Goal: Task Accomplishment & Management: Use online tool/utility

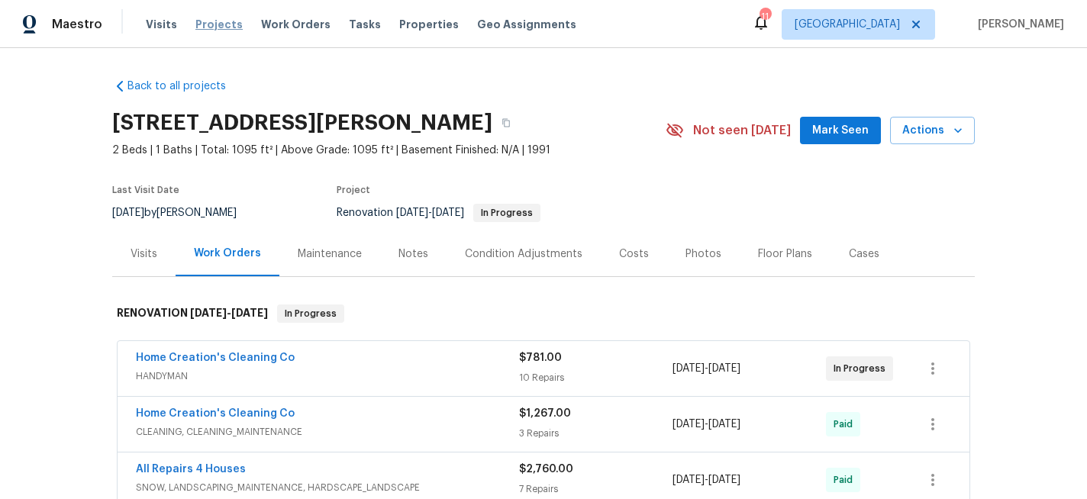
click at [215, 20] on span "Projects" at bounding box center [218, 24] width 47 height 15
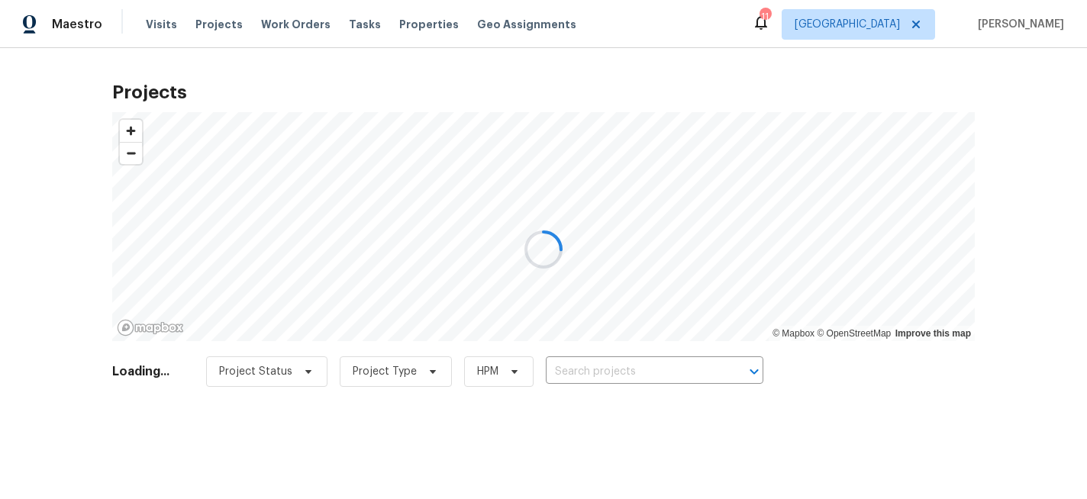
click at [600, 373] on div at bounding box center [543, 249] width 1087 height 499
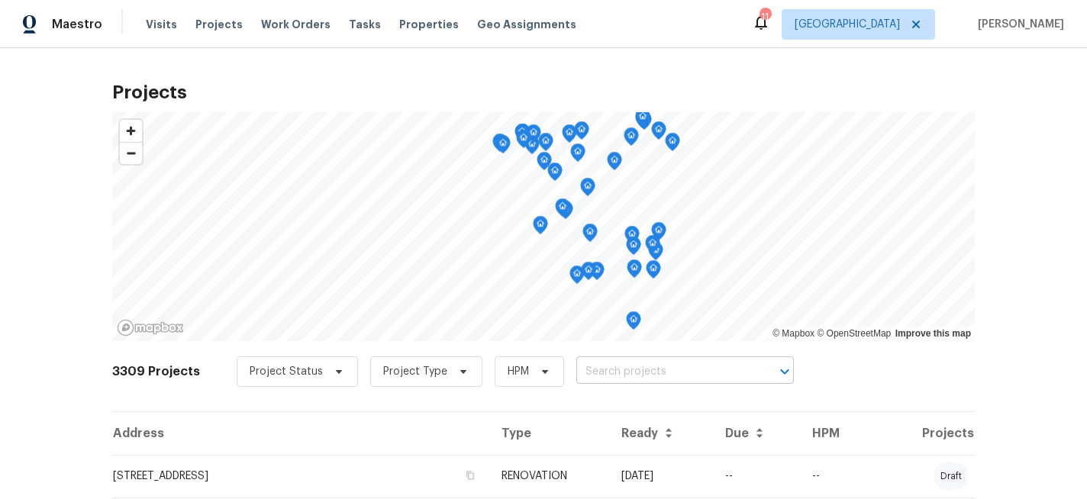
click at [611, 366] on input "text" at bounding box center [663, 372] width 175 height 24
type input "thistle"
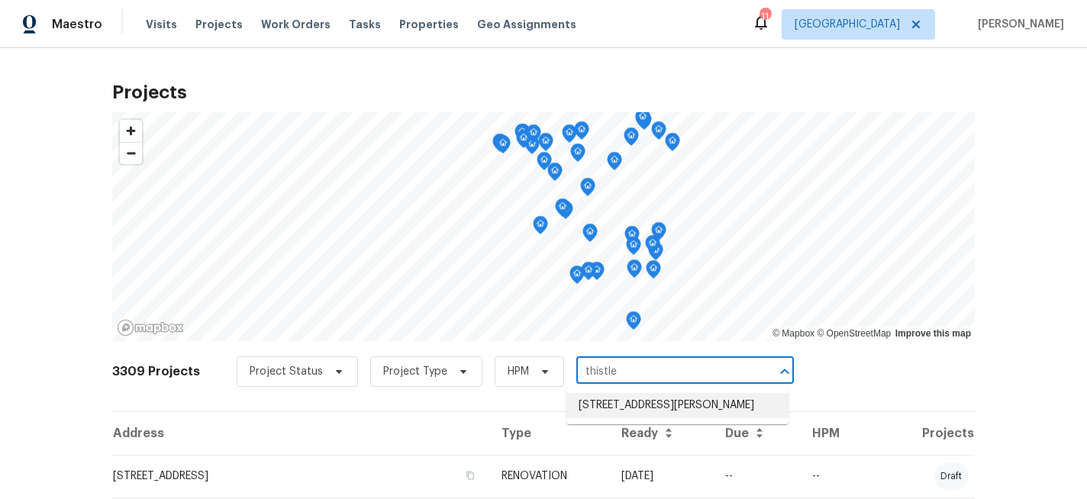
click at [611, 403] on li "[STREET_ADDRESS][PERSON_NAME]" at bounding box center [678, 405] width 222 height 25
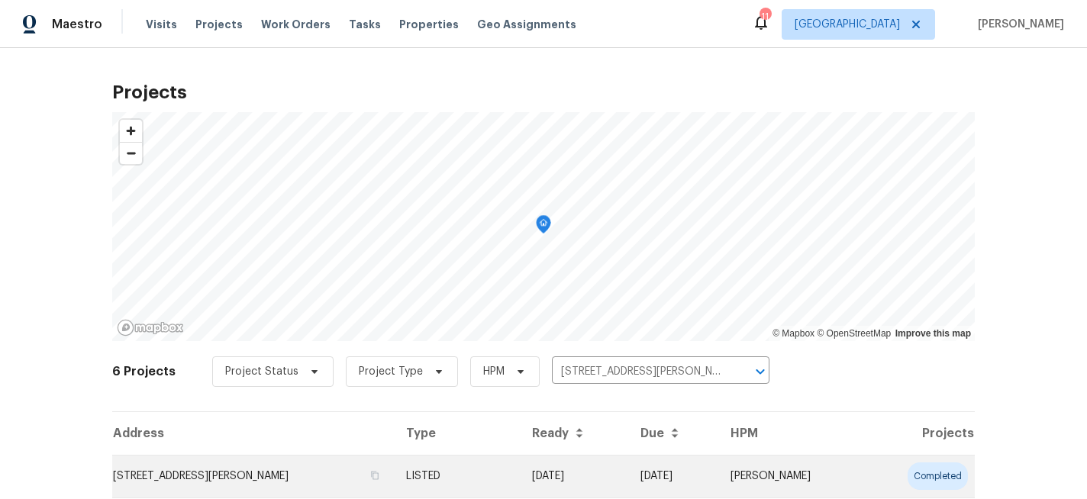
click at [309, 477] on td "[STREET_ADDRESS][PERSON_NAME]" at bounding box center [253, 476] width 282 height 43
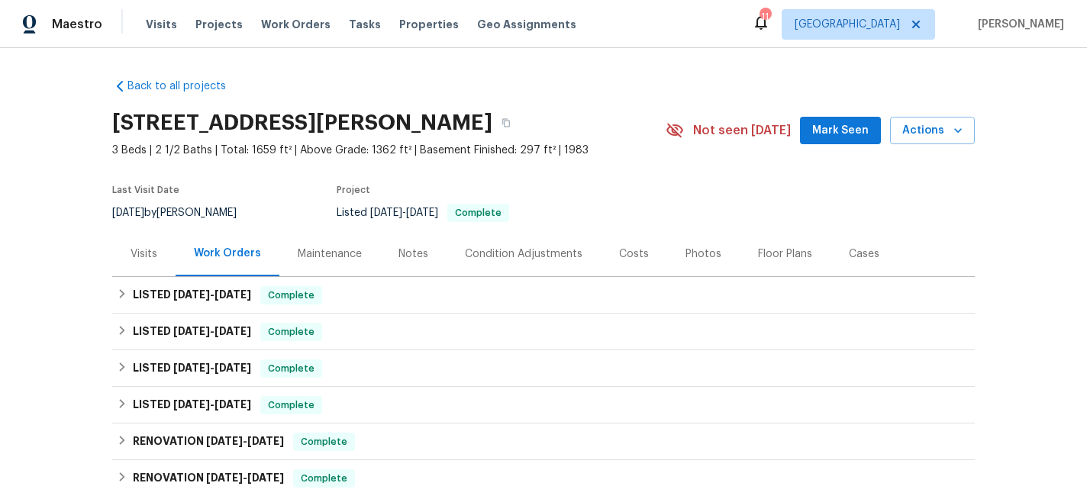
click at [410, 251] on div "Notes" at bounding box center [414, 254] width 30 height 15
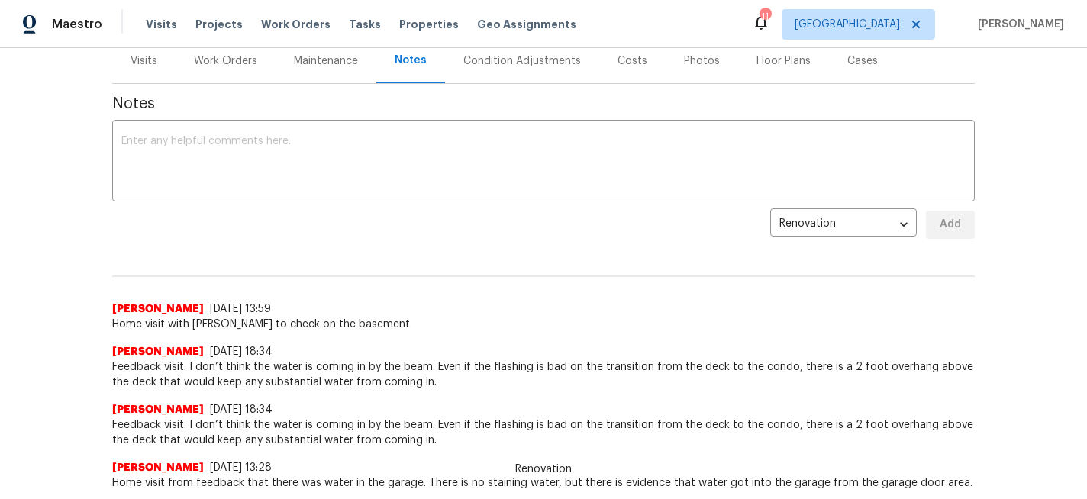
scroll to position [138, 0]
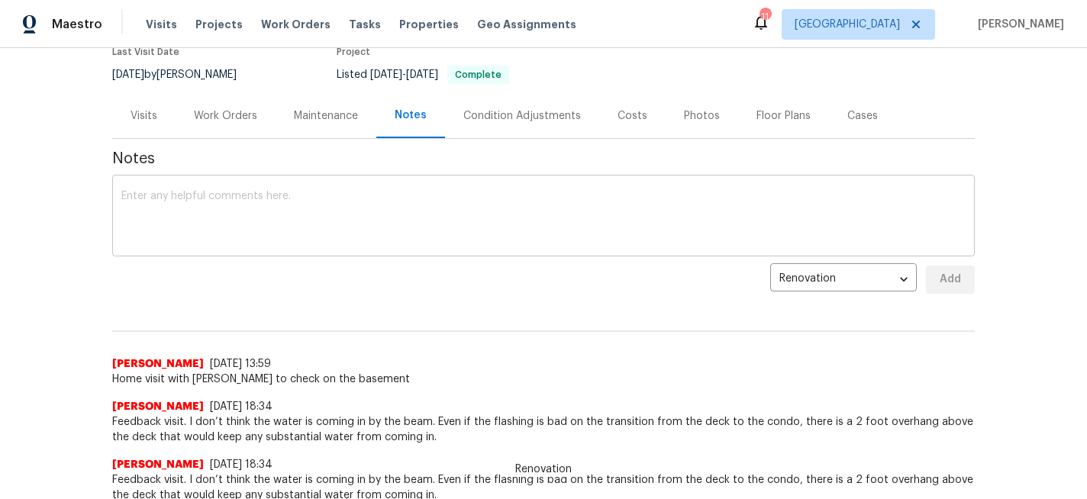
click at [161, 195] on textarea at bounding box center [543, 217] width 844 height 53
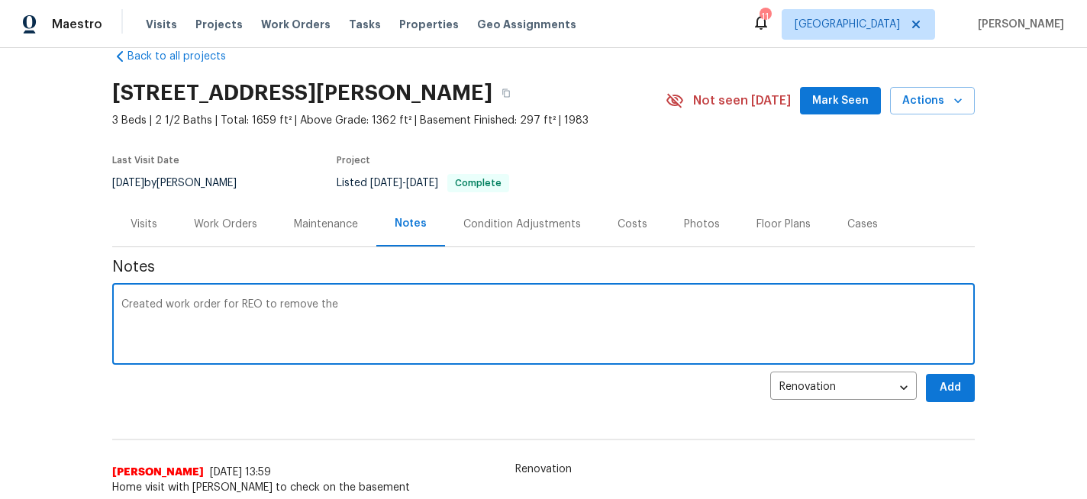
scroll to position [34, 0]
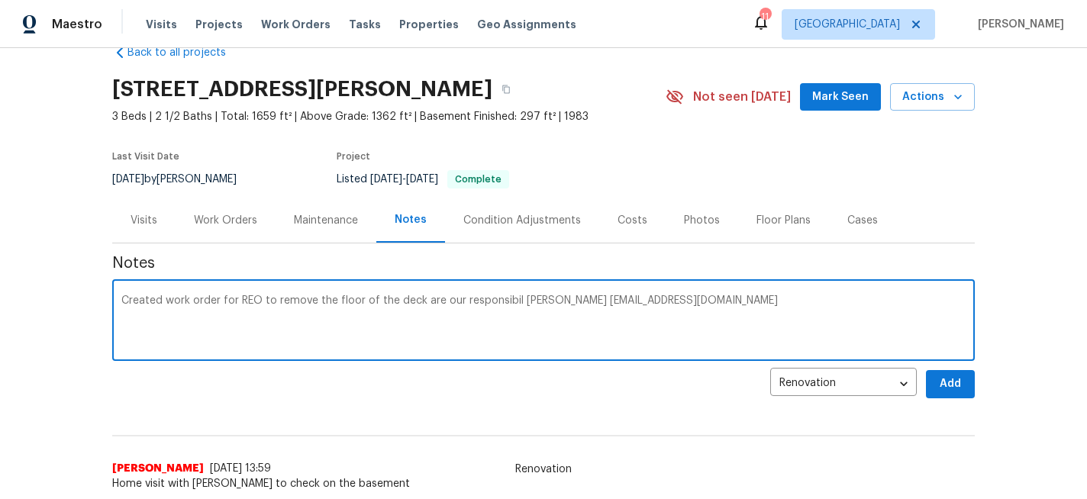
drag, startPoint x: 744, startPoint y: 297, endPoint x: 597, endPoint y: 302, distance: 147.5
click at [597, 302] on textarea "Created work order for REO to remove the floor of the deck are our responsibil …" at bounding box center [543, 321] width 844 height 53
type textarea "Created work order for REO to remove the floor of the deck are our responsibil …"
click at [511, 87] on icon "button" at bounding box center [506, 89] width 9 height 9
click at [771, 305] on textarea "Created work order for REO to remove the floor of the deck are our responsibil …" at bounding box center [543, 321] width 844 height 53
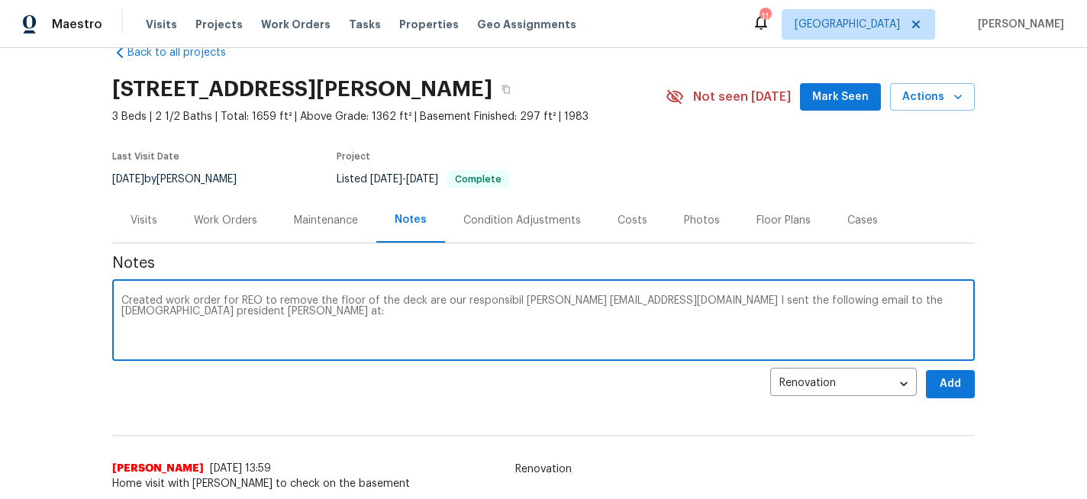
paste textarea "Hello. We are the owners of [STREET_ADDRESS] I am writing to you [DATE] because…"
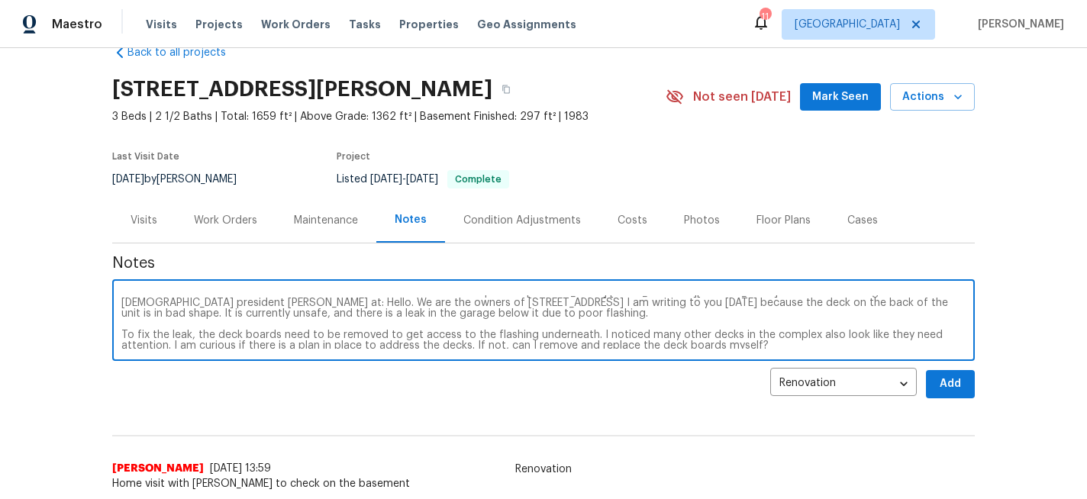
scroll to position [0, 0]
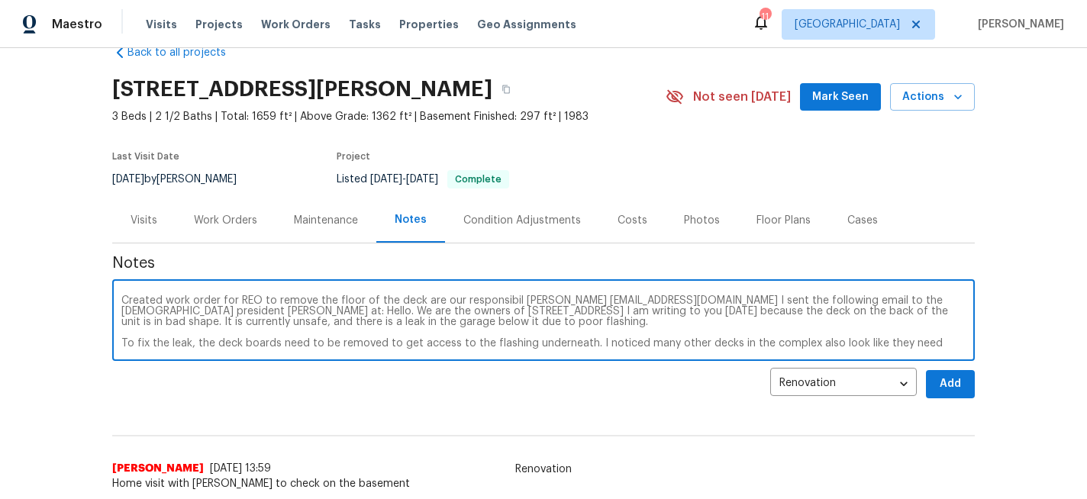
drag, startPoint x: 747, startPoint y: 302, endPoint x: 598, endPoint y: 301, distance: 148.9
click at [598, 301] on textarea "Created work order for REO to remove the floor of the deck are our responsibil …" at bounding box center [543, 321] width 844 height 53
click at [260, 312] on textarea "Created work order for REO to remove the floor of the deck are our responsibil …" at bounding box center [543, 321] width 844 height 53
paste textarea "[EMAIL_ADDRESS][DOMAIN_NAME]"
click at [122, 342] on textarea "Created work order for REO to remove the floor of the deck are our responsibil …" at bounding box center [543, 321] width 844 height 53
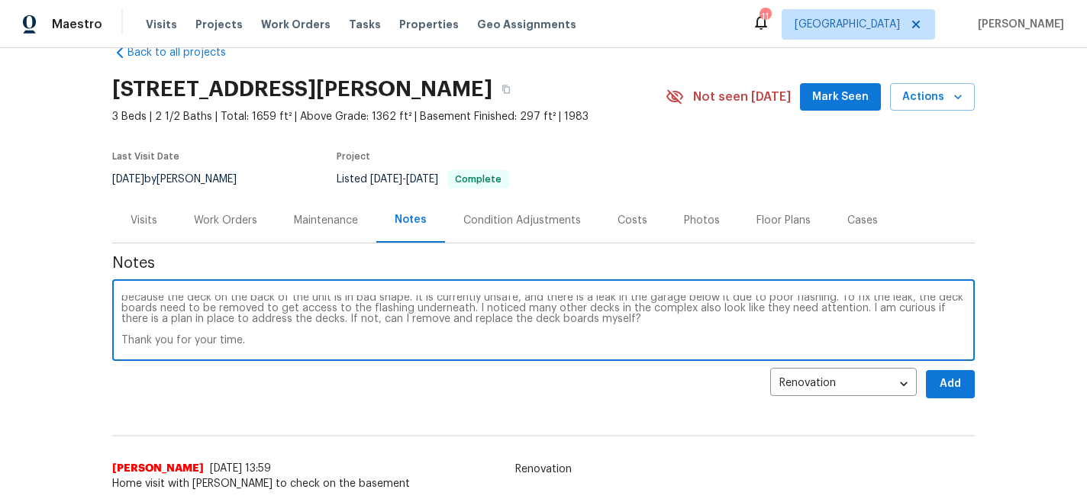
scroll to position [26, 0]
click at [122, 337] on textarea "Created work order for REO to remove the floor of the deck are our responsibil …" at bounding box center [543, 321] width 844 height 53
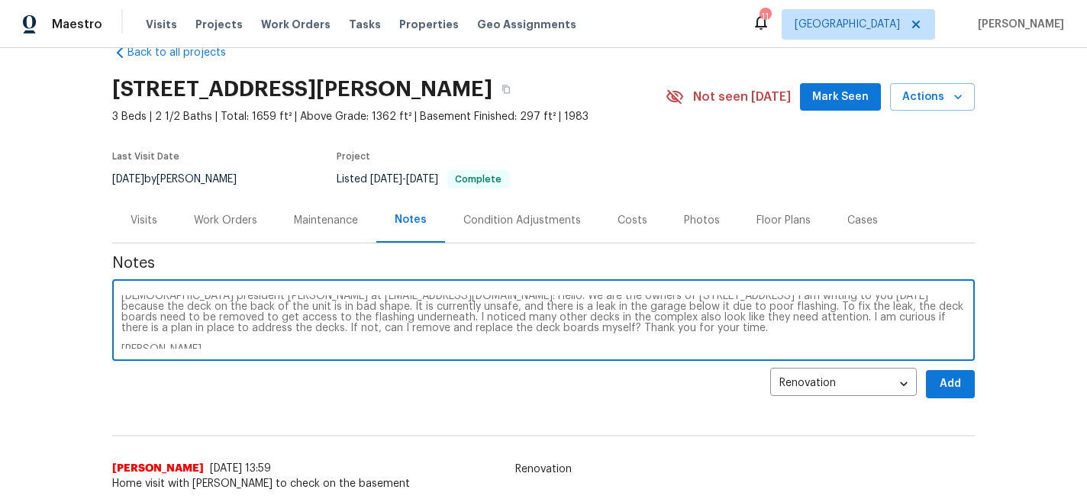
scroll to position [21, 0]
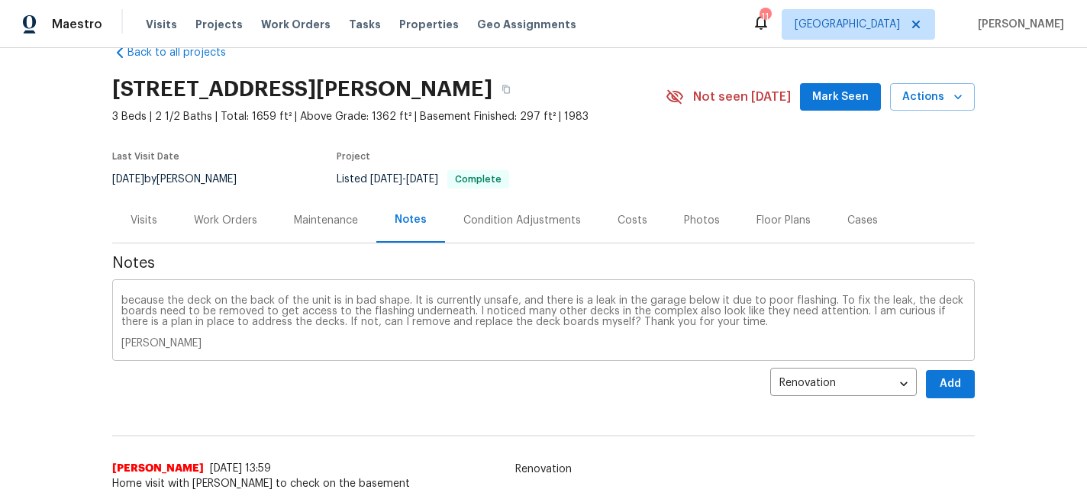
click at [121, 342] on div "Created work order for REO to remove the floor of the deck are our responsibil …" at bounding box center [543, 322] width 863 height 78
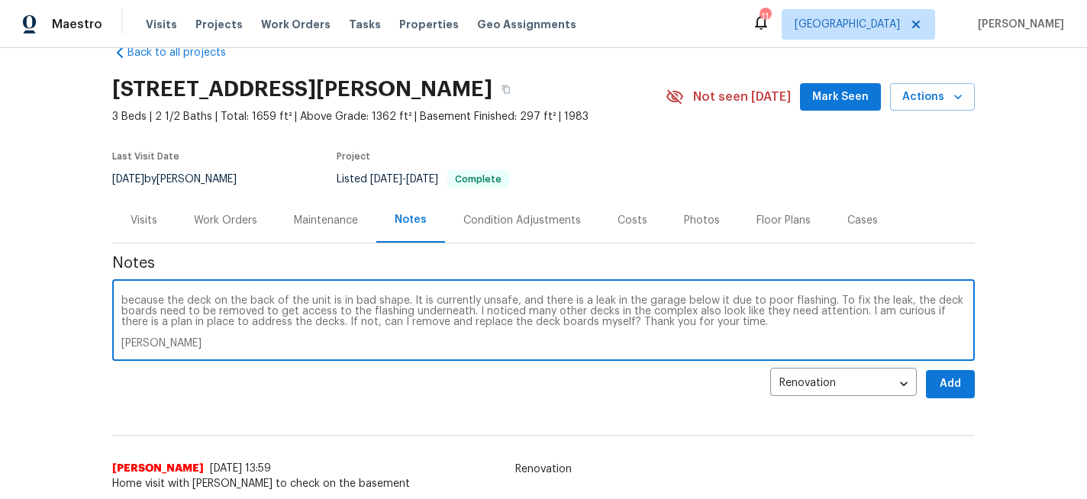
click at [124, 342] on textarea "Created work order for REO to remove the floor of the deck are our responsibil …" at bounding box center [543, 321] width 844 height 53
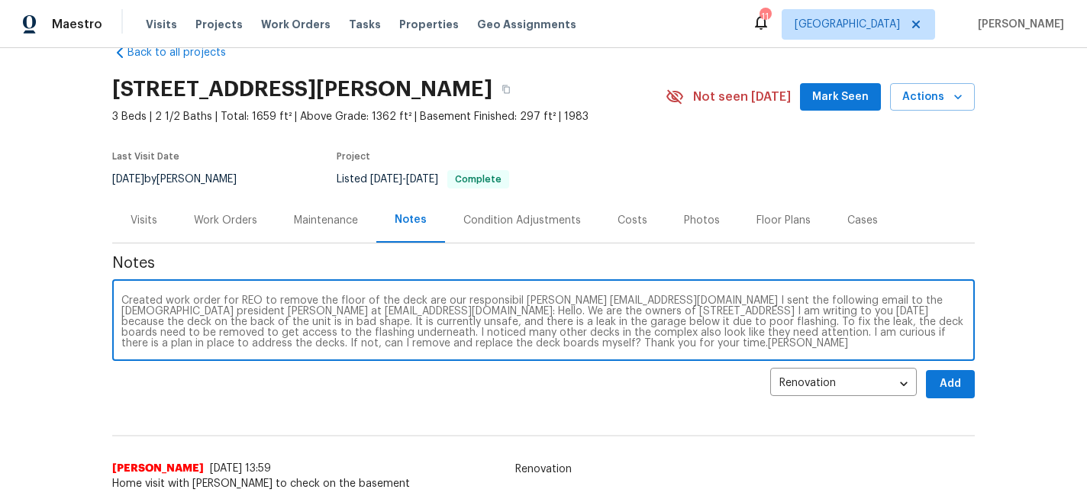
scroll to position [0, 0]
click at [628, 344] on textarea "Created work order for REO to remove the floor of the deck are our responsibil …" at bounding box center [543, 321] width 844 height 53
drag, startPoint x: 746, startPoint y: 302, endPoint x: 337, endPoint y: 303, distance: 408.5
click at [337, 303] on textarea "Created work order for REO to remove the floor of the deck are our responsibil …" at bounding box center [543, 321] width 844 height 53
type textarea "Created work order for REO to remove the drywall from the ceiling in the garage…"
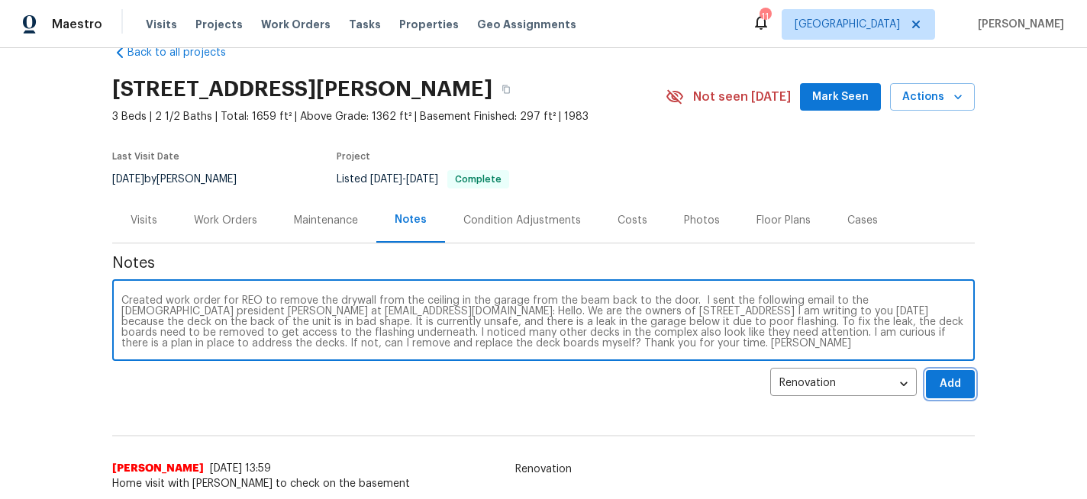
click at [938, 380] on span "Add" at bounding box center [950, 384] width 24 height 19
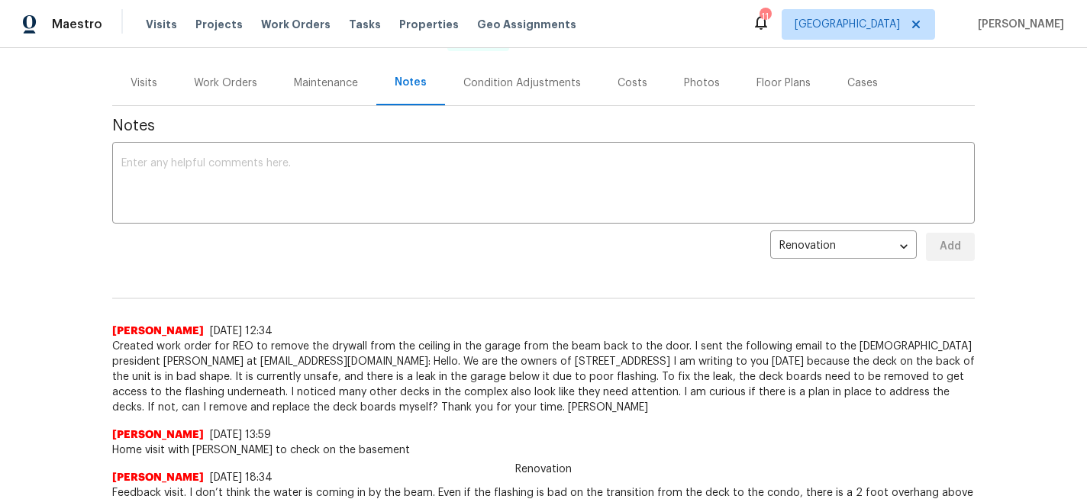
scroll to position [172, 0]
click at [246, 81] on div "Work Orders" at bounding box center [225, 82] width 63 height 15
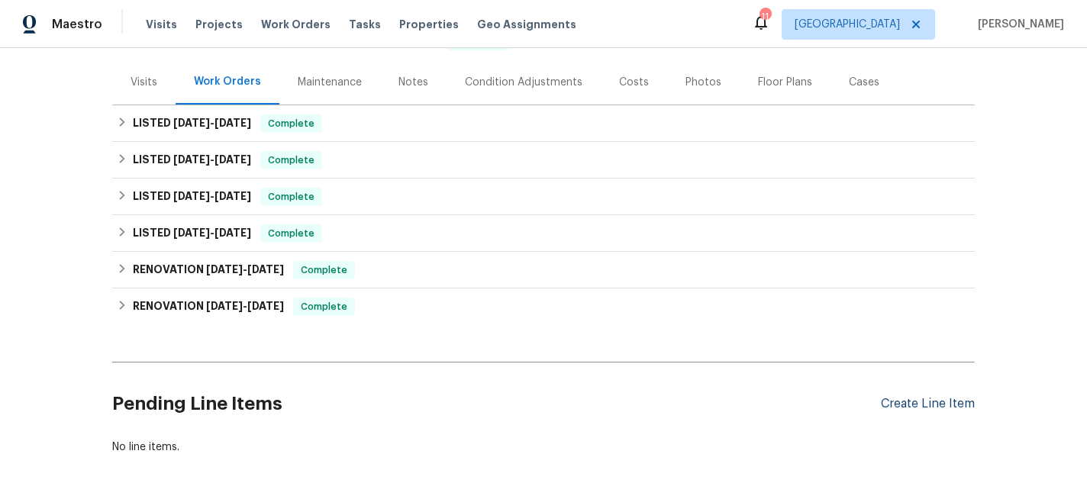
click at [938, 407] on div "Create Line Item" at bounding box center [928, 404] width 94 height 15
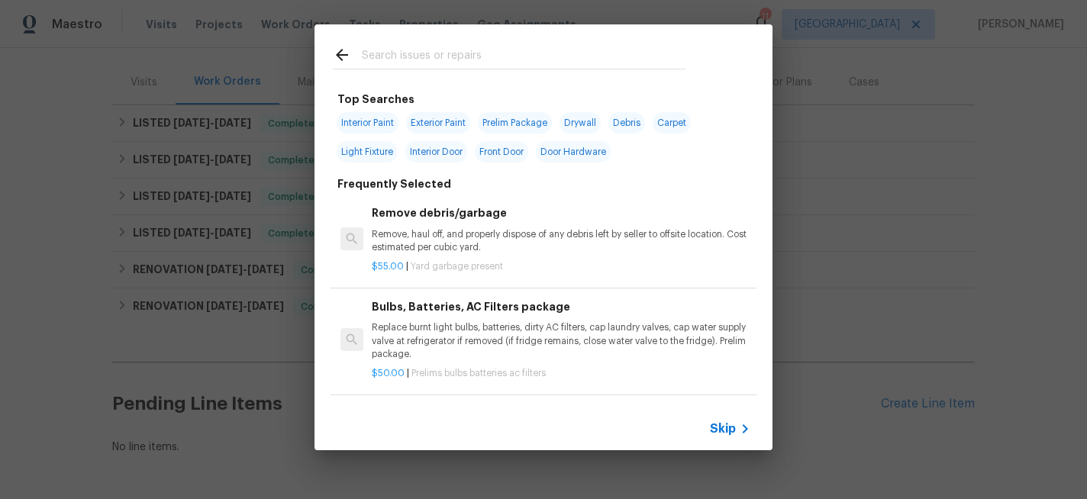
click at [407, 50] on input "text" at bounding box center [524, 57] width 324 height 23
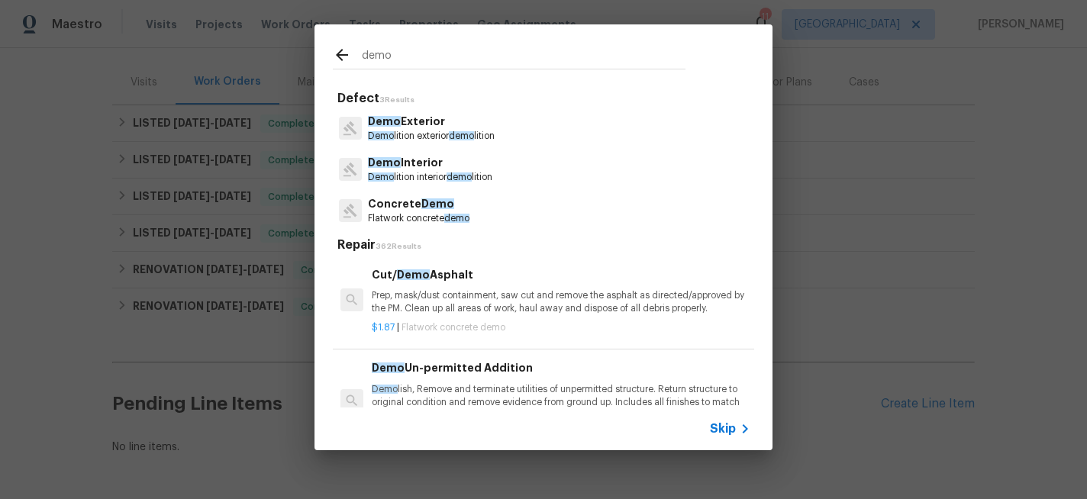
type input "demo"
click at [421, 167] on p "Demo Interior" at bounding box center [430, 163] width 124 height 16
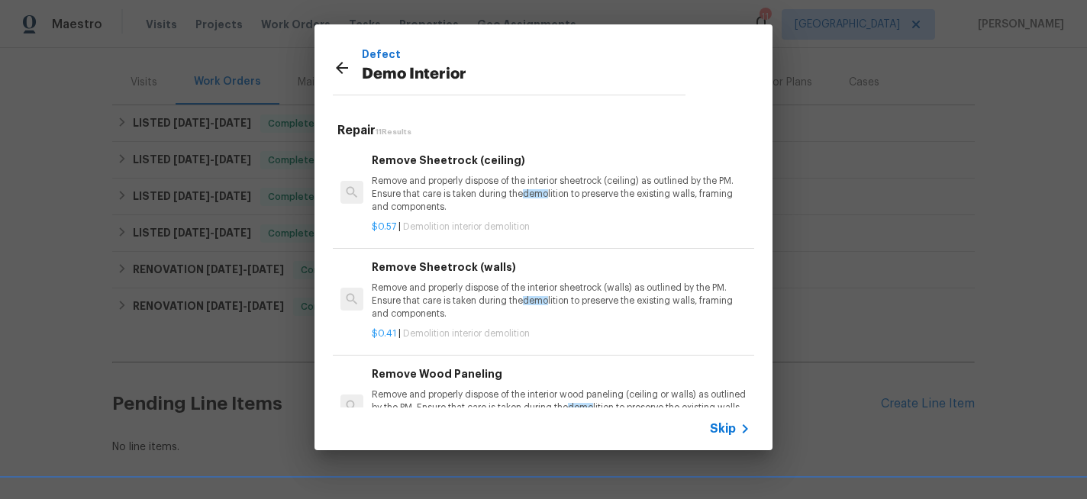
click at [469, 196] on p "Remove and properly dispose of the interior sheetrock (ceiling) as outlined by …" at bounding box center [561, 194] width 379 height 39
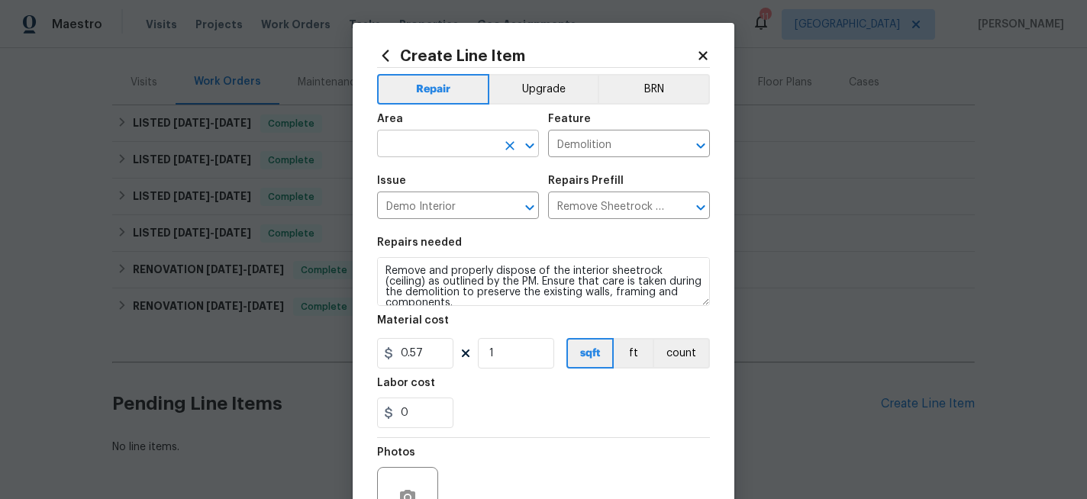
click at [453, 152] on input "text" at bounding box center [436, 146] width 119 height 24
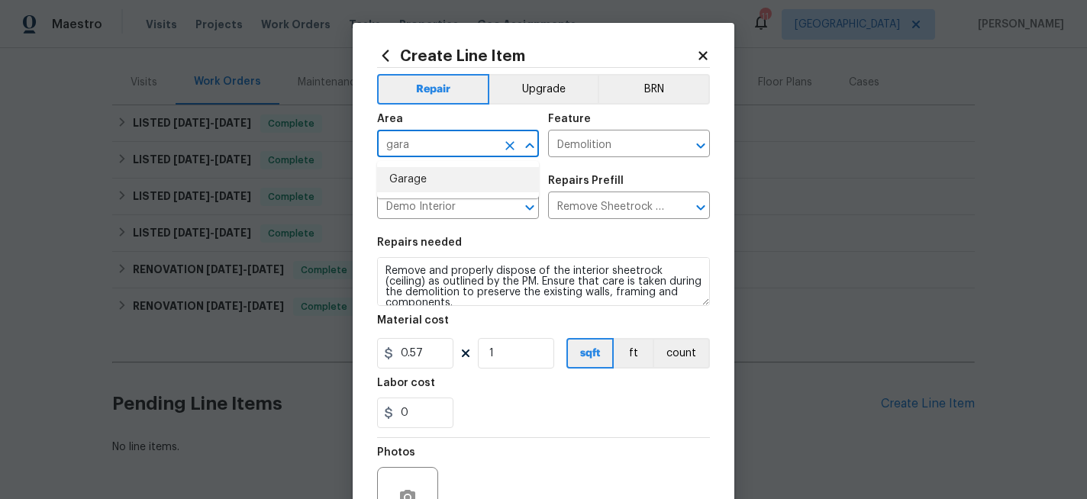
click at [426, 178] on li "Garage" at bounding box center [458, 179] width 162 height 25
type input "Garage"
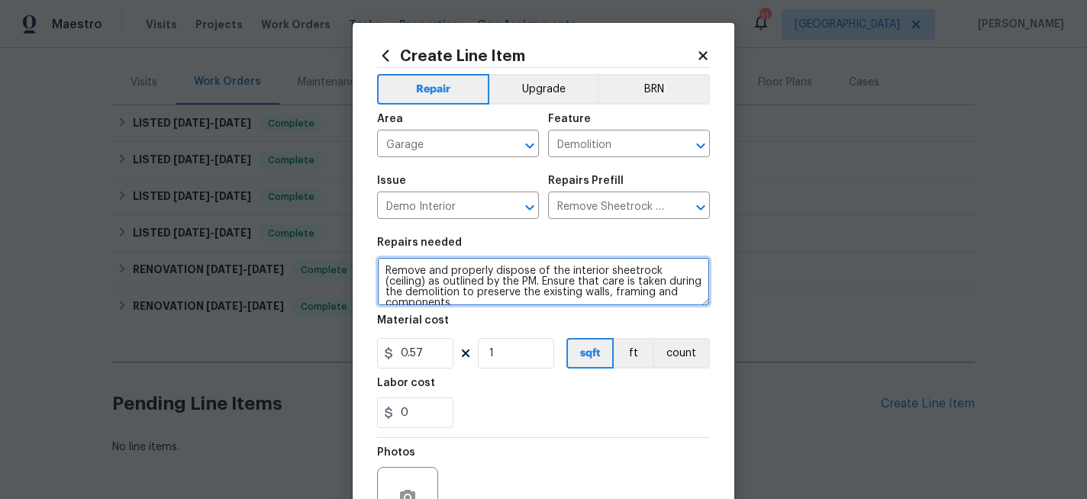
click at [386, 271] on textarea "Remove and properly dispose of the interior sheetrock (ceiling) as outlined by …" at bounding box center [543, 281] width 333 height 49
drag, startPoint x: 588, startPoint y: 283, endPoint x: 434, endPoint y: 285, distance: 153.5
click at [434, 285] on textarea "Garage - Remove and properly dispose of the interior sheetrock (ceiling) as out…" at bounding box center [543, 281] width 333 height 49
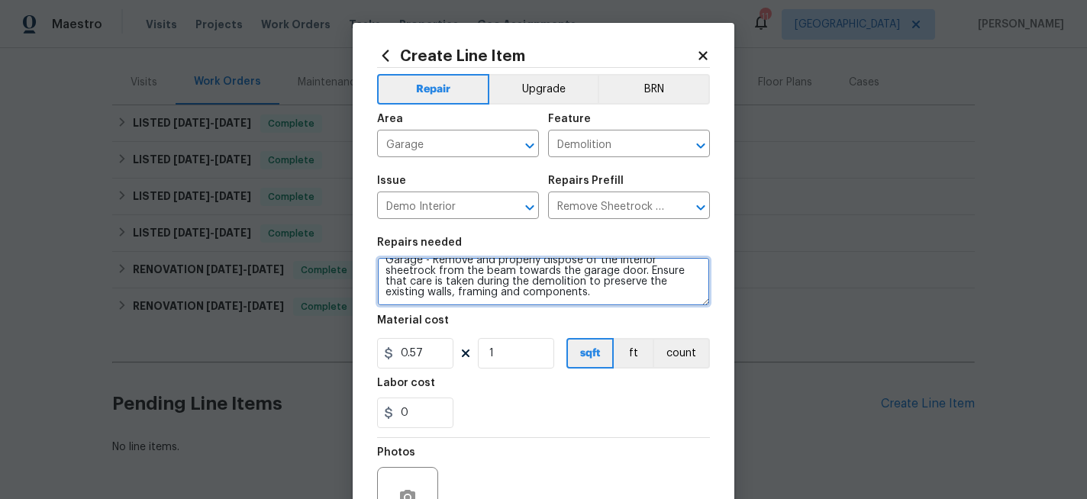
type textarea "Garage - Remove and properly dispose of the interior sheetrock from the beam to…"
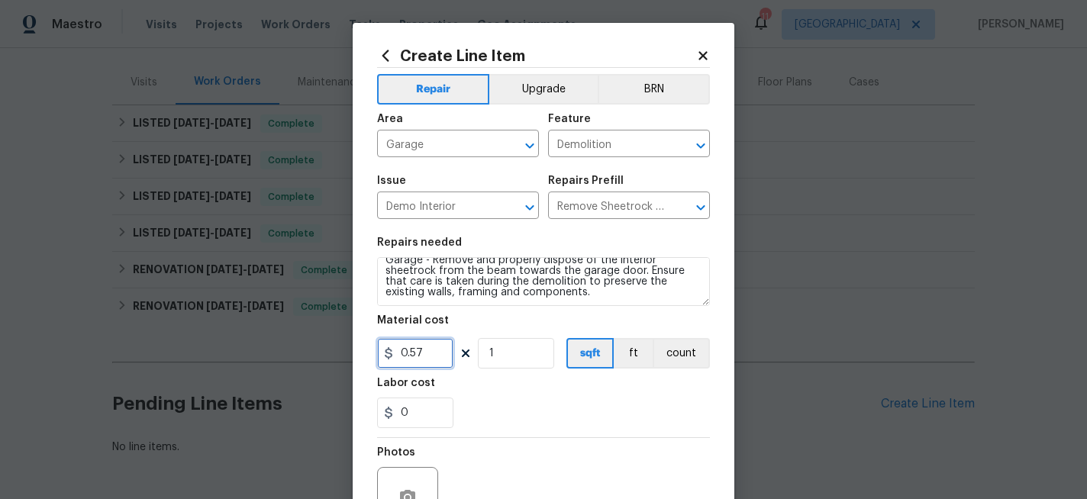
click at [438, 356] on input "0.57" at bounding box center [415, 353] width 76 height 31
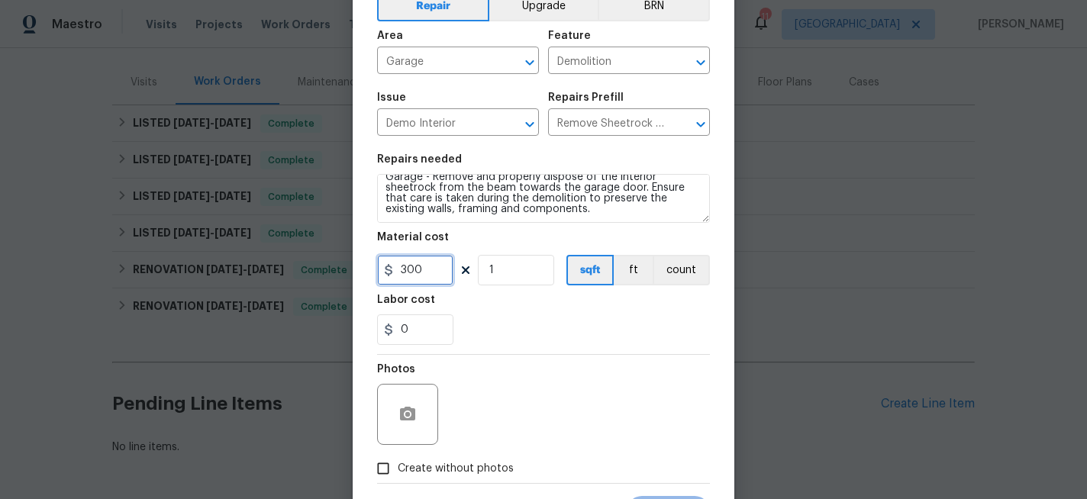
scroll to position [97, 0]
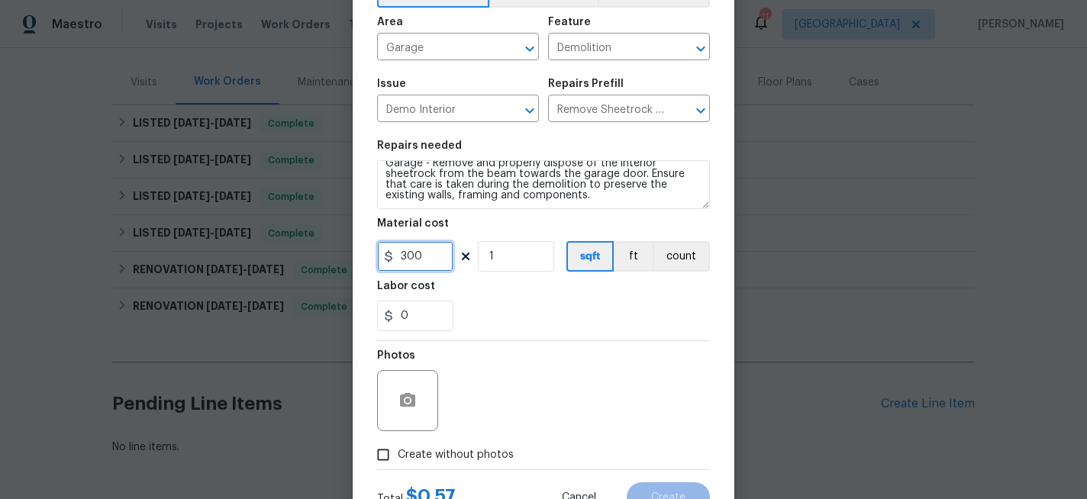
type input "300"
click at [407, 402] on circle "button" at bounding box center [407, 401] width 5 height 5
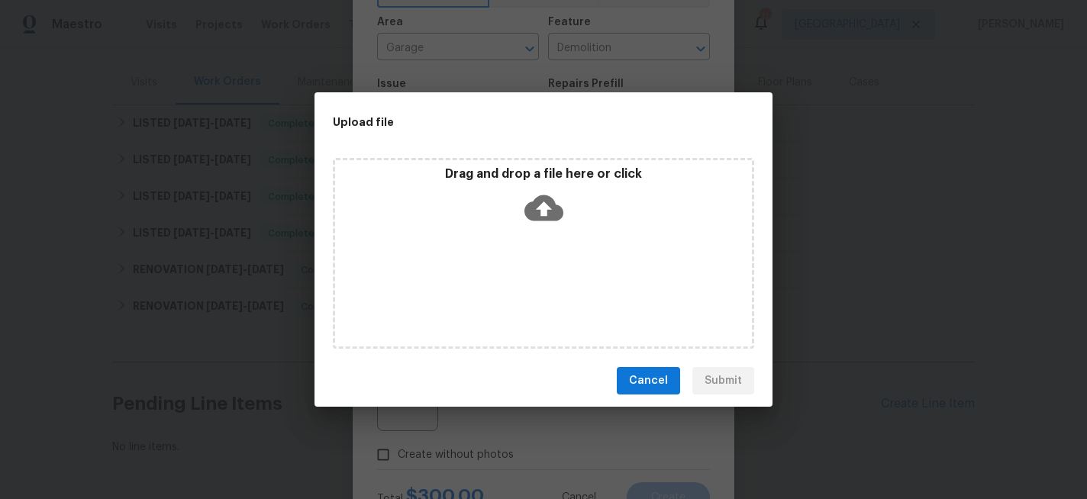
click at [544, 202] on icon at bounding box center [544, 208] width 39 height 39
click at [544, 207] on icon at bounding box center [544, 208] width 39 height 39
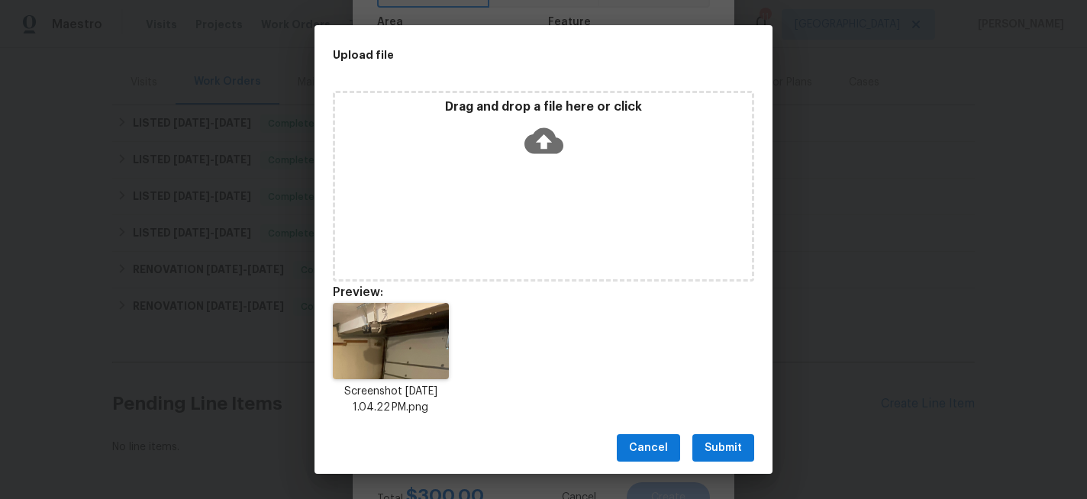
click at [729, 445] on span "Submit" at bounding box center [723, 448] width 37 height 19
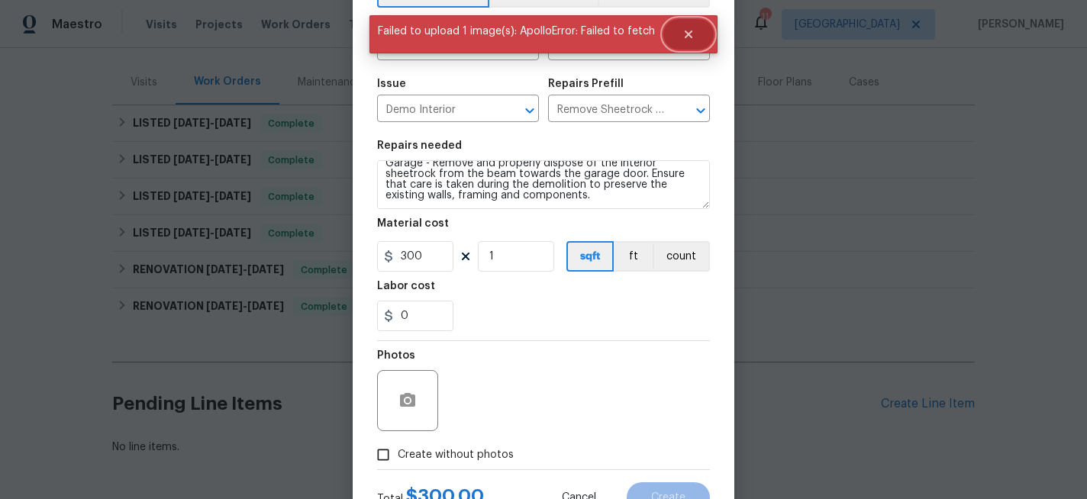
click at [688, 34] on icon "Close" at bounding box center [689, 35] width 8 height 8
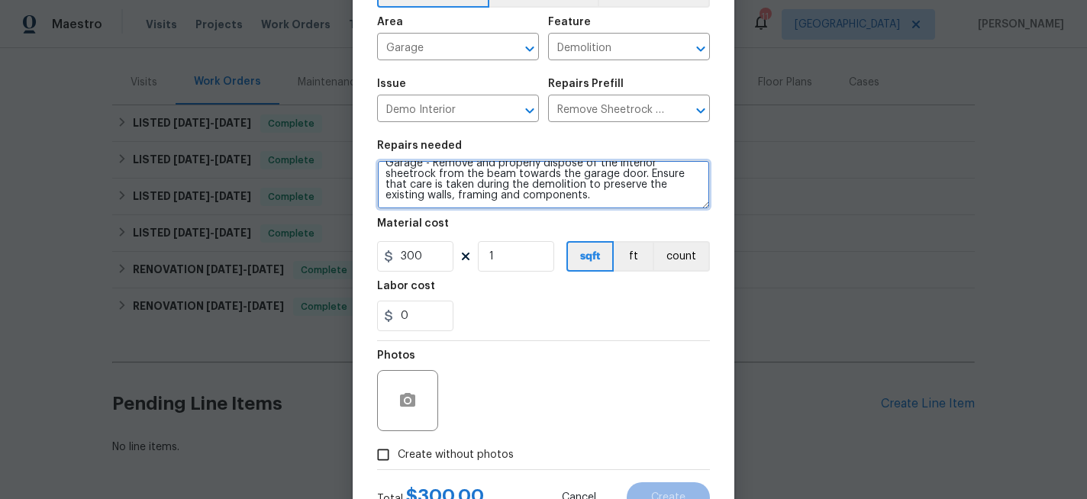
scroll to position [0, 0]
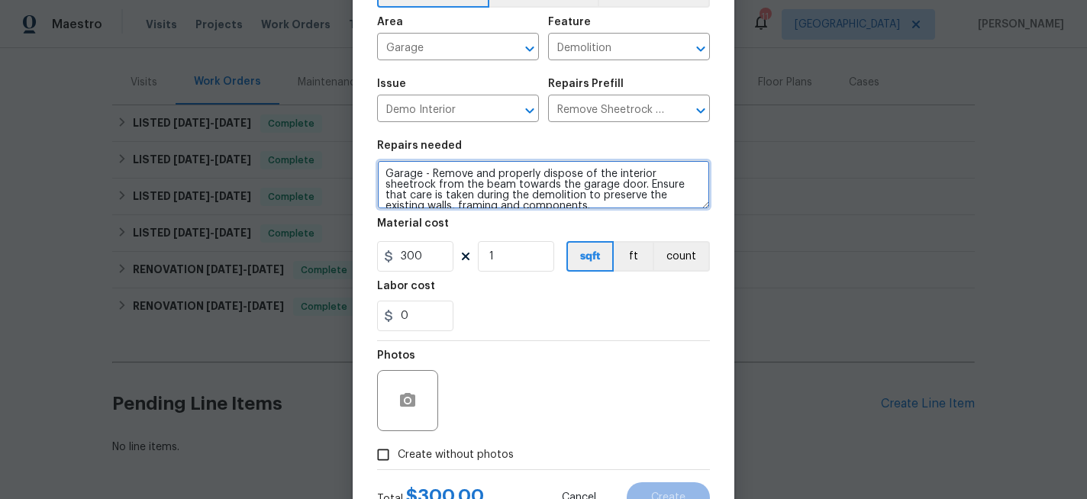
drag, startPoint x: 552, startPoint y: 197, endPoint x: 363, endPoint y: 137, distance: 197.8
click at [363, 137] on div "Create Line Item Repair Upgrade BRN Area Garage ​ Feature Demolition ​ Issue De…" at bounding box center [544, 232] width 382 height 612
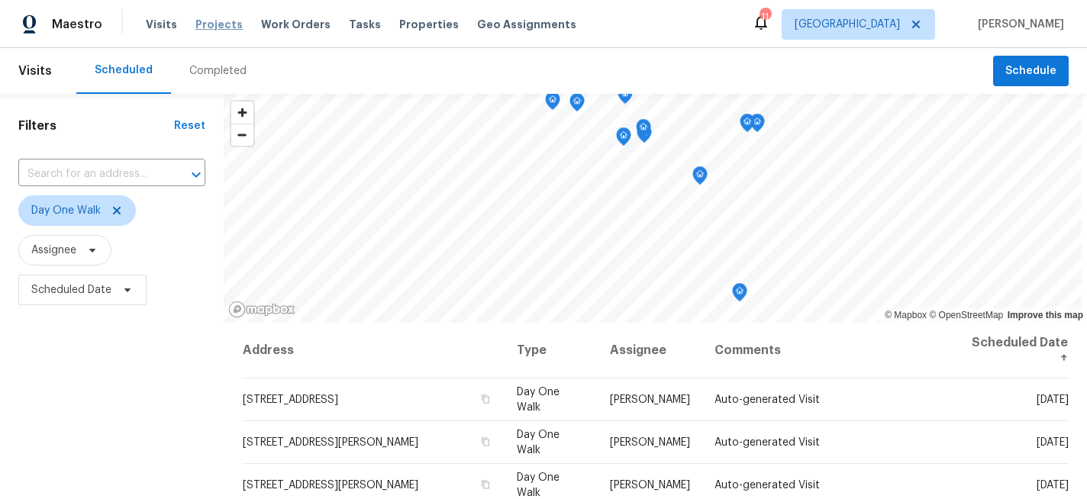
click at [213, 25] on span "Projects" at bounding box center [218, 24] width 47 height 15
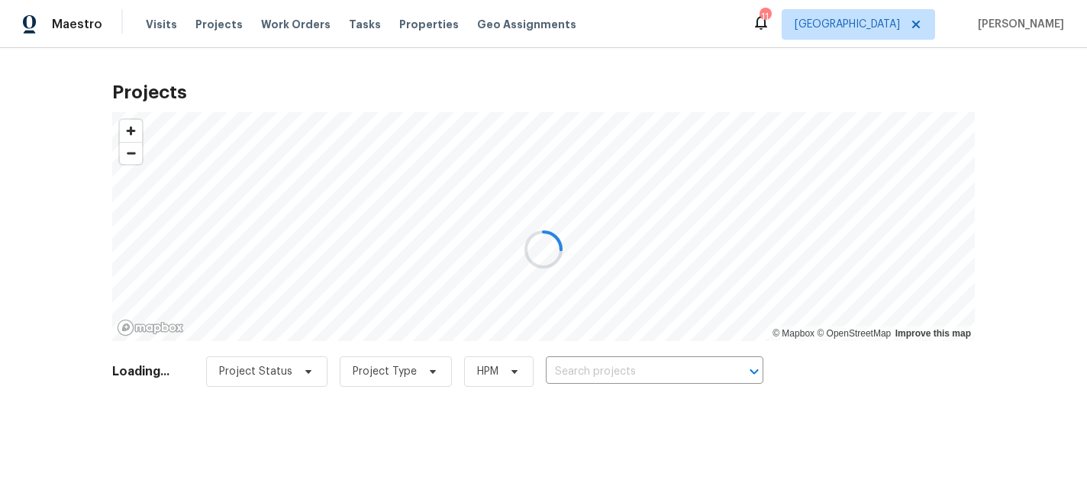
click at [639, 370] on div at bounding box center [543, 249] width 1087 height 499
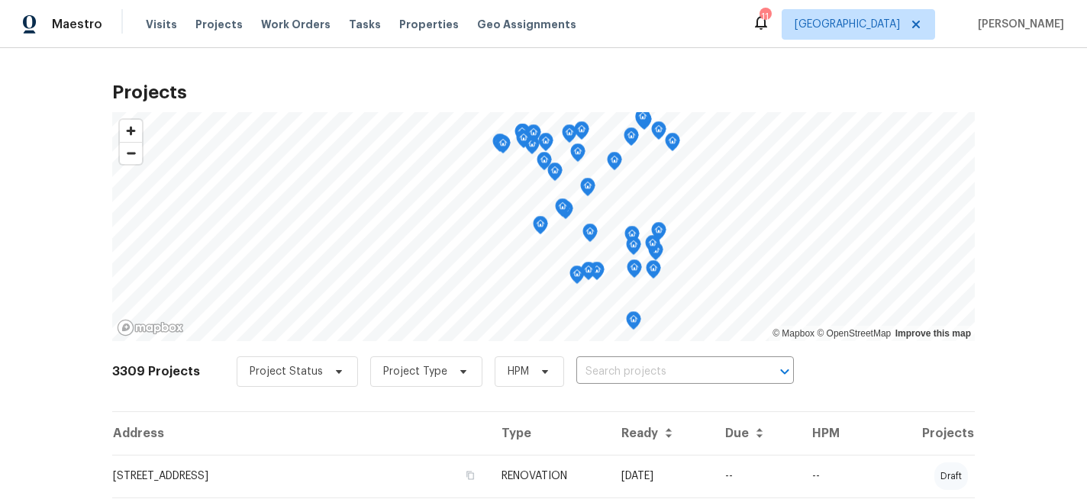
click at [639, 370] on input "text" at bounding box center [663, 372] width 175 height 24
type input "1 maria"
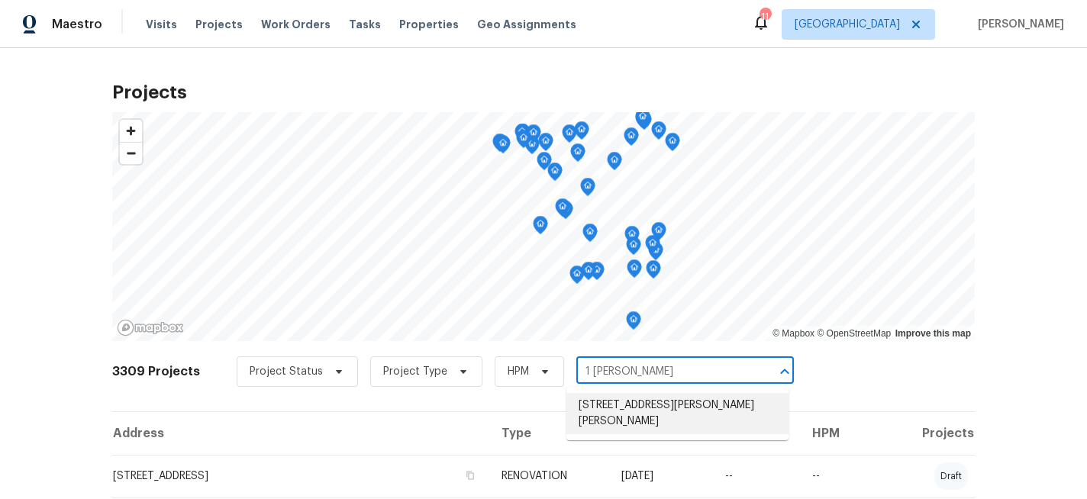
click at [638, 409] on li "1 Marianne Dr, Saint Peters, MO 63376" at bounding box center [678, 413] width 222 height 41
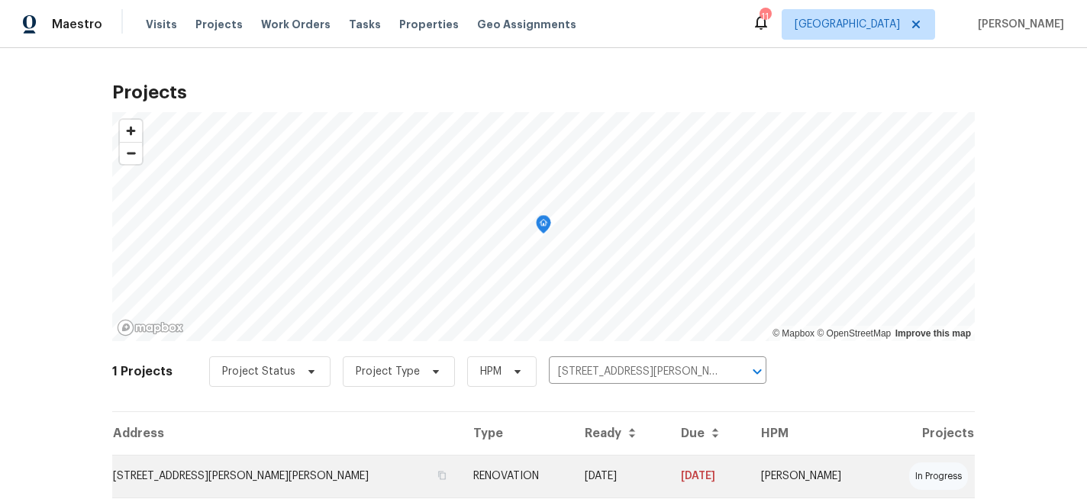
click at [228, 476] on td "1 Marianne Dr, Saint Peters, MO 63376" at bounding box center [286, 476] width 349 height 43
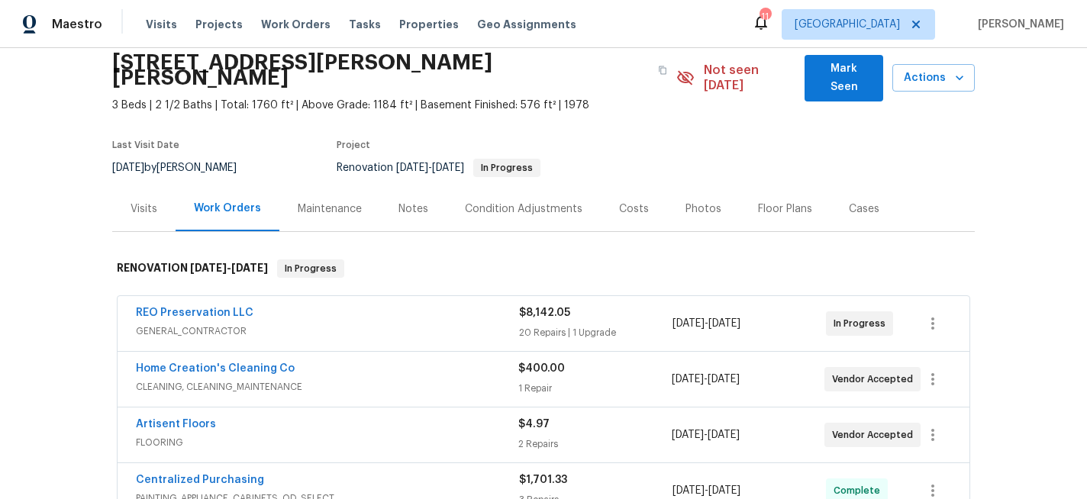
scroll to position [63, 0]
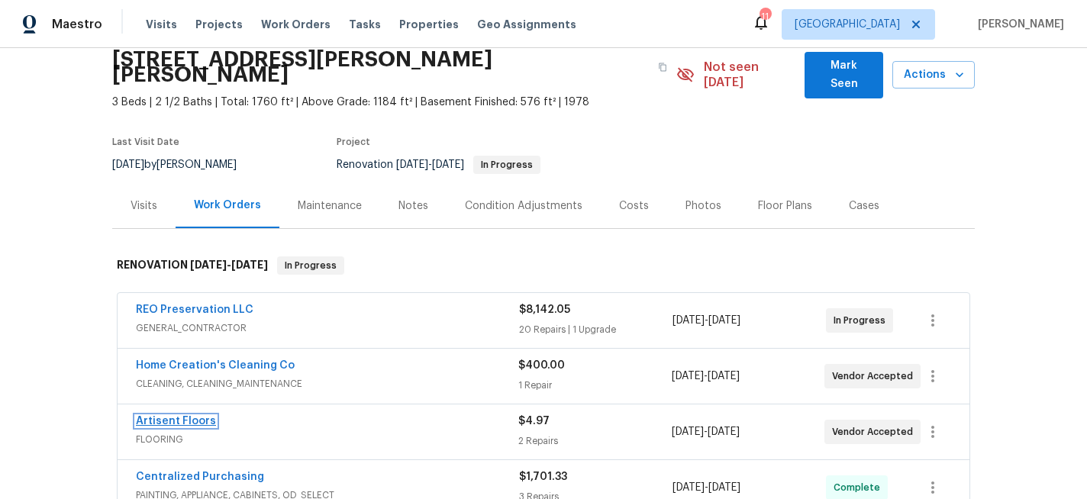
click at [182, 416] on link "Artisent Floors" at bounding box center [176, 421] width 80 height 11
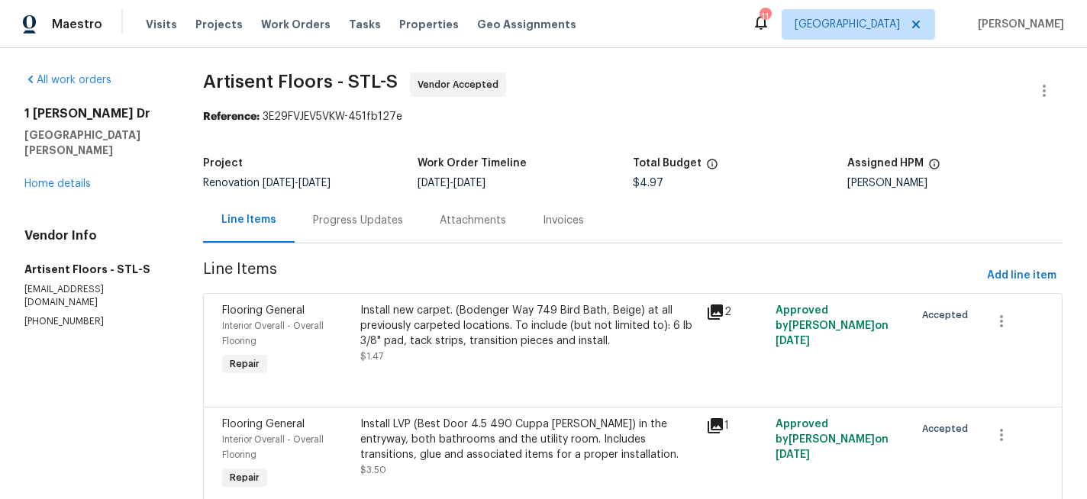
click at [352, 222] on div "Progress Updates" at bounding box center [358, 220] width 90 height 15
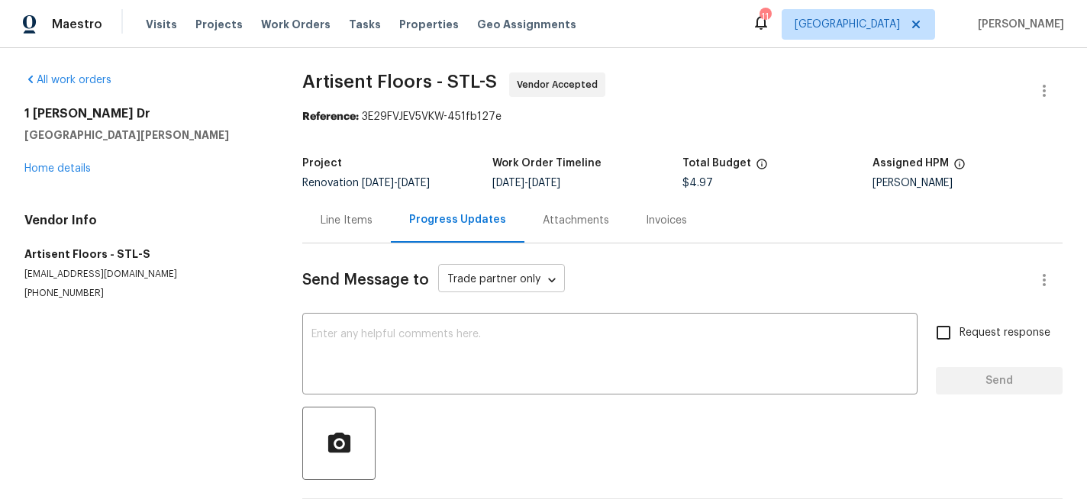
scroll to position [187, 0]
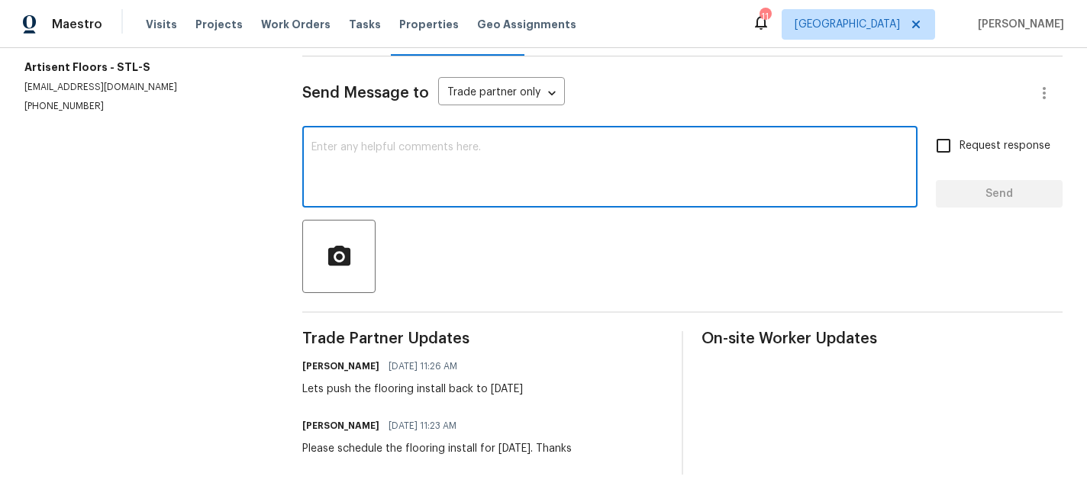
click at [443, 162] on textarea at bounding box center [610, 168] width 597 height 53
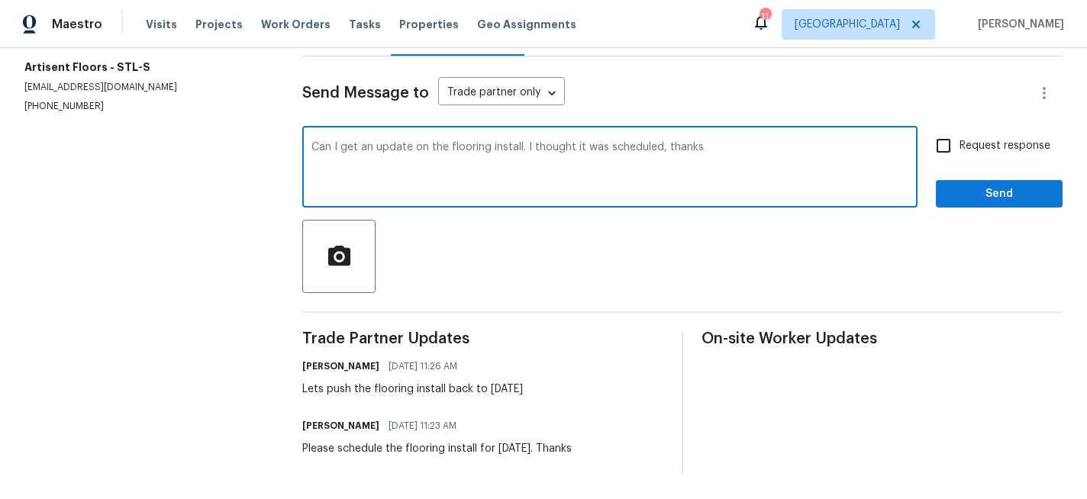
type textarea "Can I get an update on the flooring install. I thought it was scheduled, thanks"
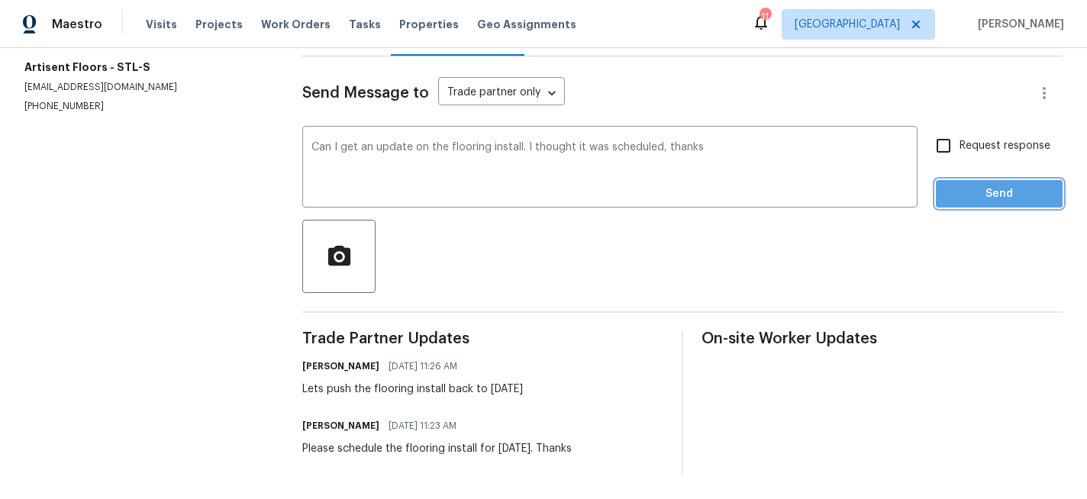
click at [999, 188] on span "Send" at bounding box center [999, 194] width 102 height 19
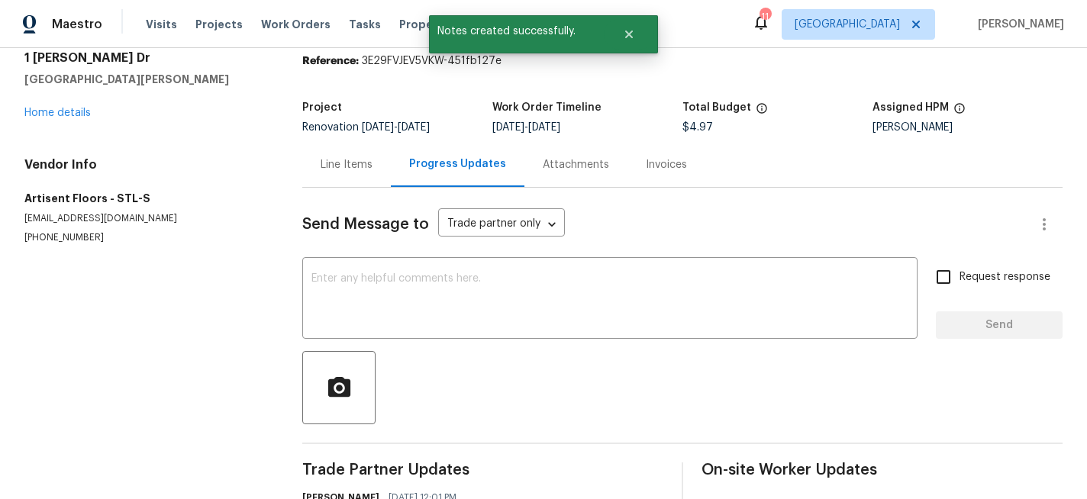
scroll to position [0, 0]
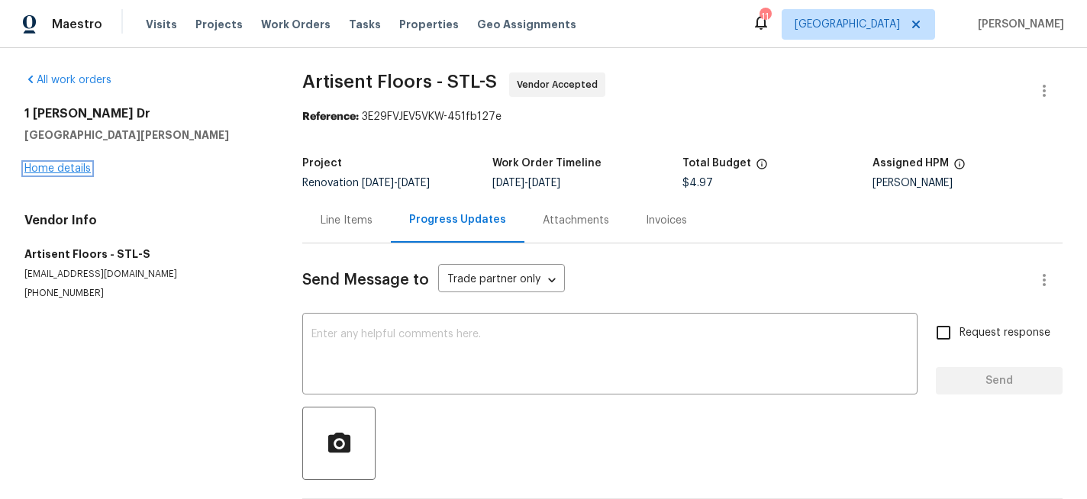
click at [60, 167] on link "Home details" at bounding box center [57, 168] width 66 height 11
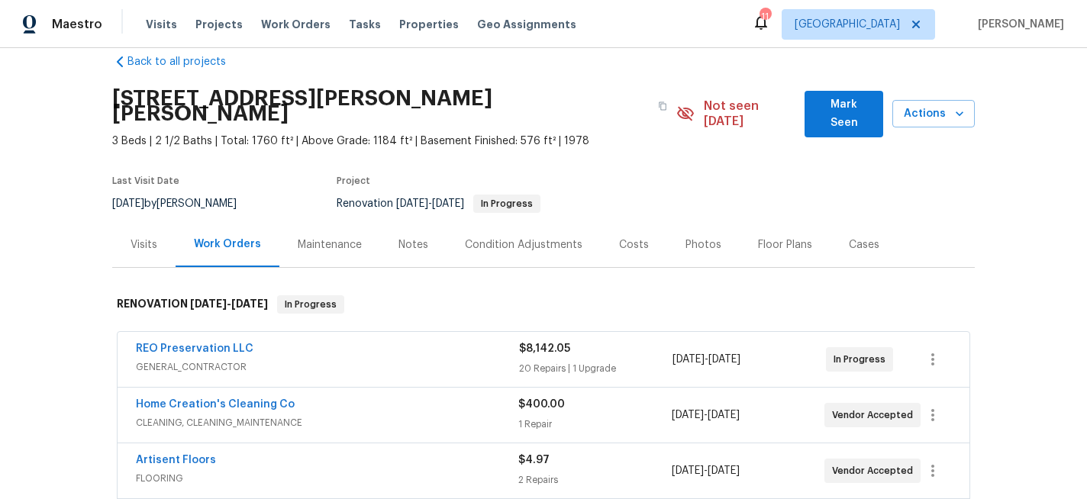
scroll to position [32, 0]
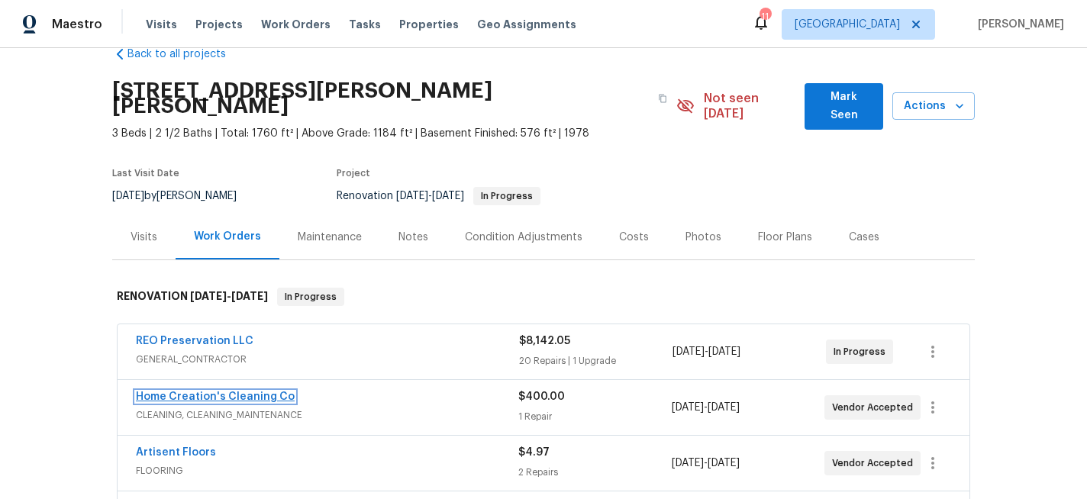
click at [230, 392] on link "Home Creation's Cleaning Co" at bounding box center [215, 397] width 159 height 11
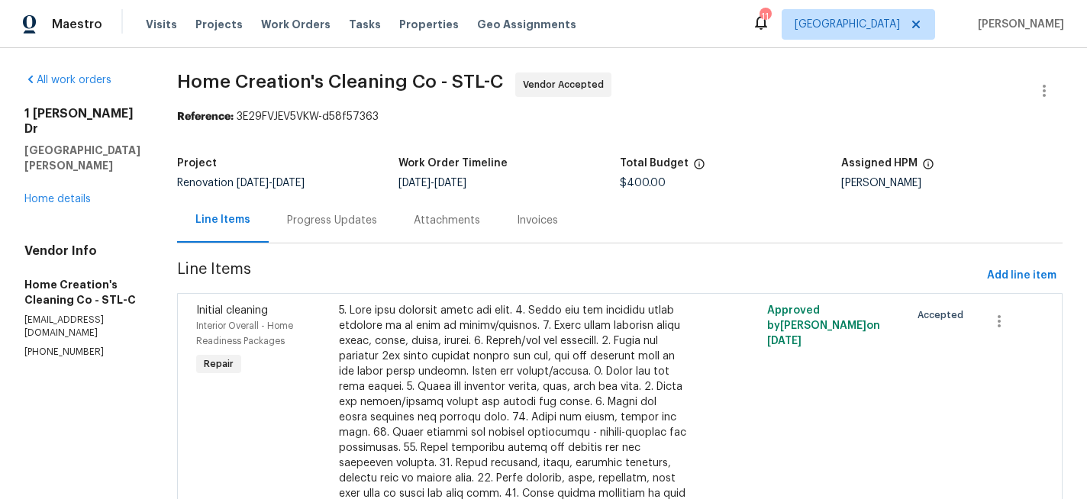
click at [351, 221] on div "Progress Updates" at bounding box center [332, 220] width 90 height 15
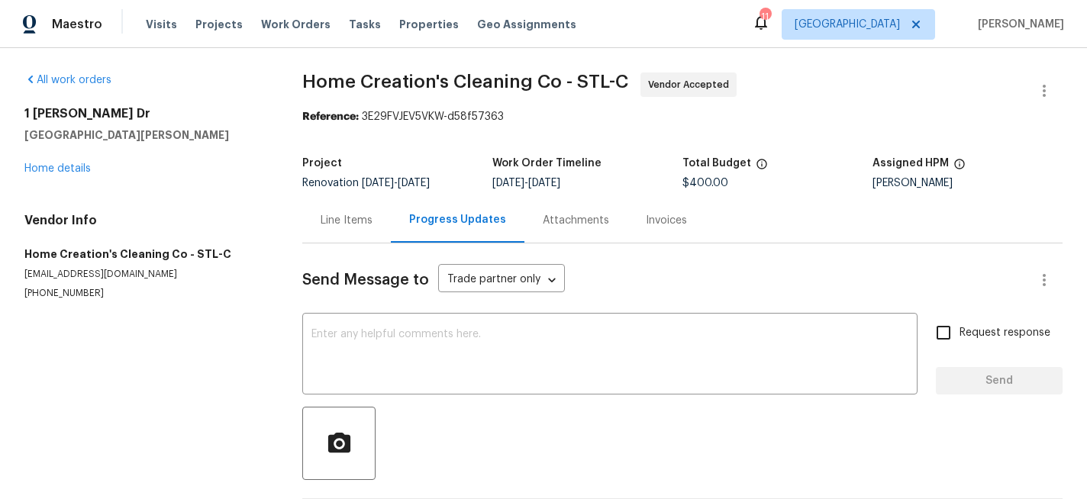
scroll to position [68, 0]
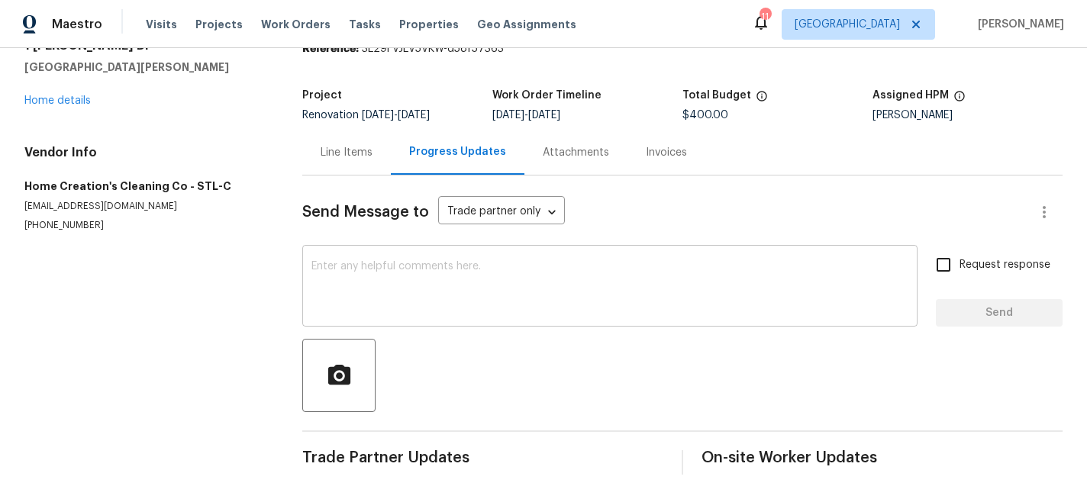
click at [487, 269] on textarea at bounding box center [610, 287] width 597 height 53
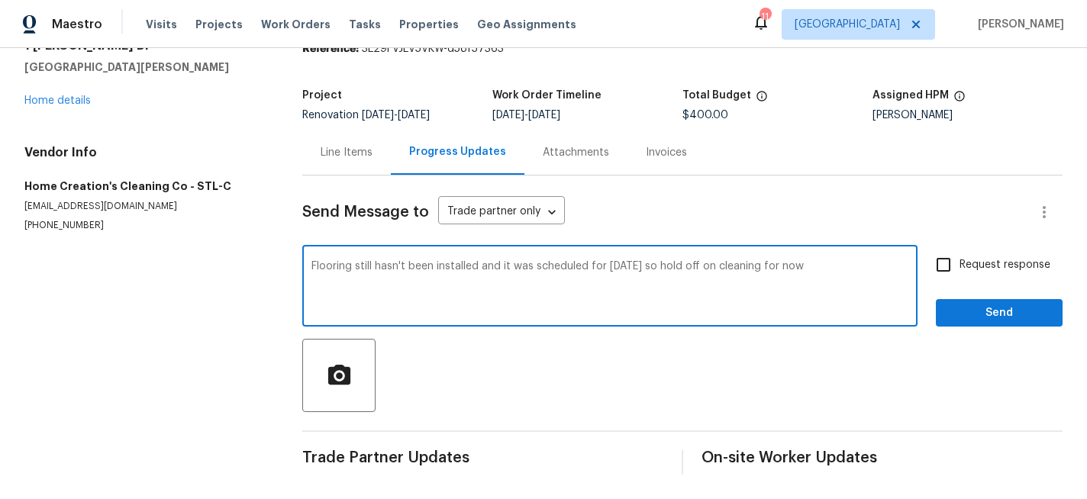
type textarea "Flooring still hasn't been installed and it was scheduled for yesterday so hold…"
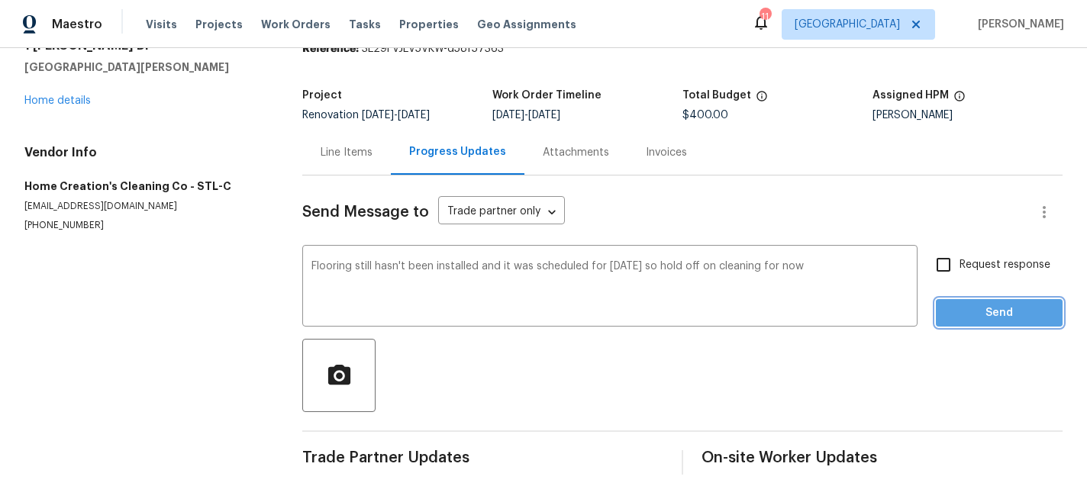
click at [1014, 313] on span "Send" at bounding box center [999, 313] width 102 height 19
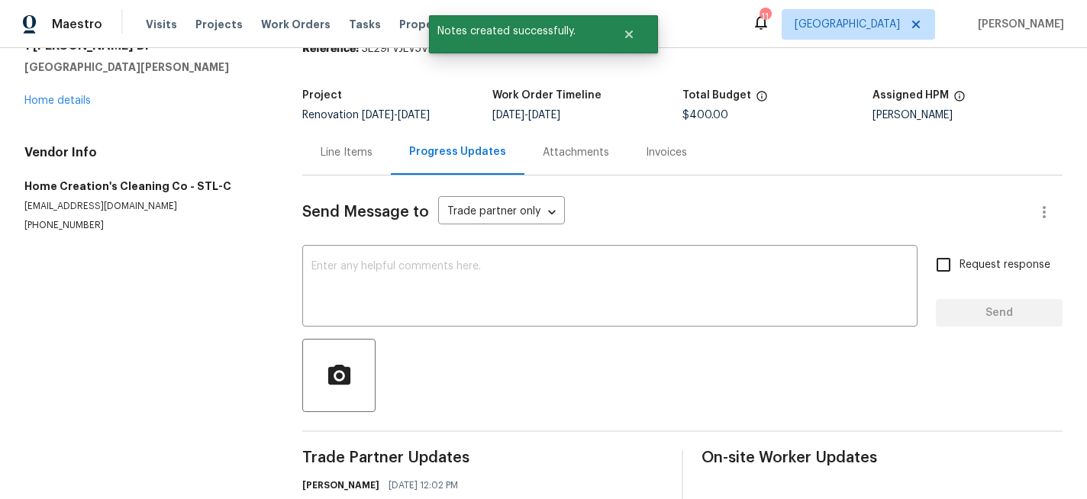
click at [356, 154] on div "Line Items" at bounding box center [347, 152] width 52 height 15
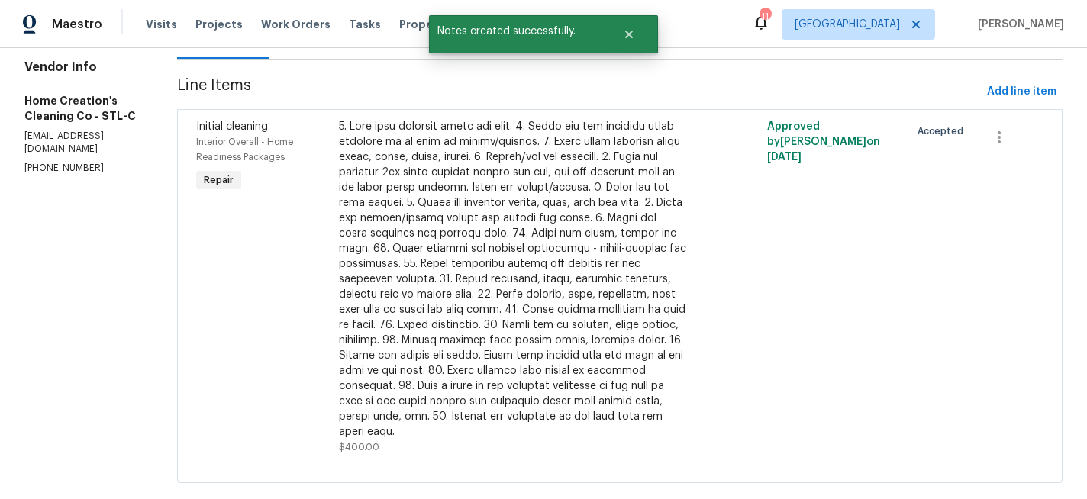
scroll to position [195, 0]
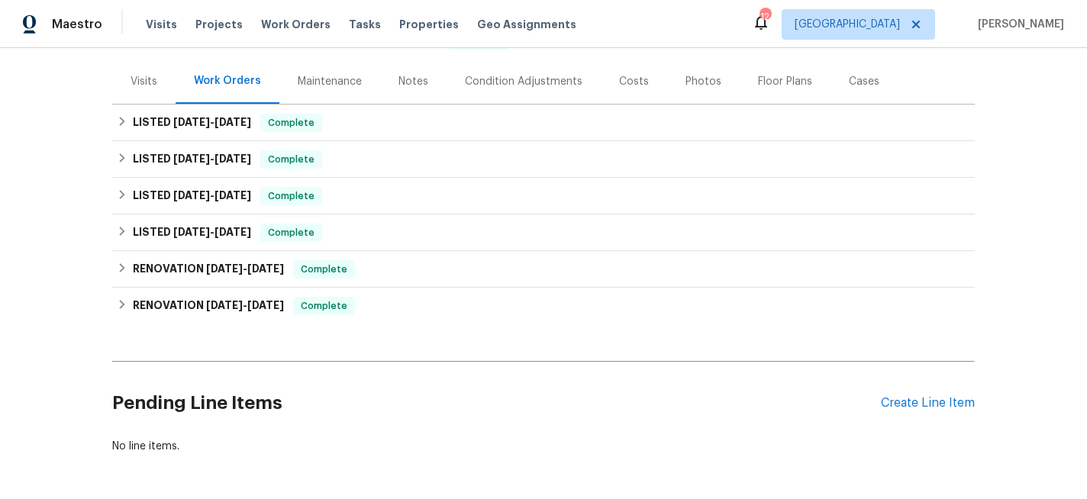
scroll to position [231, 0]
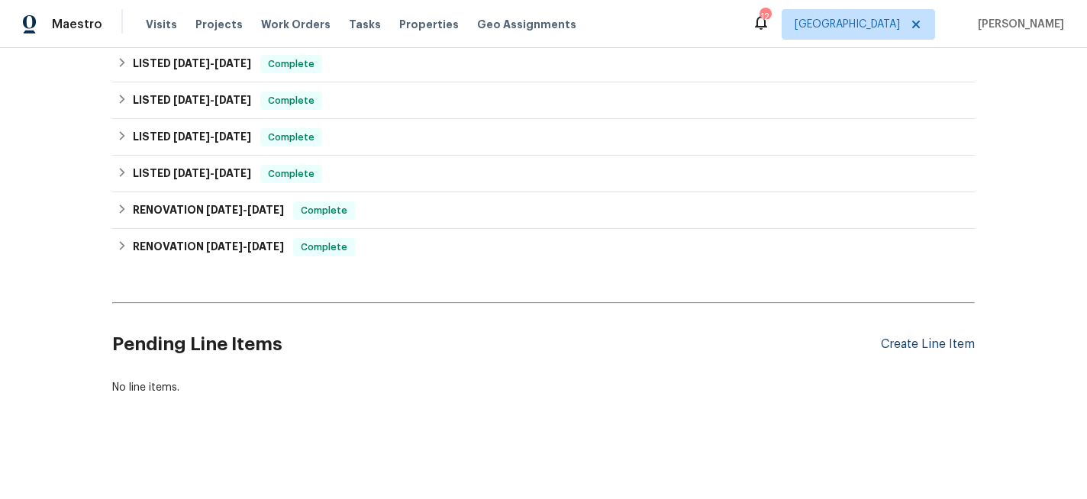
click at [914, 347] on div "Create Line Item" at bounding box center [928, 344] width 94 height 15
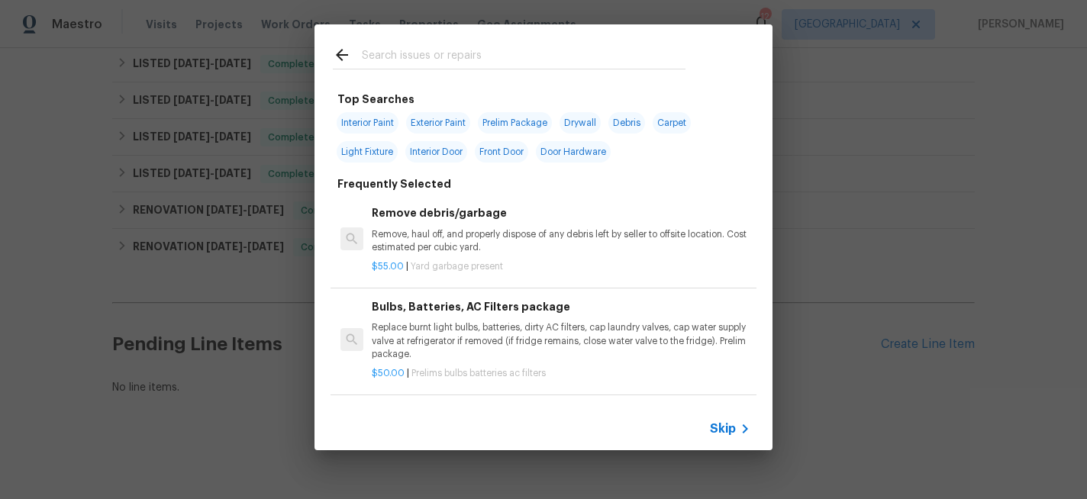
click at [411, 54] on input "text" at bounding box center [524, 57] width 324 height 23
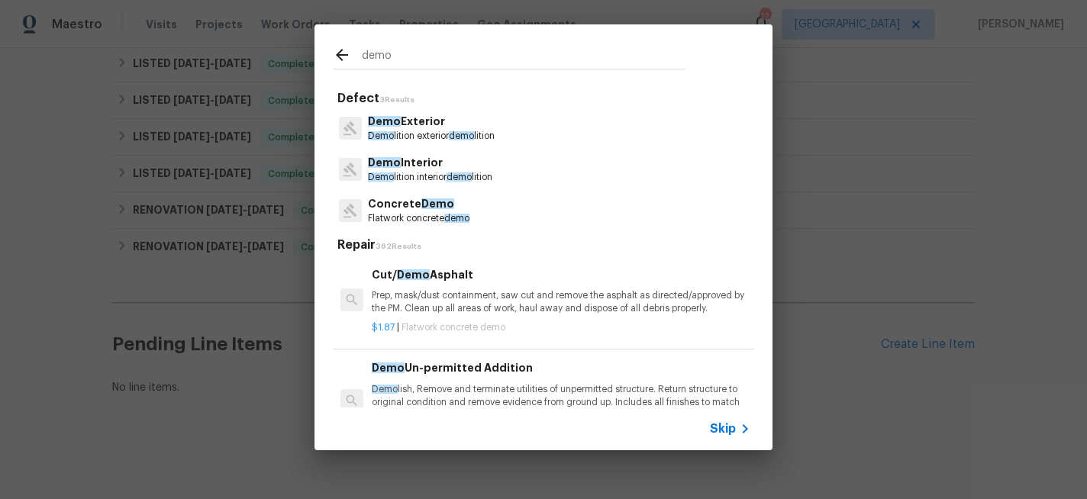
type input "demo"
click at [396, 157] on span "Demo" at bounding box center [384, 162] width 33 height 11
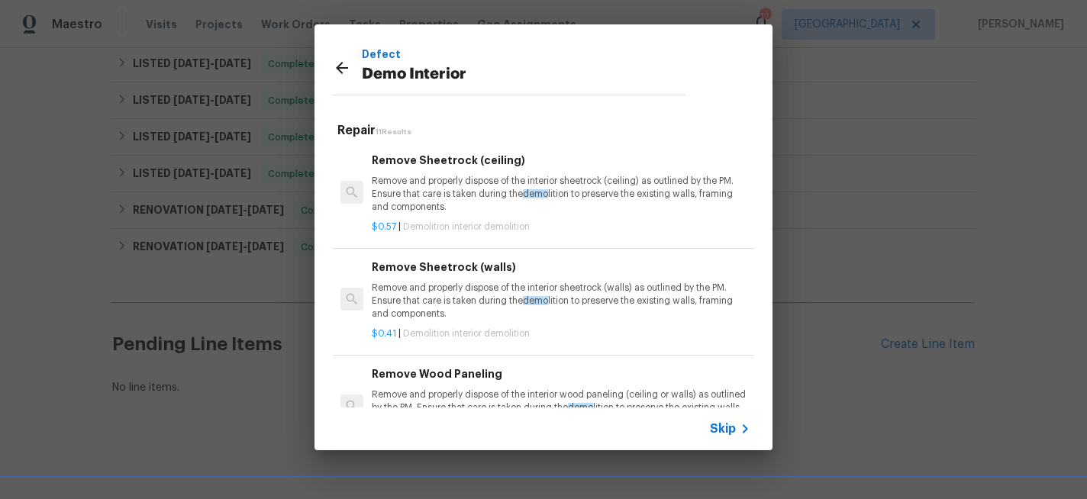
click at [421, 185] on p "Remove and properly dispose of the interior sheetrock (ceiling) as outlined by …" at bounding box center [561, 194] width 379 height 39
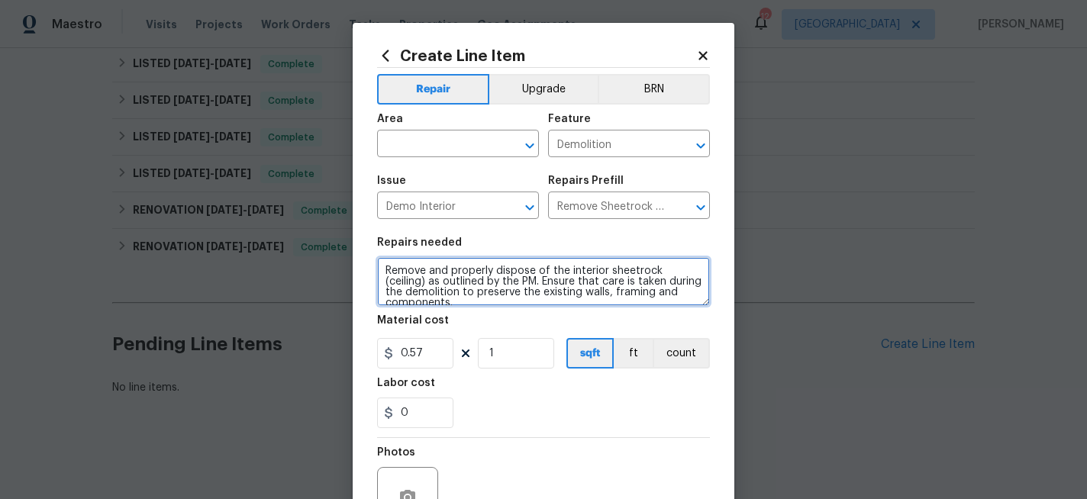
click at [386, 275] on textarea "Remove and properly dispose of the interior sheetrock (ceiling) as outlined by …" at bounding box center [543, 281] width 333 height 49
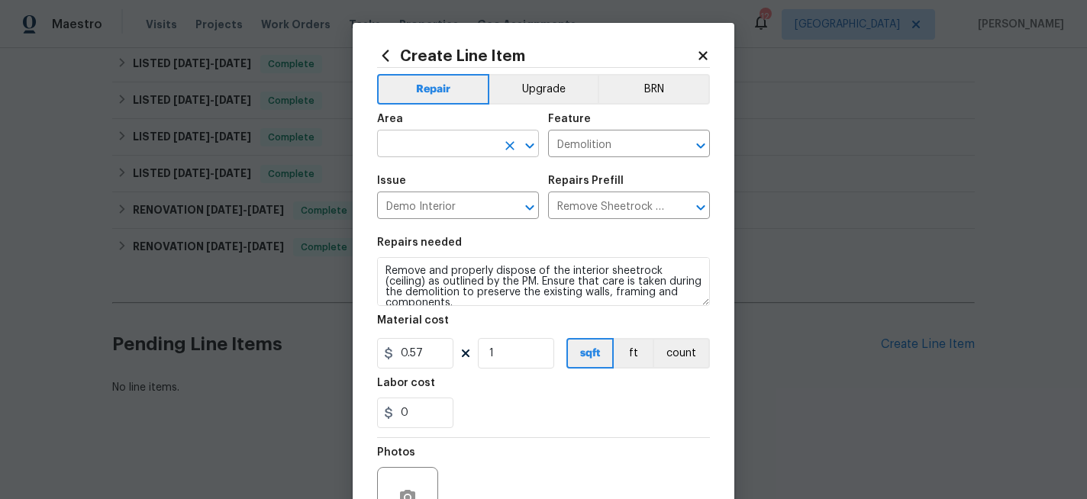
click at [418, 140] on input "text" at bounding box center [436, 146] width 119 height 24
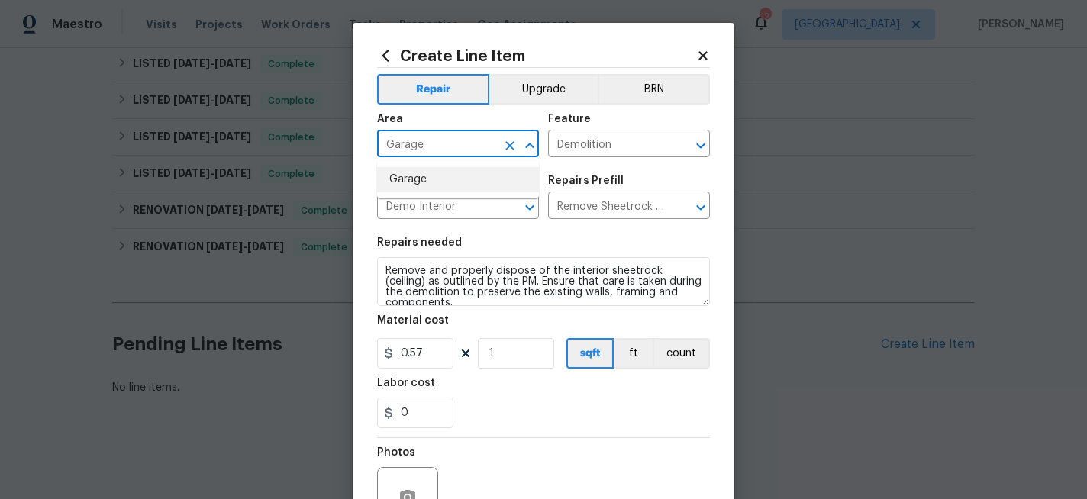
click at [417, 176] on li "Garage" at bounding box center [458, 179] width 162 height 25
type input "Garage"
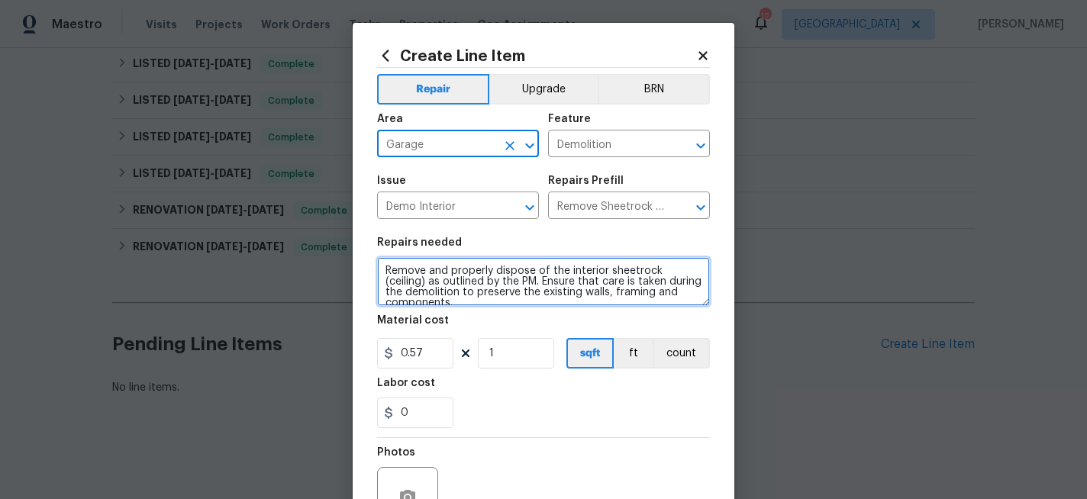
click at [387, 273] on textarea "Remove and properly dispose of the interior sheetrock (ceiling) as outlined by …" at bounding box center [543, 281] width 333 height 49
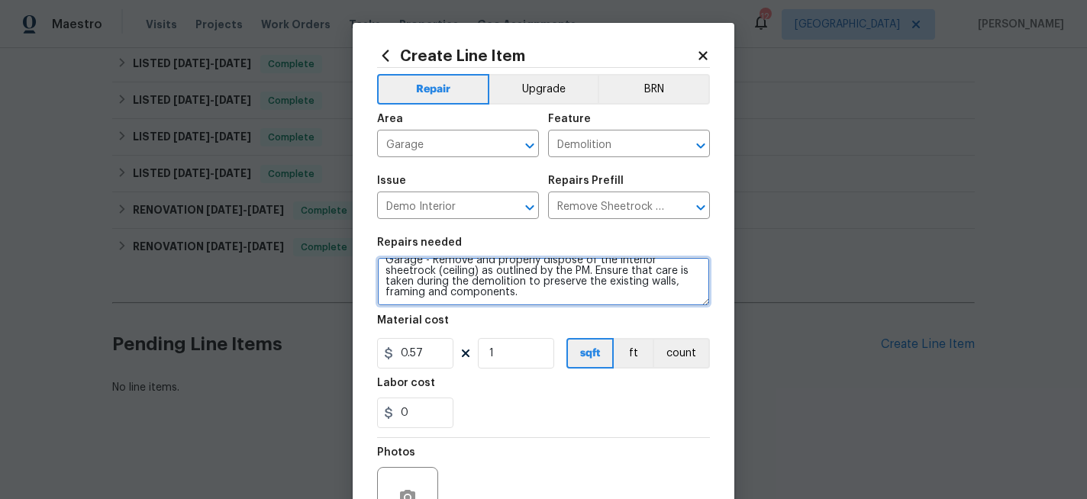
scroll to position [0, 0]
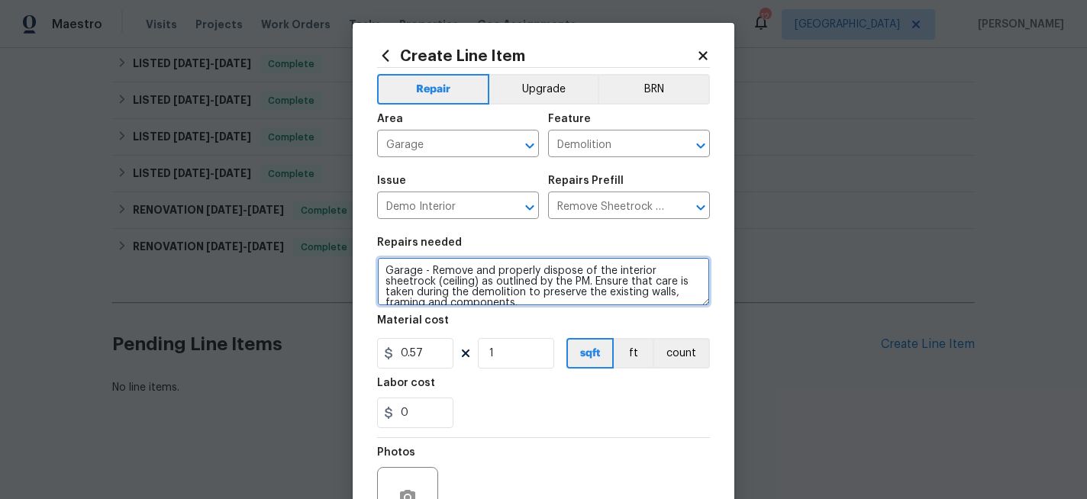
drag, startPoint x: 518, startPoint y: 297, endPoint x: 434, endPoint y: 271, distance: 88.6
click at [434, 271] on textarea "Garage - Remove and properly dispose of the interior sheetrock (ceiling) as out…" at bounding box center [543, 281] width 333 height 49
paste textarea "Garage - Remove and properly dispose of the interior sheetrock from the beam to…"
type textarea "Garage - Garage - Remove and properly dispose of the interior sheetrock from th…"
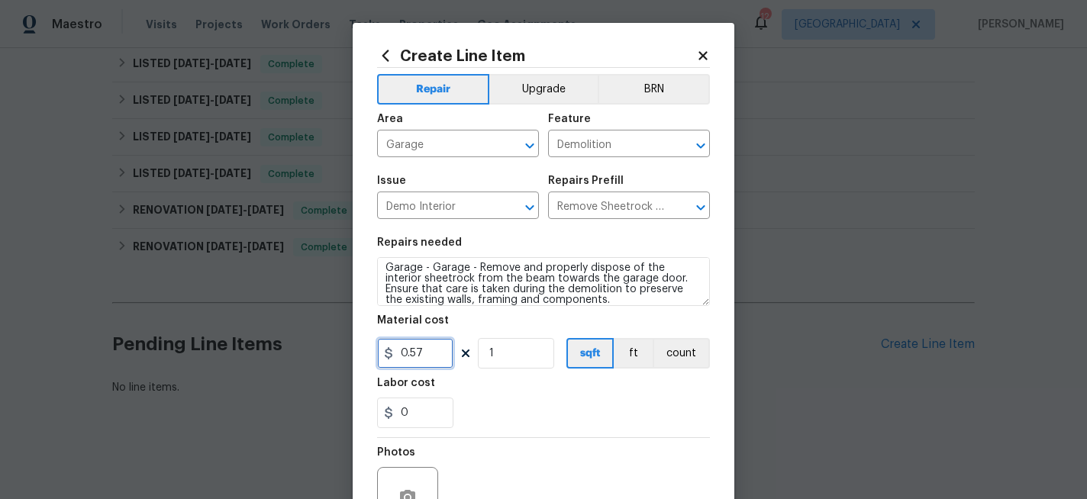
click at [429, 357] on input "0.57" at bounding box center [415, 353] width 76 height 31
type input "300"
click at [512, 425] on div "0" at bounding box center [543, 413] width 333 height 31
click at [405, 482] on button "button" at bounding box center [407, 497] width 37 height 37
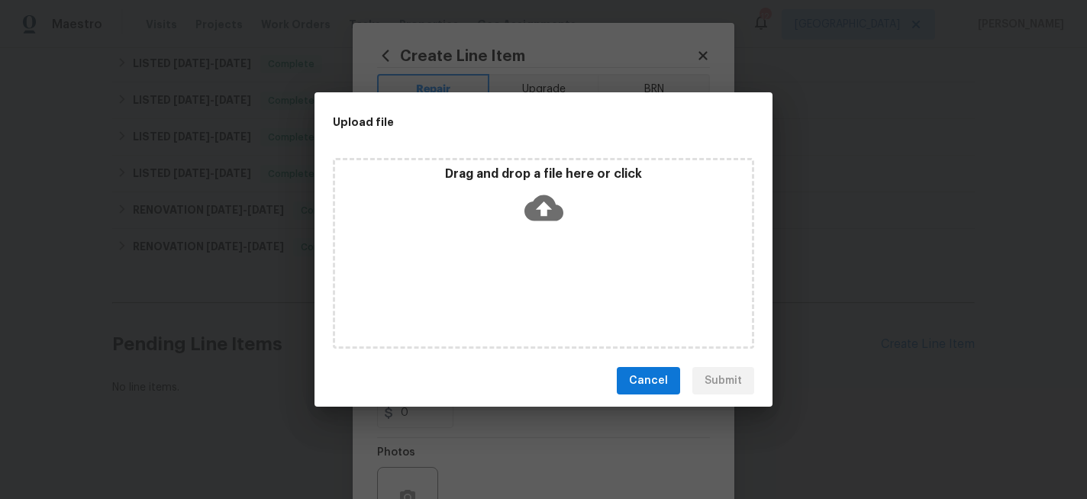
click at [535, 204] on icon at bounding box center [544, 208] width 39 height 26
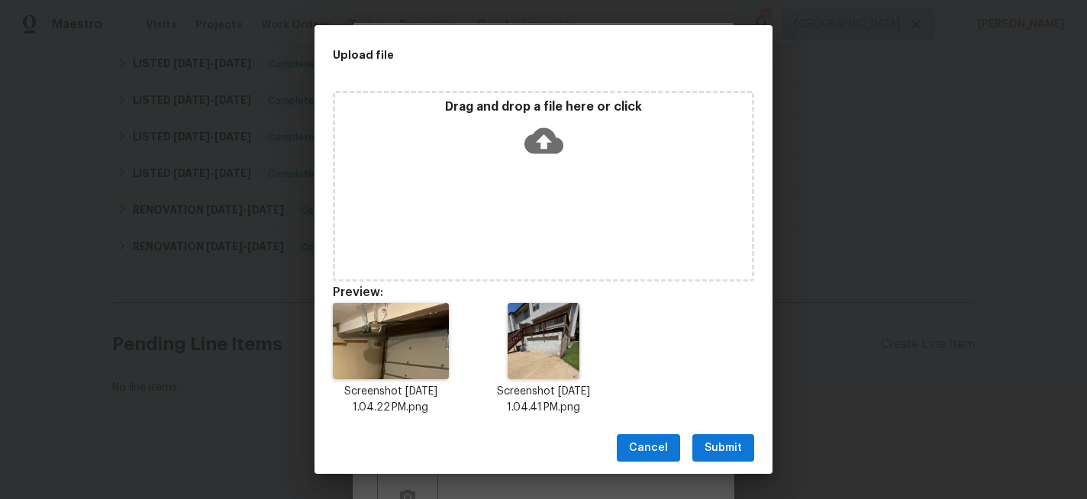
click at [731, 444] on span "Submit" at bounding box center [723, 448] width 37 height 19
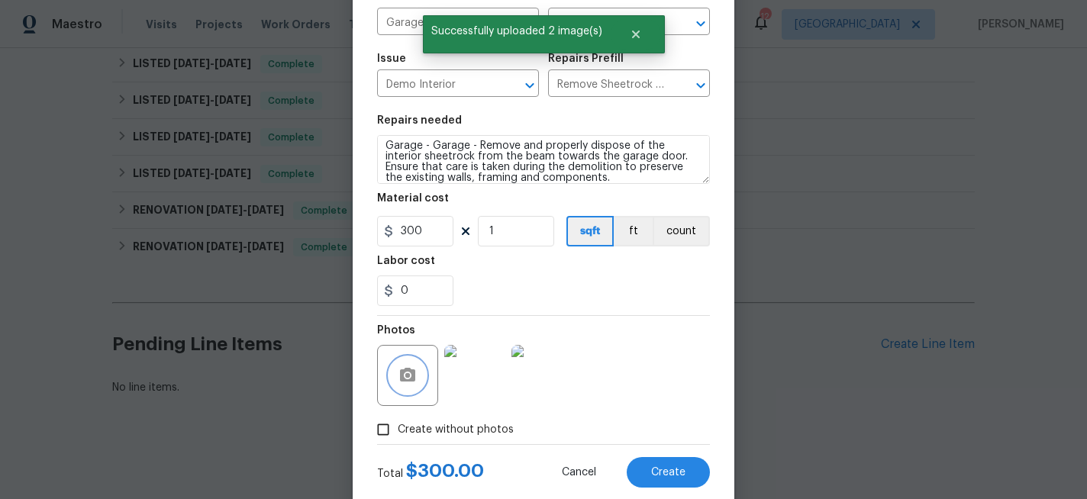
scroll to position [124, 0]
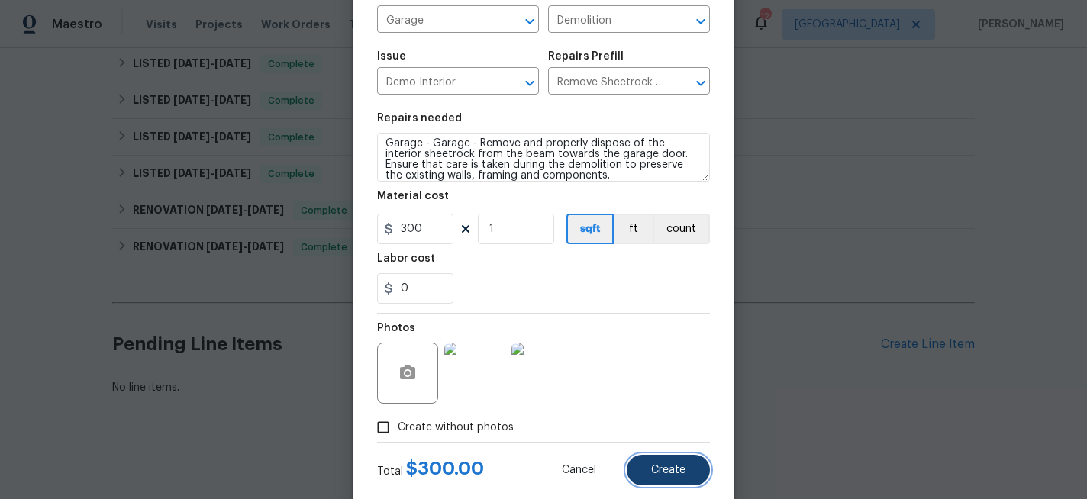
click at [664, 468] on span "Create" at bounding box center [668, 470] width 34 height 11
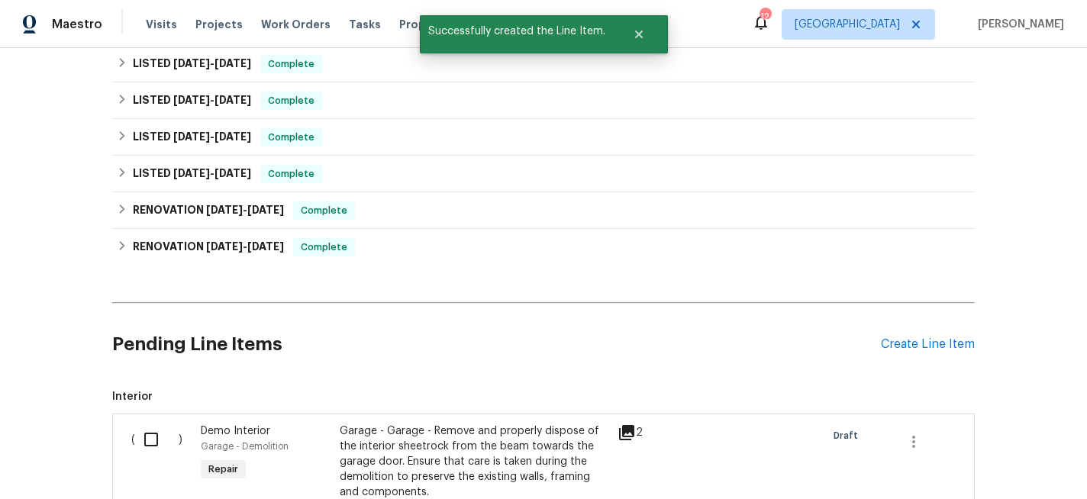
click at [157, 444] on input "checkbox" at bounding box center [157, 440] width 44 height 32
checkbox input "true"
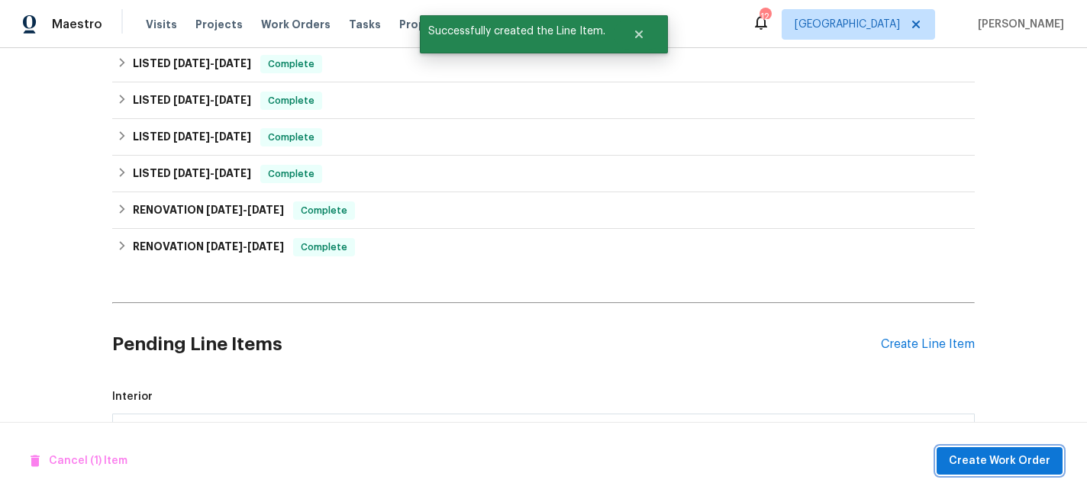
click at [1004, 462] on span "Create Work Order" at bounding box center [1000, 461] width 102 height 19
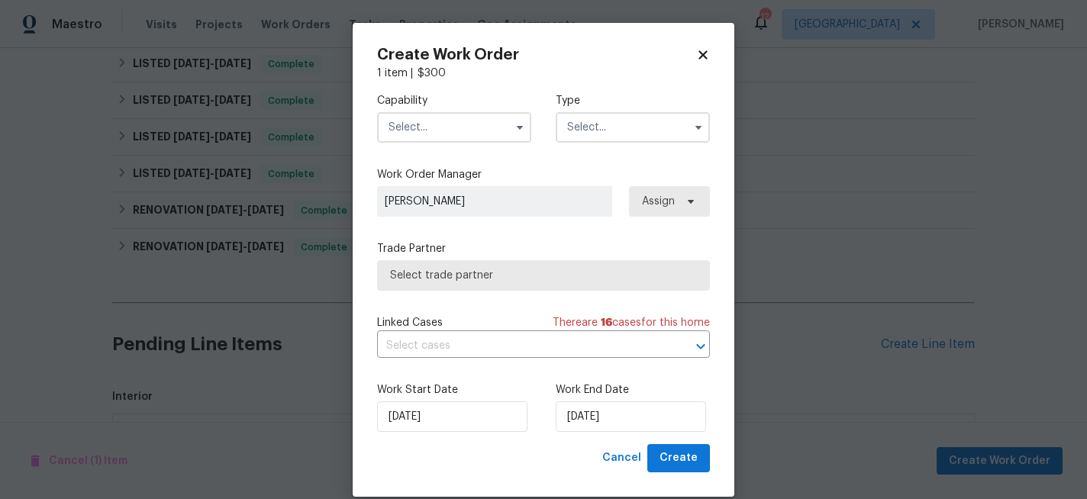
click at [462, 125] on input "text" at bounding box center [454, 127] width 154 height 31
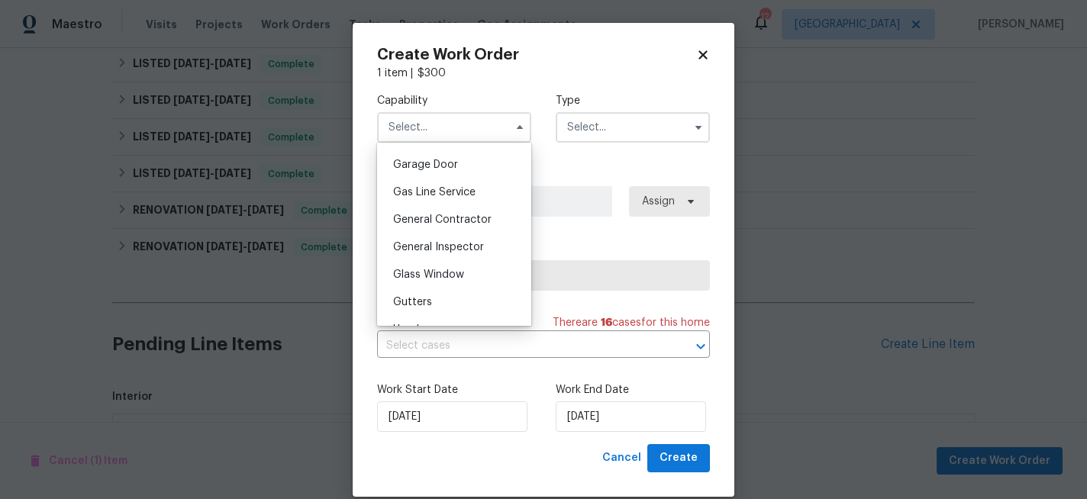
scroll to position [673, 0]
click at [448, 216] on span "General Contractor" at bounding box center [442, 217] width 98 height 11
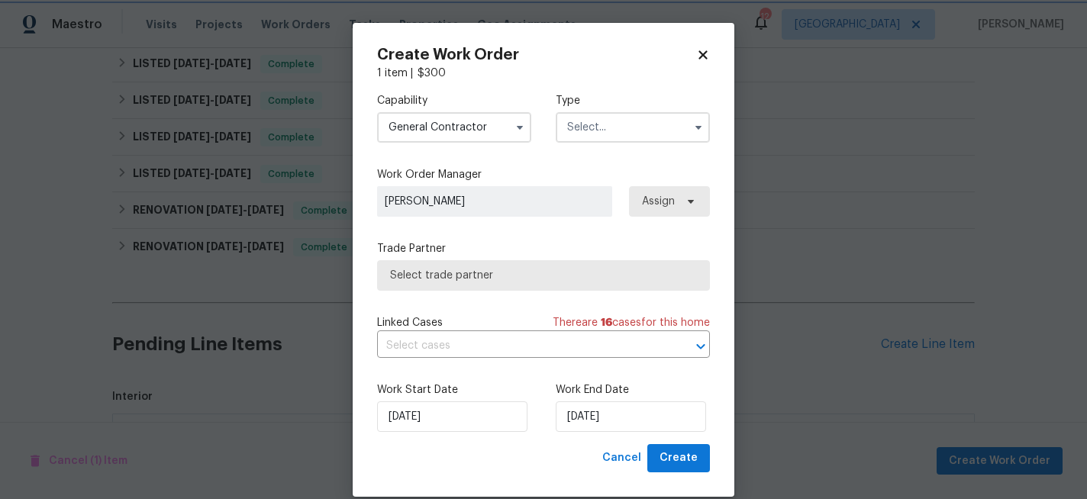
type input "General Contractor"
click at [609, 125] on input "text" at bounding box center [633, 127] width 154 height 31
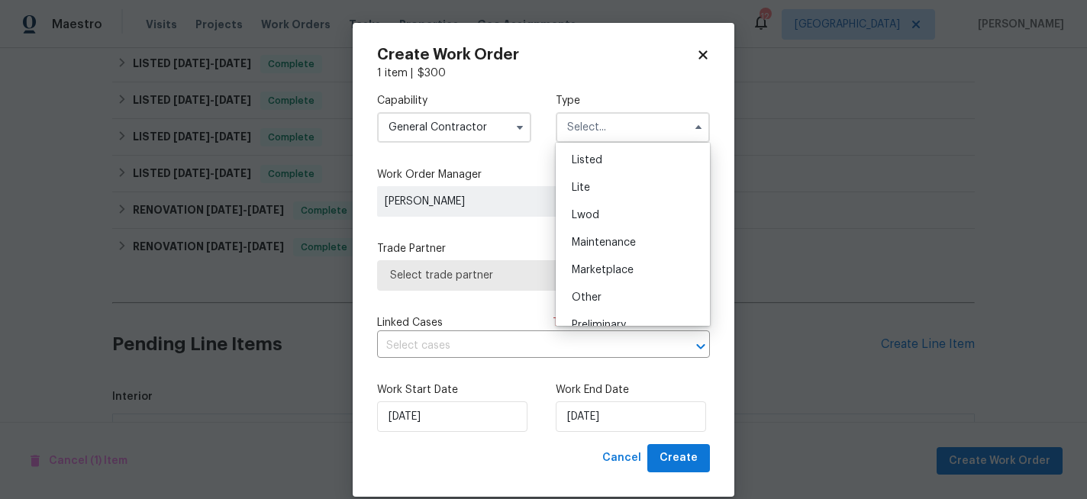
scroll to position [140, 0]
click at [601, 186] on span "Listed" at bounding box center [587, 185] width 31 height 11
type input "Listed"
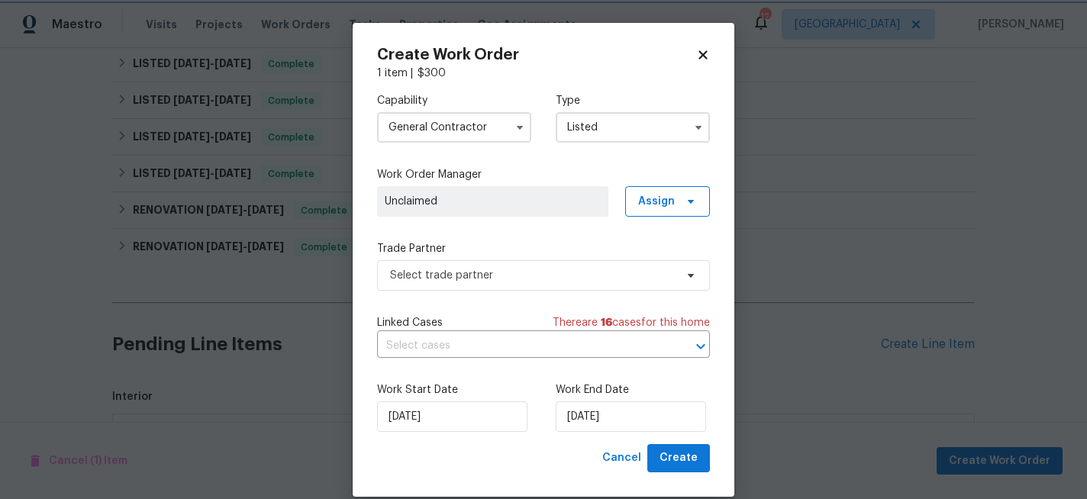
scroll to position [0, 0]
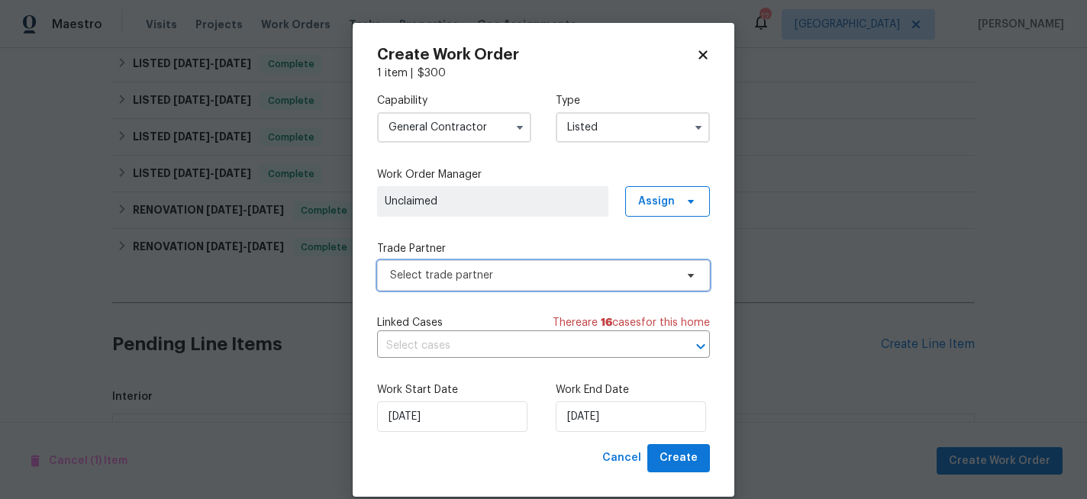
click at [479, 274] on span "Select trade partner" at bounding box center [532, 275] width 285 height 15
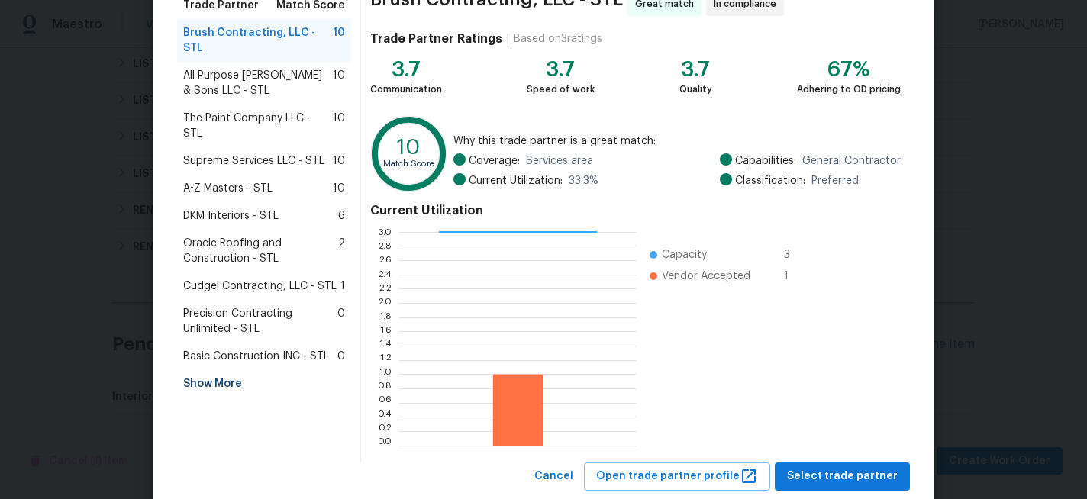
scroll to position [149, 0]
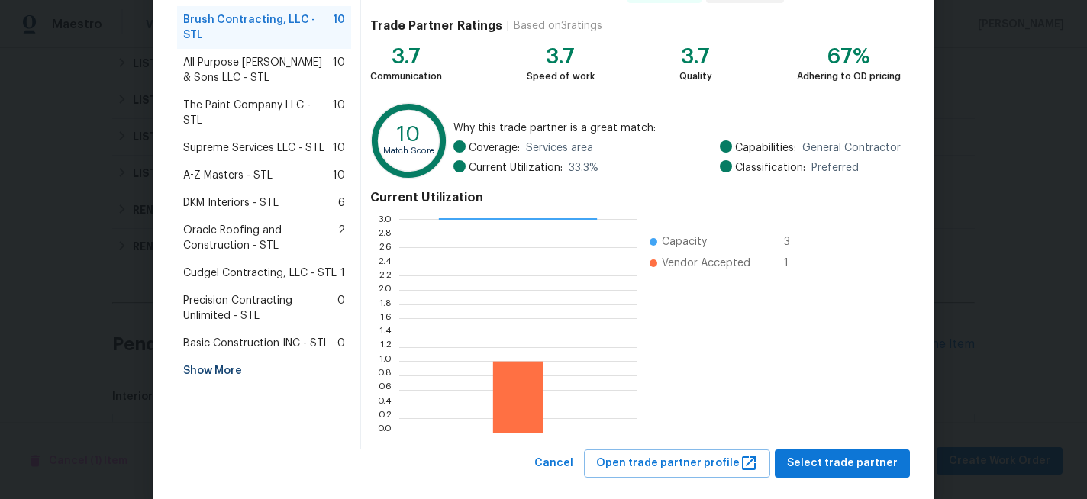
click at [231, 357] on div "Show More" at bounding box center [264, 370] width 174 height 27
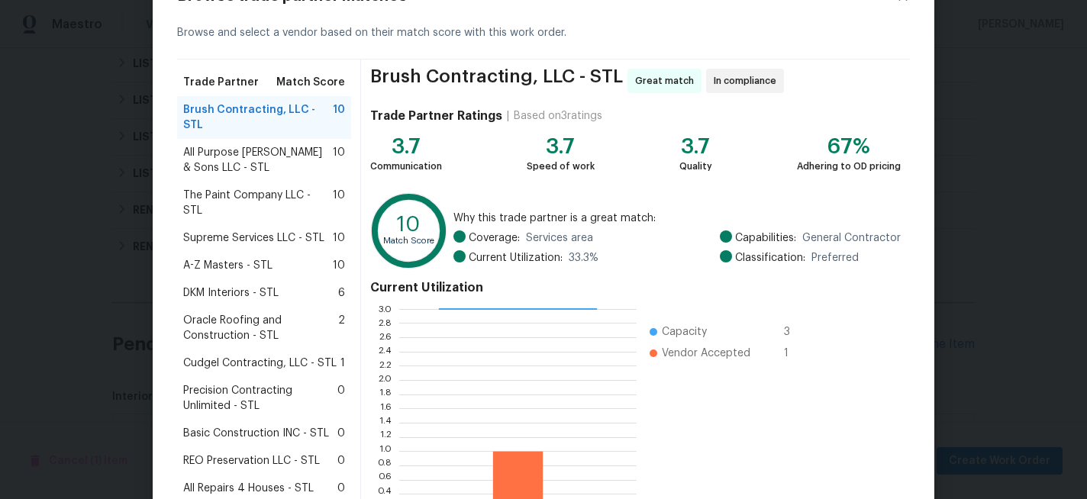
scroll to position [64, 0]
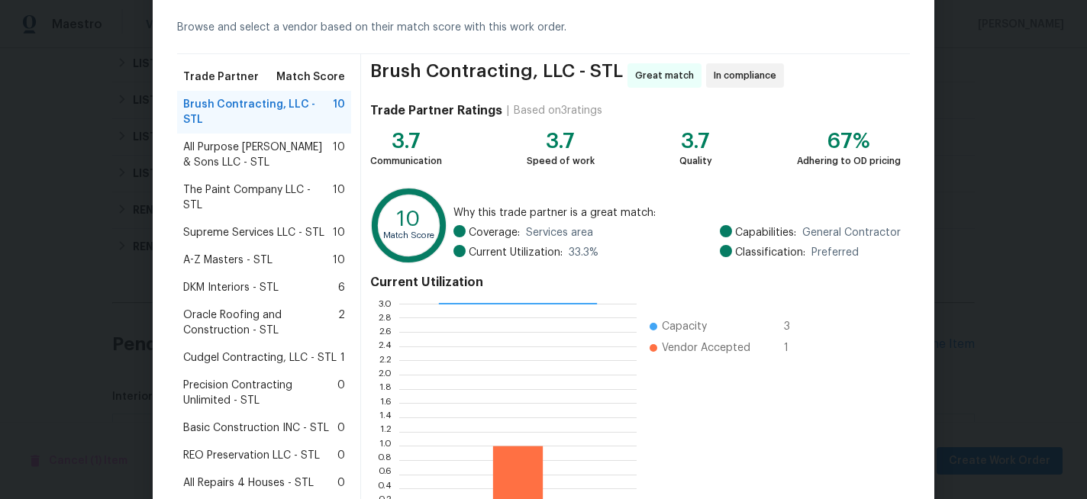
click at [226, 448] on span "REO Preservation LLC - STL" at bounding box center [251, 455] width 137 height 15
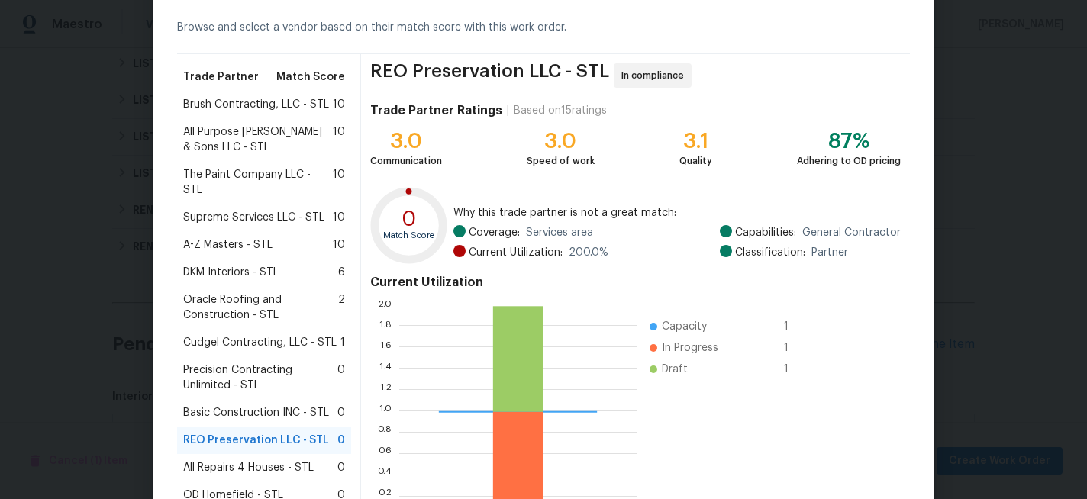
scroll to position [174, 0]
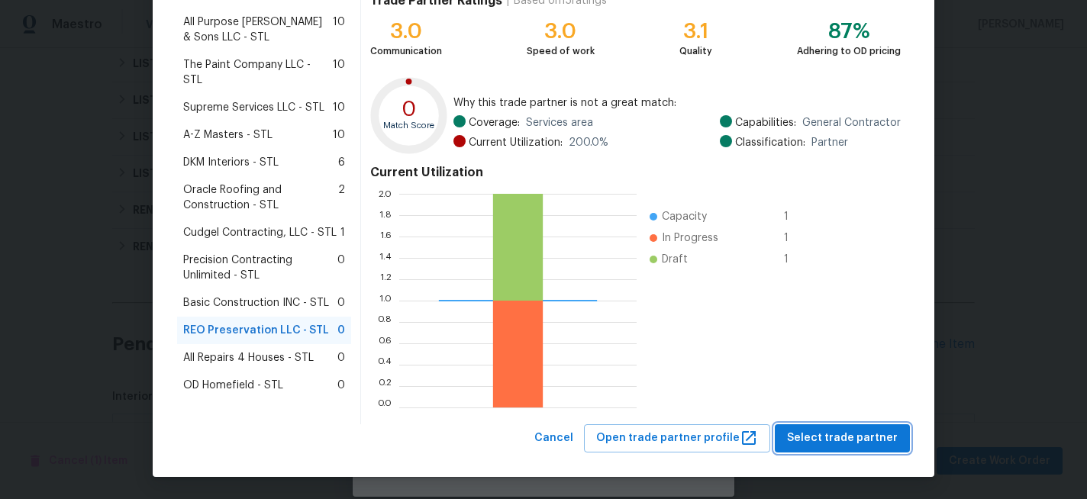
click at [867, 438] on span "Select trade partner" at bounding box center [842, 438] width 111 height 19
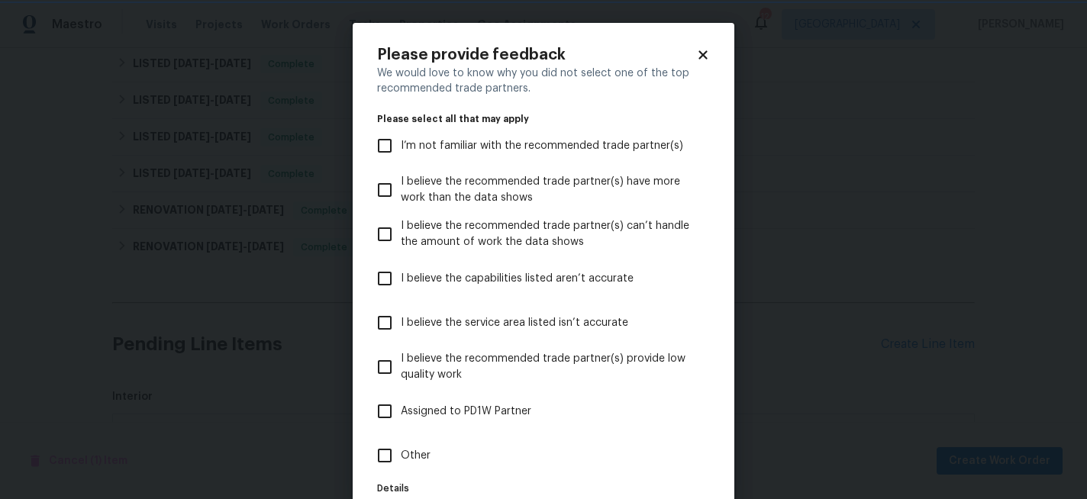
scroll to position [0, 0]
click at [392, 454] on input "Other" at bounding box center [385, 456] width 32 height 32
checkbox input "true"
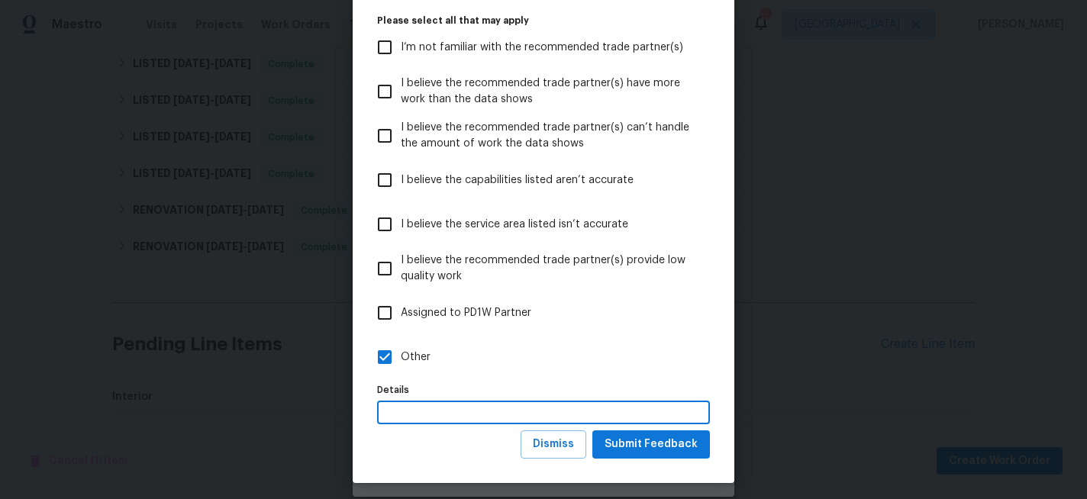
click at [431, 412] on input "text" at bounding box center [543, 413] width 333 height 24
type input "working in the area"
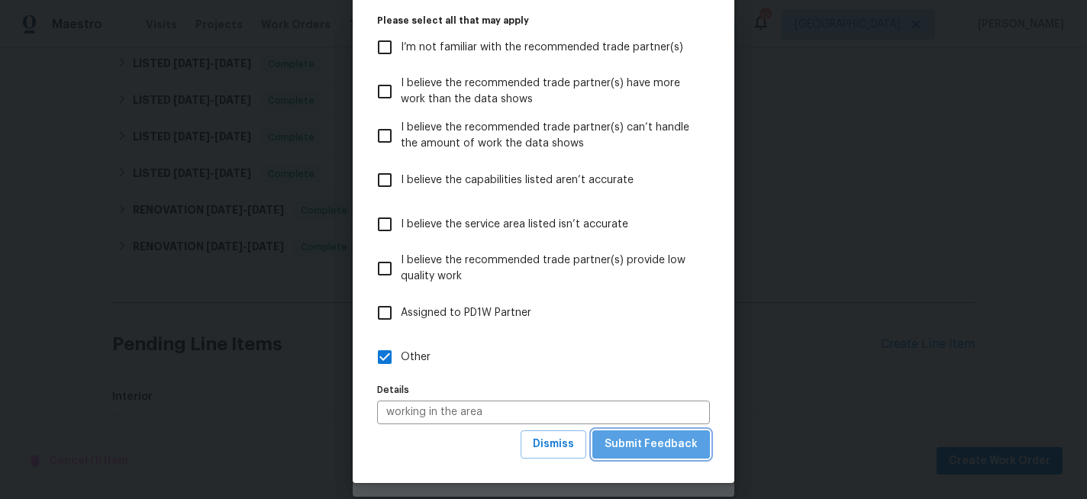
click at [686, 449] on span "Submit Feedback" at bounding box center [651, 444] width 93 height 19
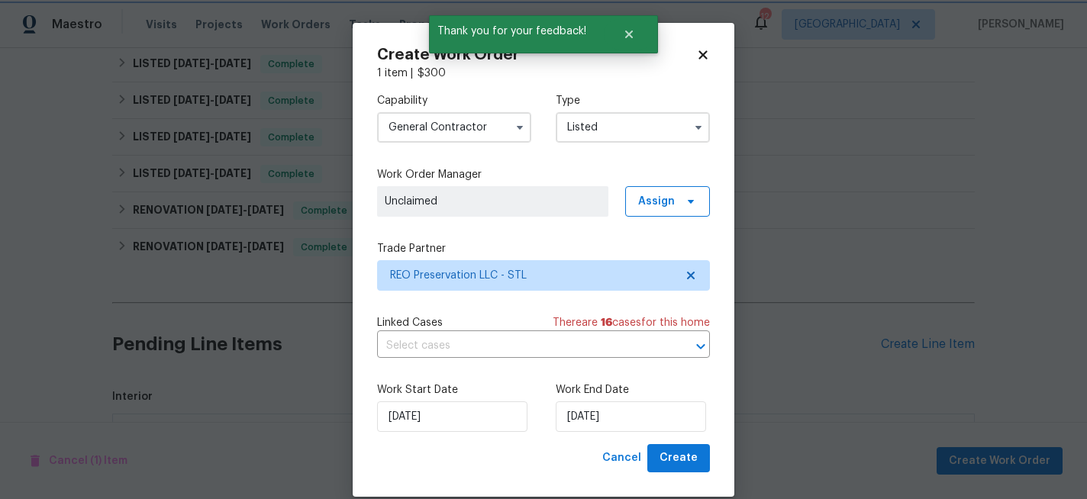
scroll to position [0, 0]
click at [628, 412] on input "9/4/2025" at bounding box center [631, 417] width 150 height 31
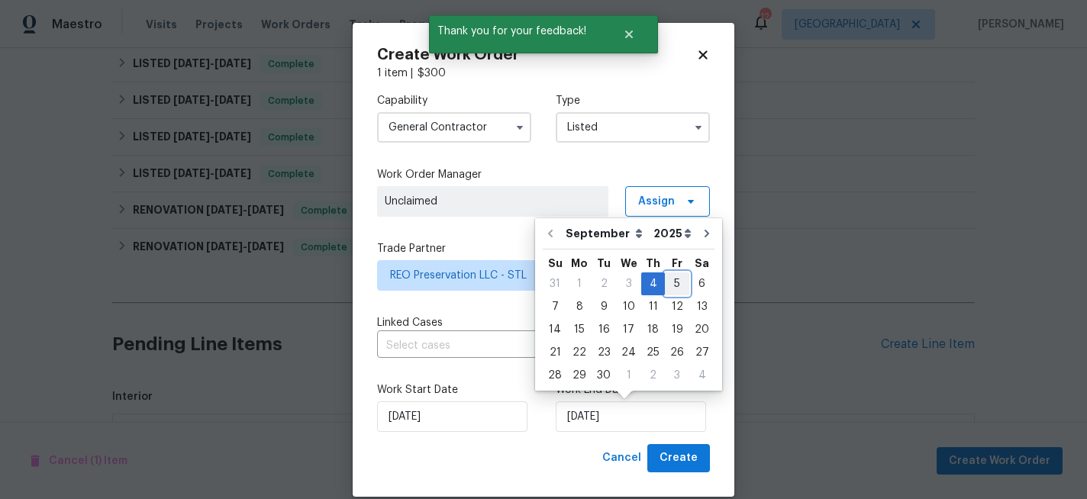
click at [673, 284] on div "5" at bounding box center [677, 283] width 24 height 21
click at [638, 428] on input "9/5/2025" at bounding box center [631, 417] width 150 height 31
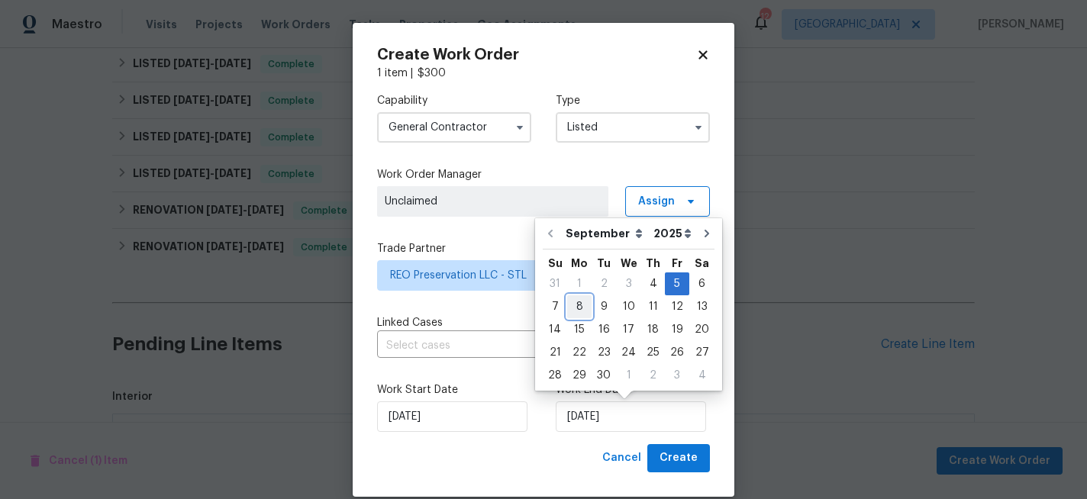
click at [581, 312] on div "8" at bounding box center [579, 306] width 24 height 21
type input "9/8/2025"
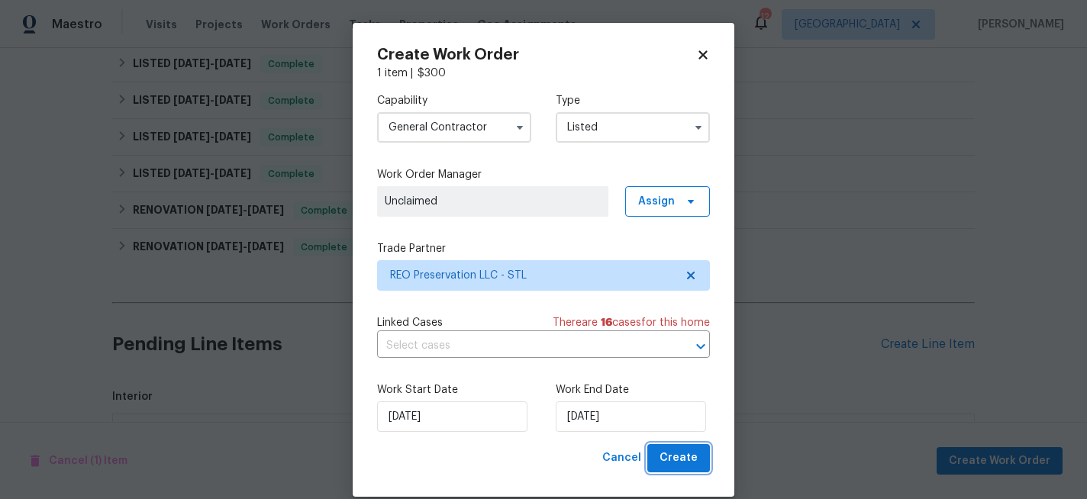
click at [676, 457] on span "Create" at bounding box center [679, 458] width 38 height 19
checkbox input "false"
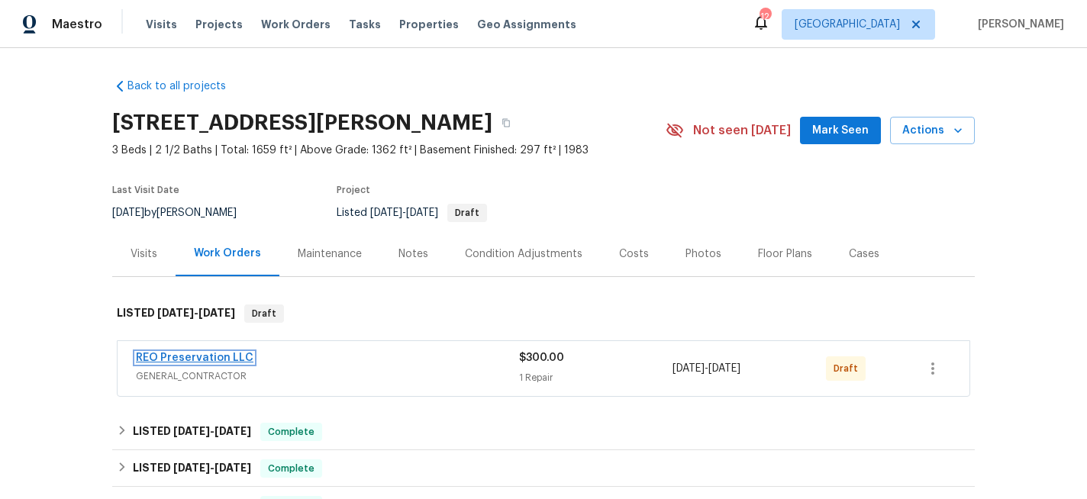
click at [176, 359] on link "REO Preservation LLC" at bounding box center [195, 358] width 118 height 11
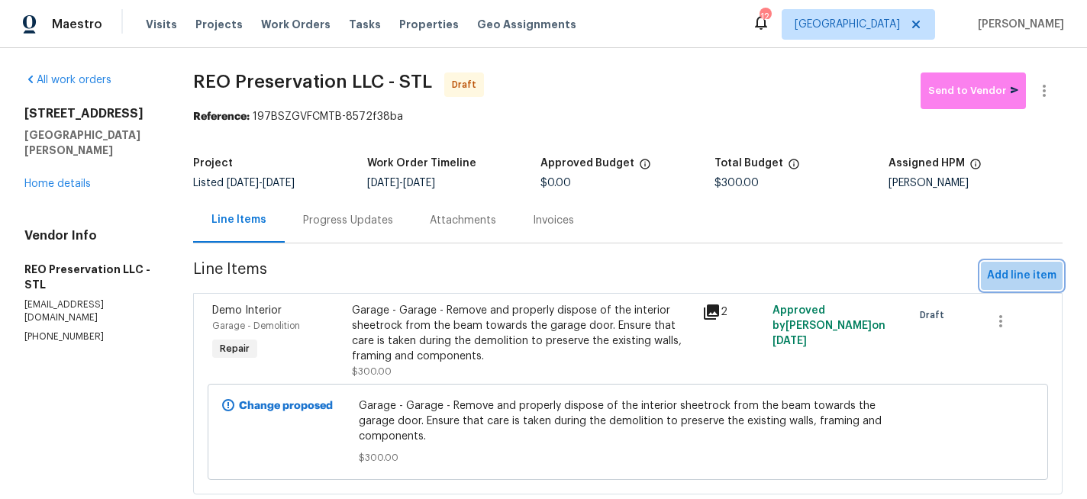
click at [1019, 273] on span "Add line item" at bounding box center [1021, 275] width 69 height 19
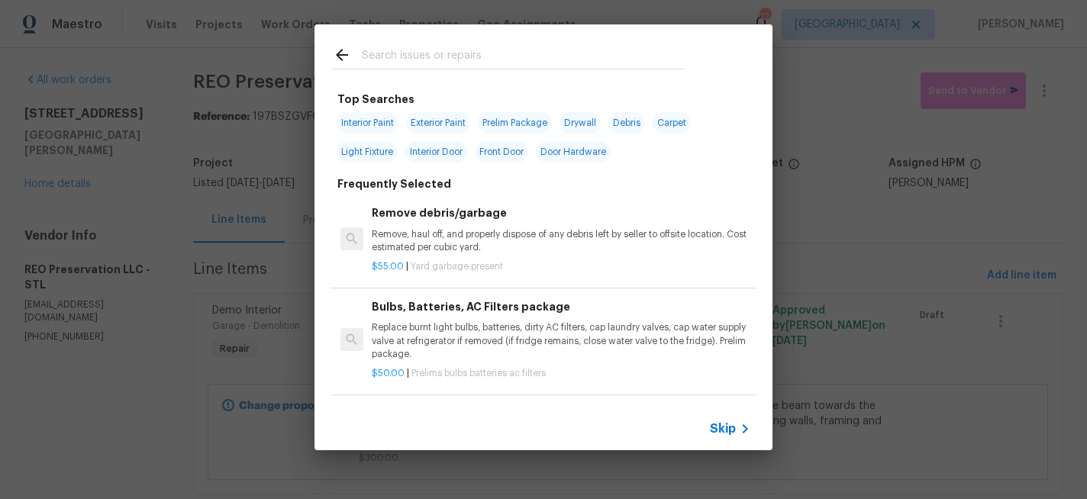
click at [460, 57] on input "text" at bounding box center [524, 57] width 324 height 23
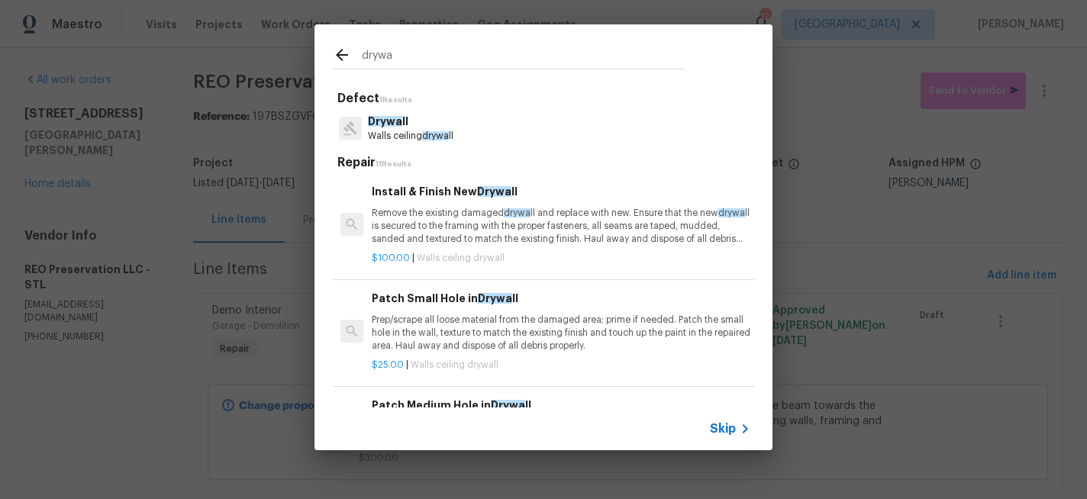
type input "drywa"
click at [419, 222] on p "Remove the existing damaged drywa ll and replace with new. Ensure that the new …" at bounding box center [561, 226] width 379 height 39
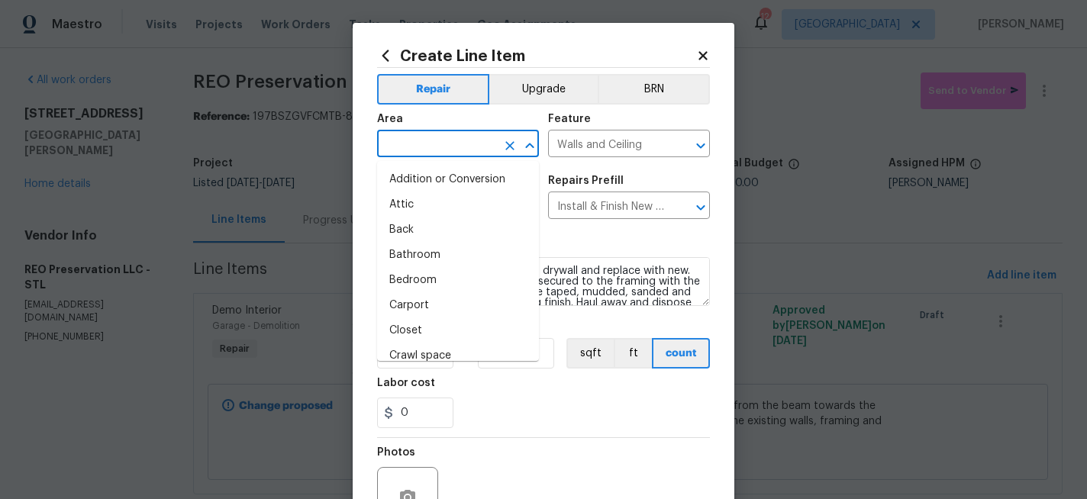
click at [451, 140] on input "text" at bounding box center [436, 146] width 119 height 24
type input "b"
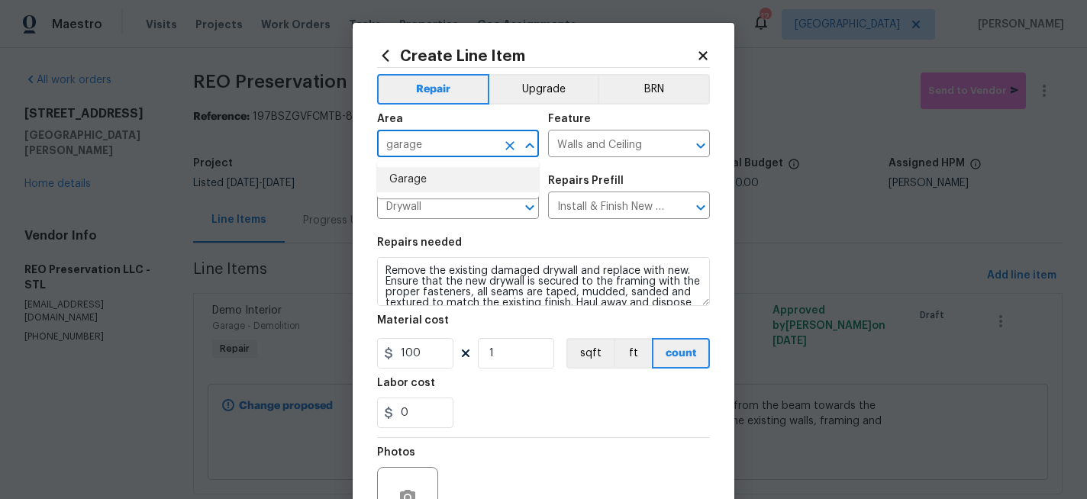
click at [417, 174] on li "Garage" at bounding box center [458, 179] width 162 height 25
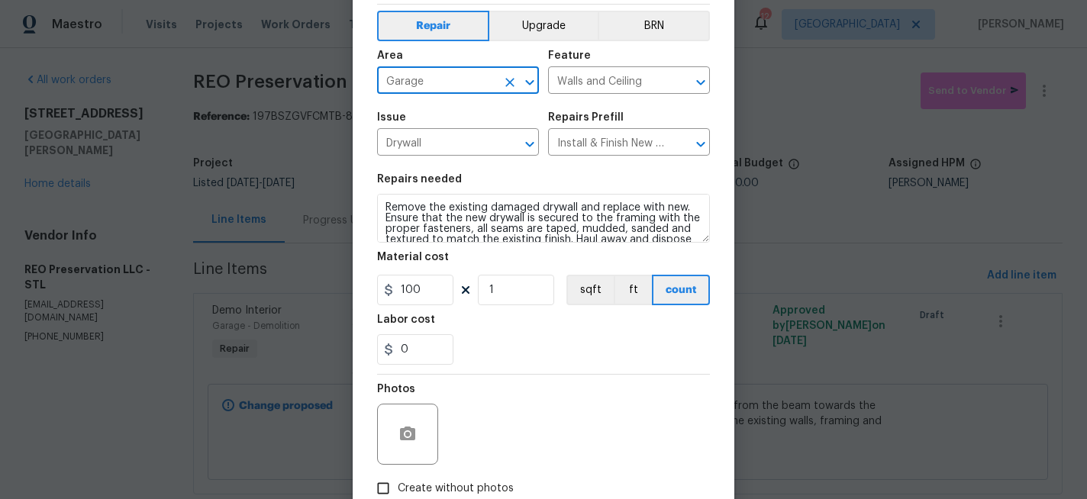
scroll to position [21, 0]
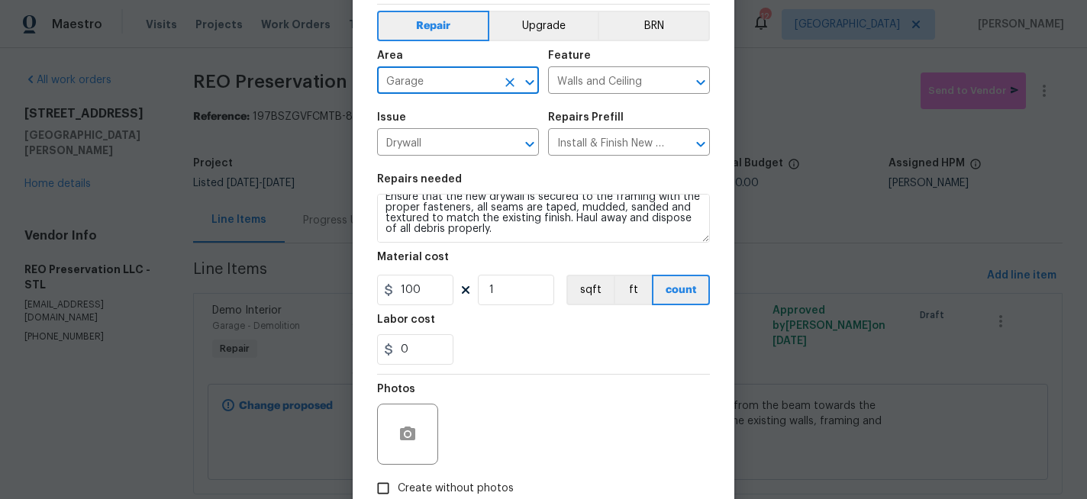
type input "Garage"
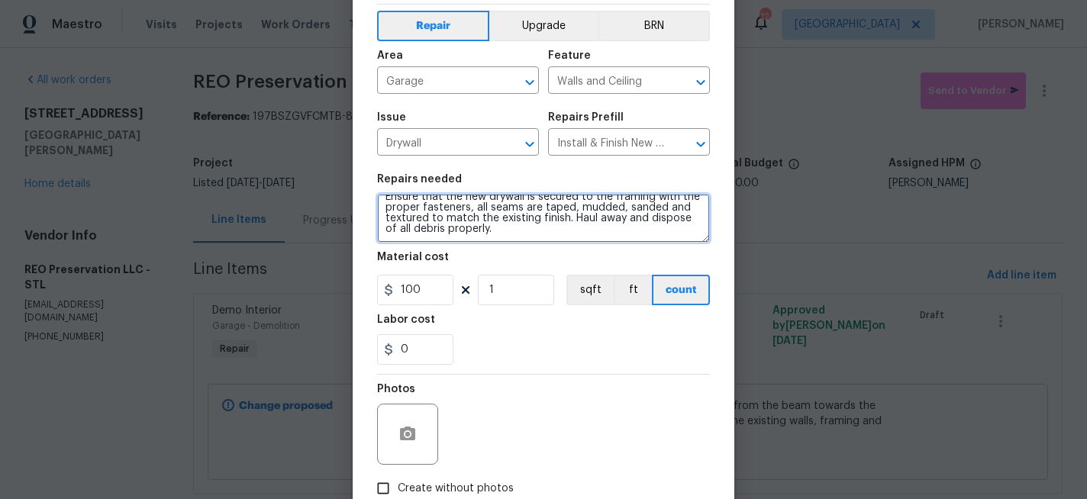
scroll to position [0, 0]
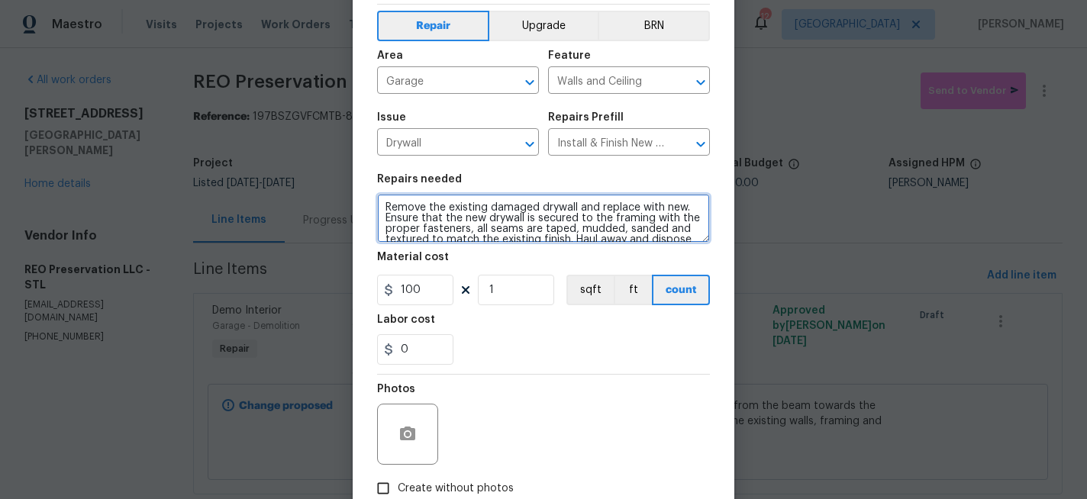
drag, startPoint x: 486, startPoint y: 234, endPoint x: 315, endPoint y: 125, distance: 202.5
click at [315, 125] on div "Create Line Item Repair Upgrade BRN Area Garage ​ Feature Walls and Ceiling ​ I…" at bounding box center [543, 249] width 1087 height 499
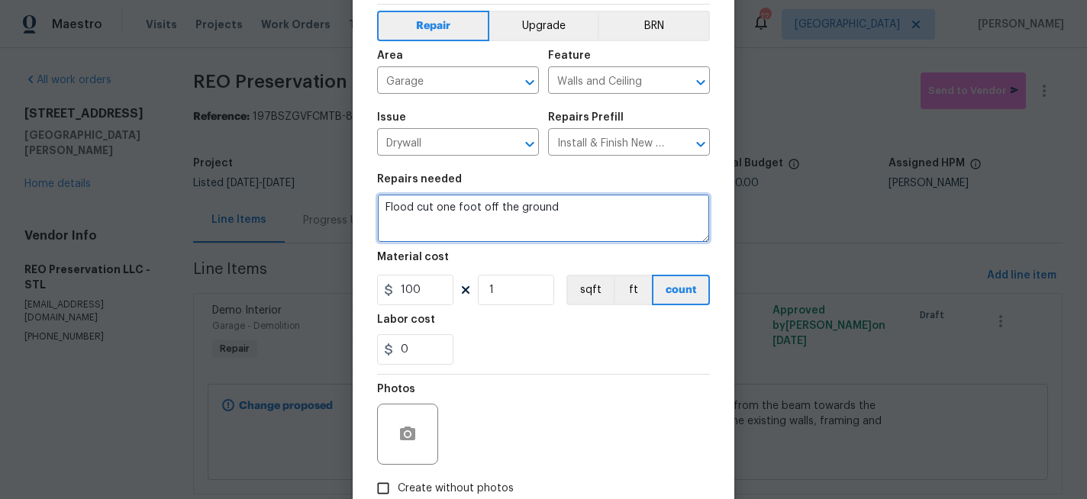
click at [437, 208] on textarea "Flood cut one foot off the ground" at bounding box center [543, 218] width 333 height 49
click at [693, 208] on textarea "Flood cut the water damaged drywall one foot off the ground" at bounding box center [543, 218] width 333 height 49
type textarea "Flood cut the water damaged drywall one foot off the ground. Haul away all dama…"
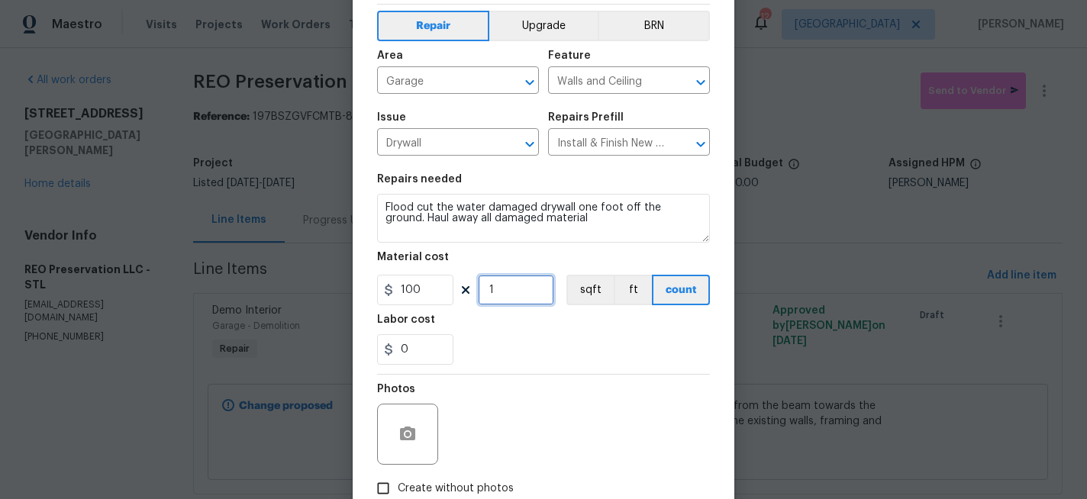
click at [497, 289] on input "1" at bounding box center [516, 290] width 76 height 31
type input "2"
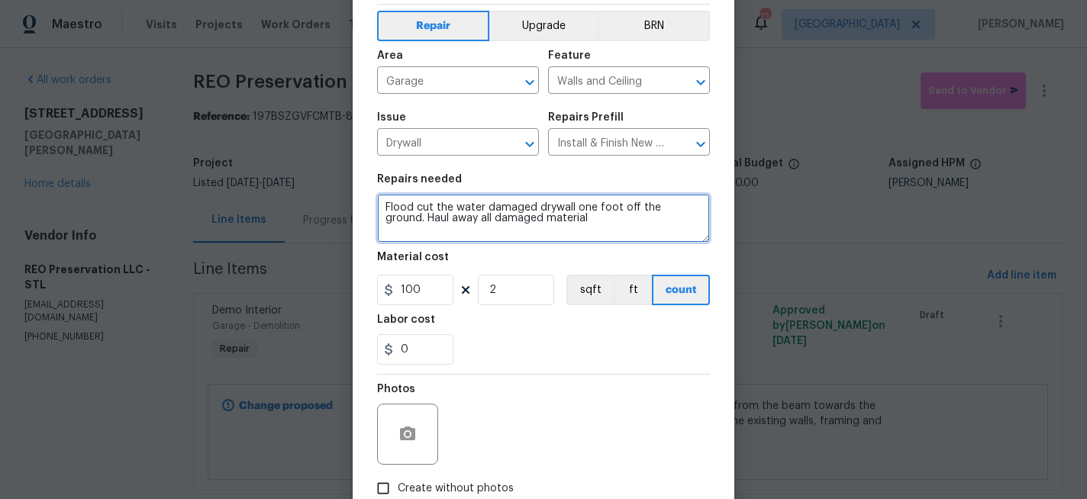
click at [546, 222] on textarea "Flood cut the water damaged drywall one foot off the ground. Haul away all dama…" at bounding box center [543, 218] width 333 height 49
click at [385, 210] on textarea "Flood cut the water damaged drywall one foot off the ground. Haul away all debr…" at bounding box center [543, 218] width 333 height 49
click at [447, 221] on textarea "Gargage - Flood cut the water damaged drywall one foot off the ground. Haul awa…" at bounding box center [543, 218] width 333 height 49
type textarea "Gargage - Flood cut the water damaged drywall one foot off the ground. Install …"
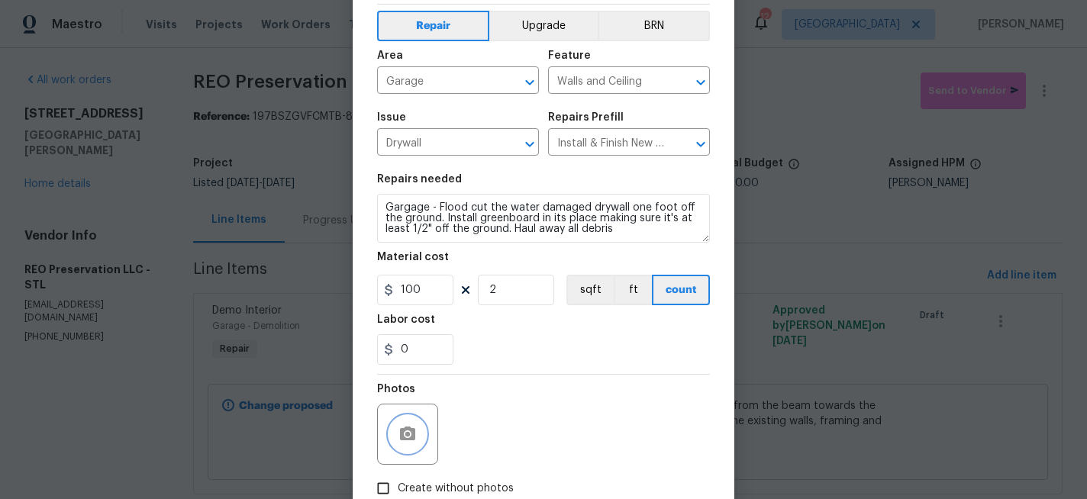
click at [410, 424] on button "button" at bounding box center [407, 434] width 37 height 37
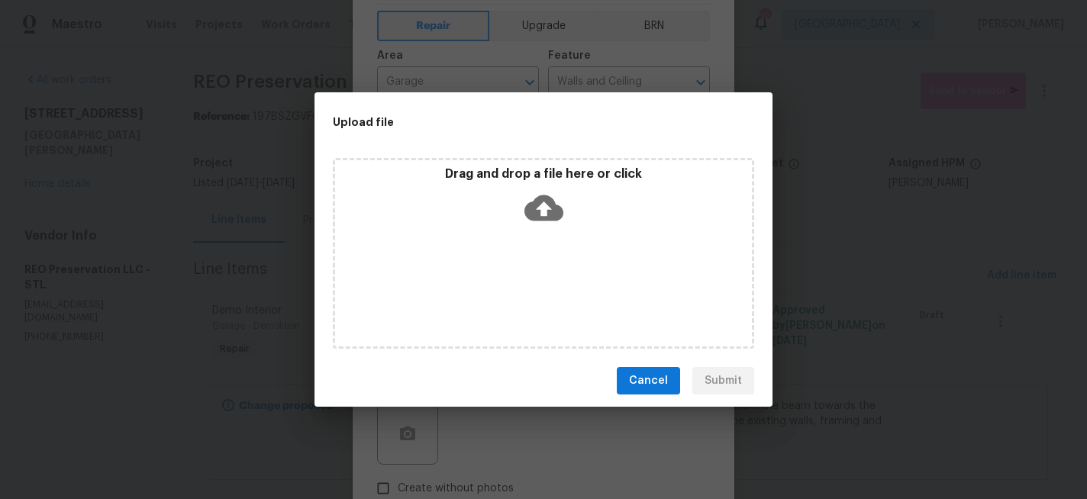
click at [549, 211] on icon at bounding box center [544, 208] width 39 height 26
click at [367, 118] on h2 "Upload file" at bounding box center [509, 122] width 353 height 17
click at [547, 207] on icon at bounding box center [544, 208] width 39 height 39
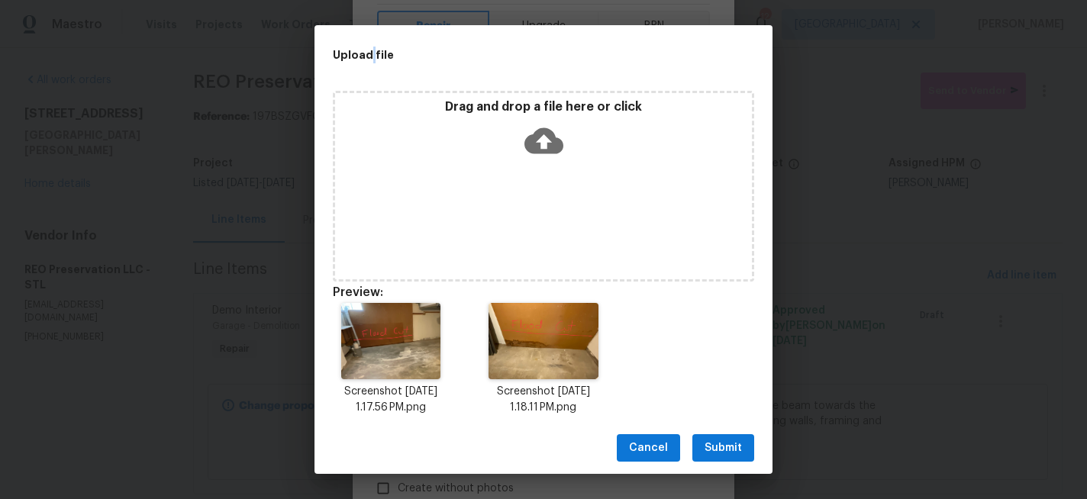
click at [730, 444] on span "Submit" at bounding box center [723, 448] width 37 height 19
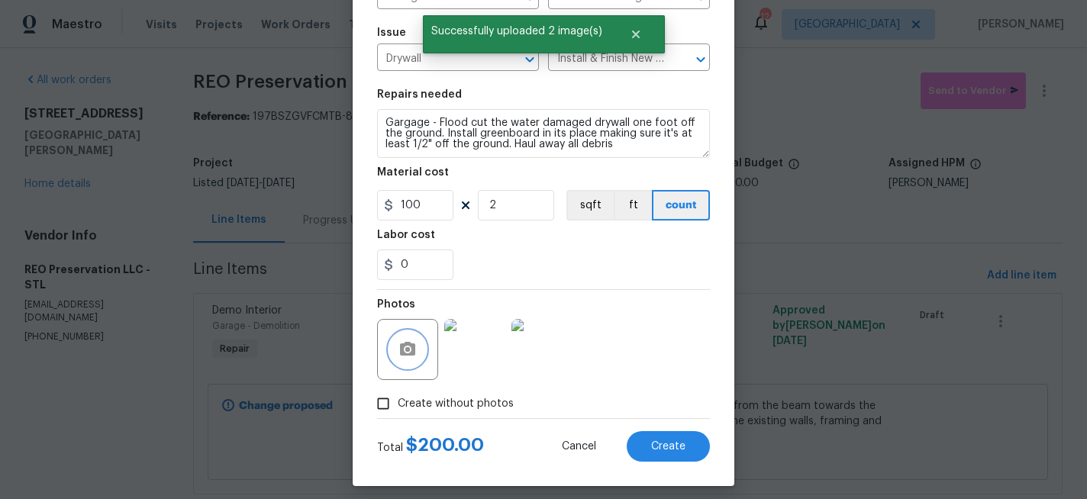
scroll to position [159, 0]
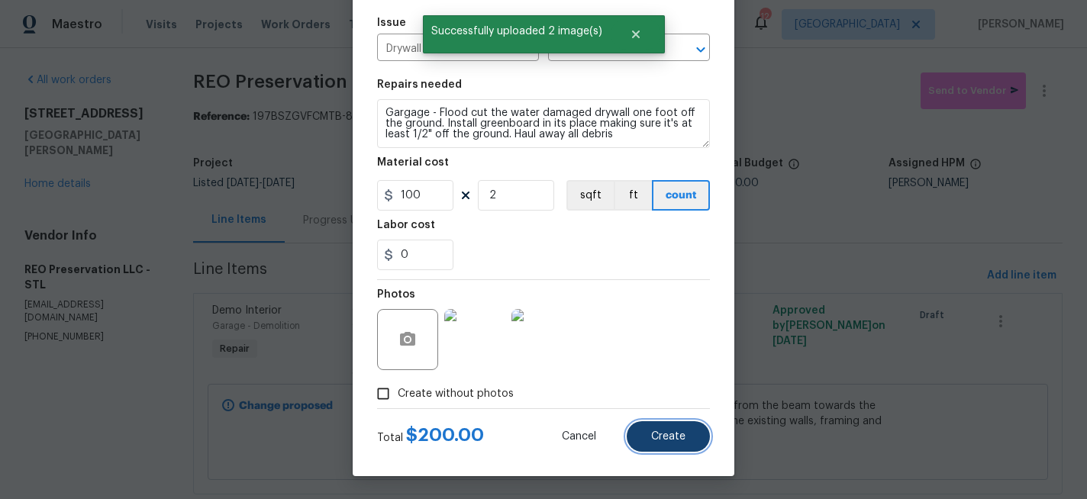
click at [667, 435] on span "Create" at bounding box center [668, 436] width 34 height 11
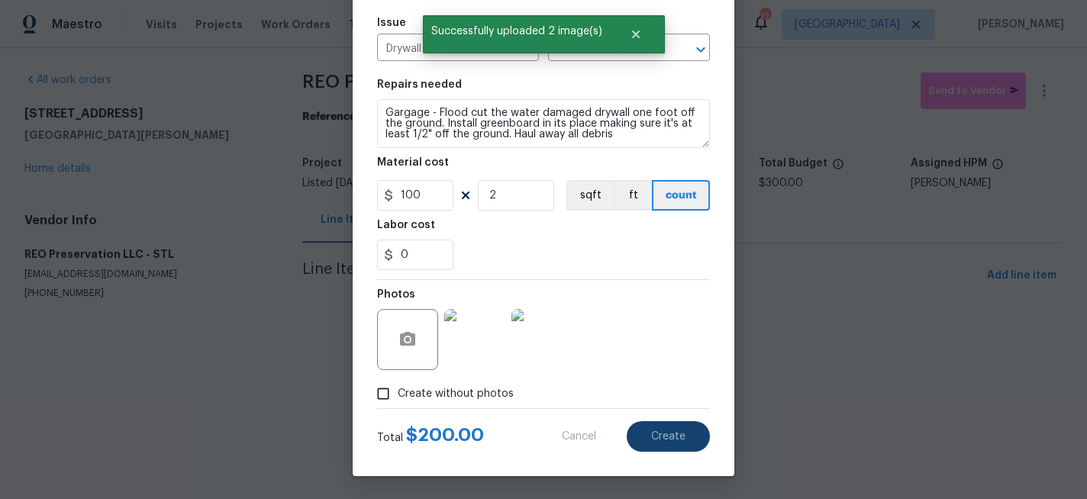
type input "0"
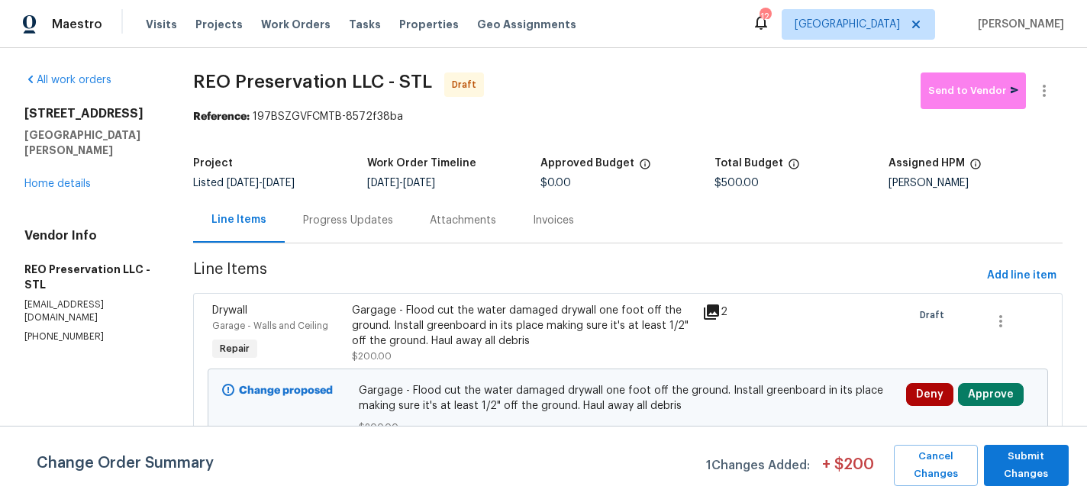
drag, startPoint x: 893, startPoint y: 293, endPoint x: 867, endPoint y: 293, distance: 25.2
click at [889, 293] on div "Drywall Garage - Walls and Ceiling Repair Gargage - Flood cut the water damaged…" at bounding box center [628, 378] width 870 height 170
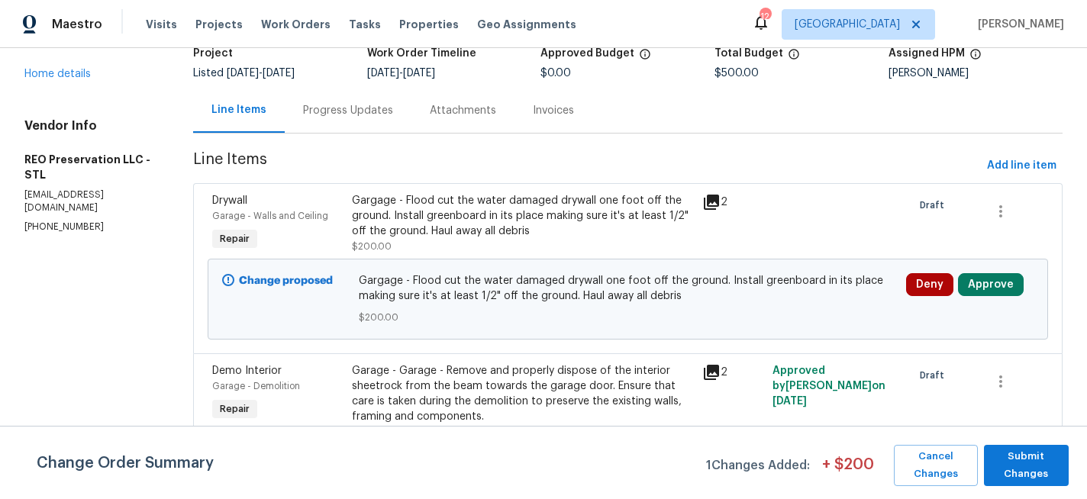
scroll to position [209, 0]
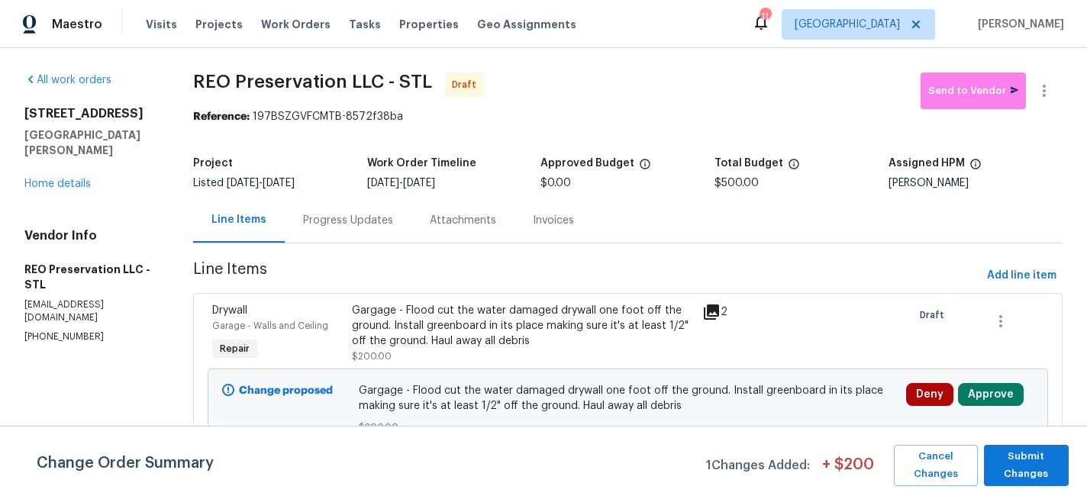
scroll to position [50, 0]
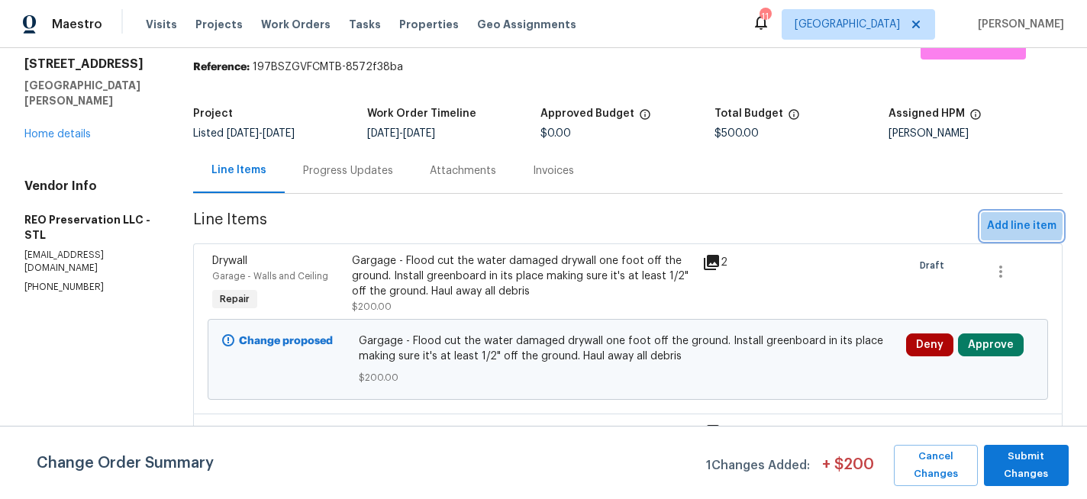
click at [1008, 224] on span "Add line item" at bounding box center [1021, 226] width 69 height 19
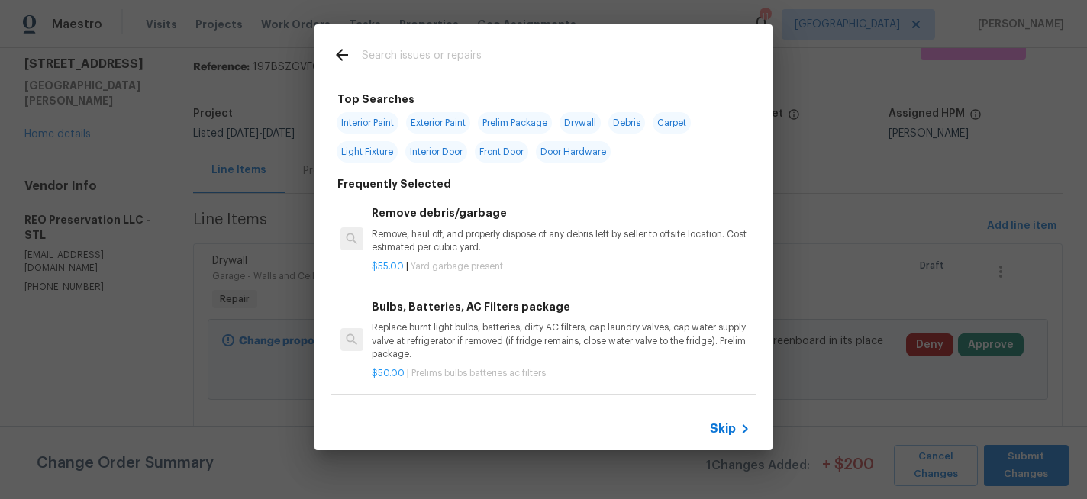
click at [459, 63] on input "text" at bounding box center [524, 57] width 324 height 23
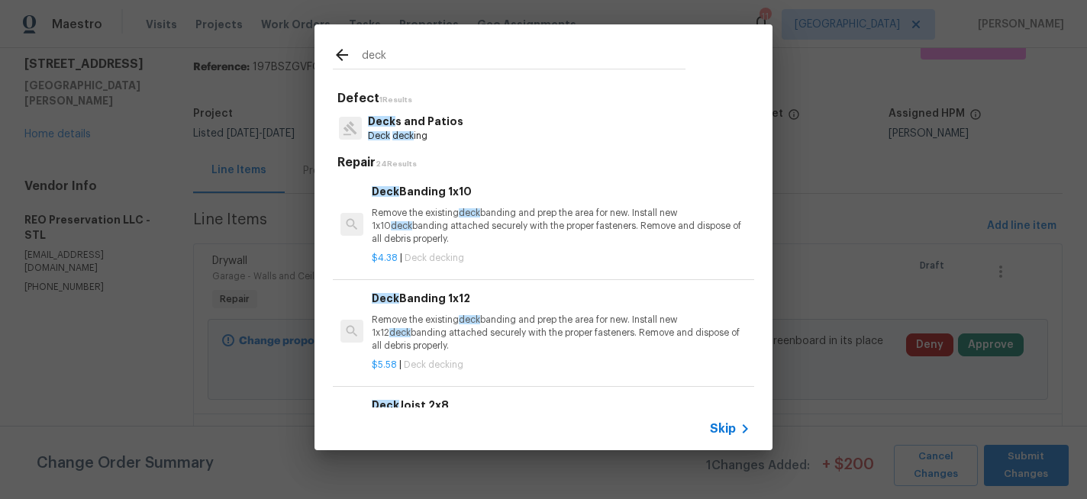
type input "deck"
click at [418, 124] on p "Deck s and Patios" at bounding box center [415, 122] width 95 height 16
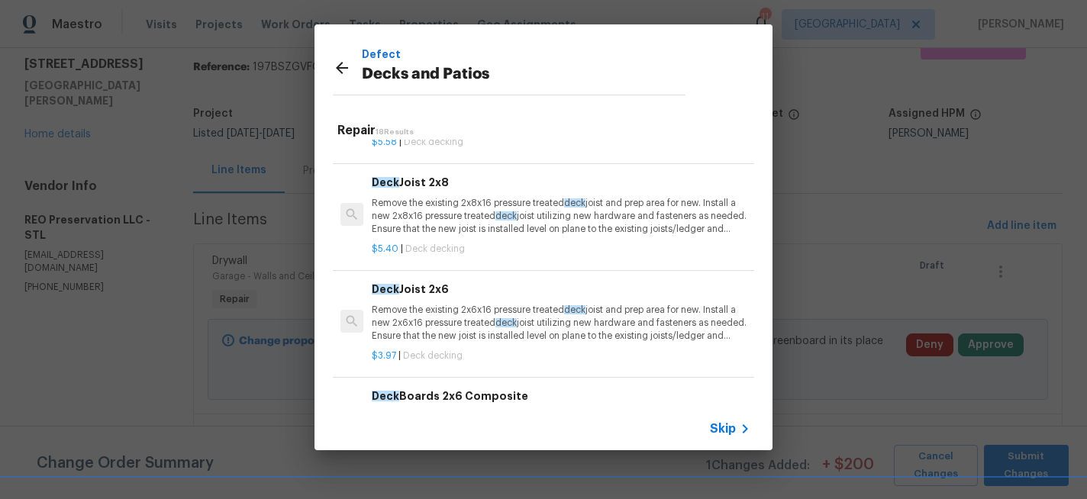
scroll to position [194, 0]
click at [431, 315] on p "Remove the existing 2x6x16 pressure treated deck joist and prep area for new. I…" at bounding box center [561, 321] width 379 height 39
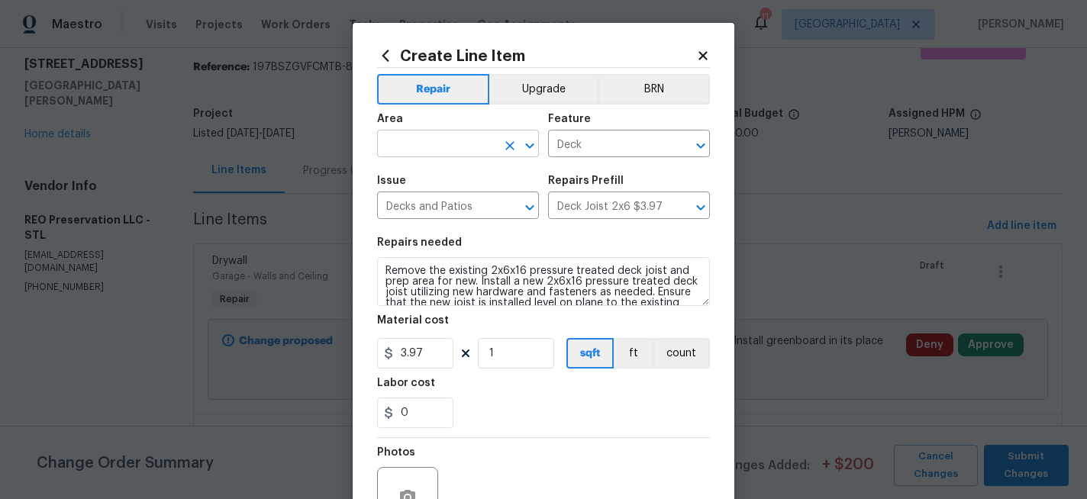
click at [441, 144] on input "text" at bounding box center [436, 146] width 119 height 24
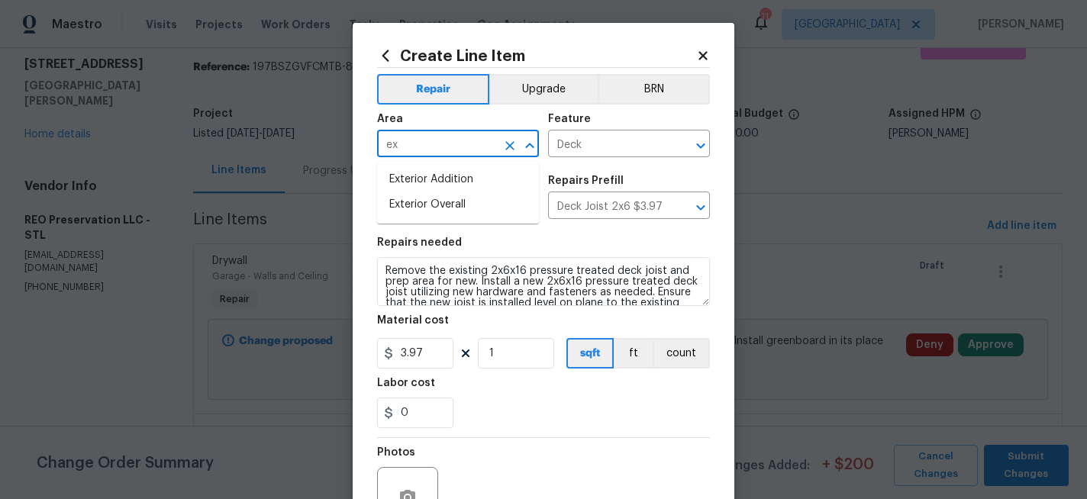
type input "e"
click at [419, 202] on li "Deck / Balcony" at bounding box center [458, 204] width 162 height 25
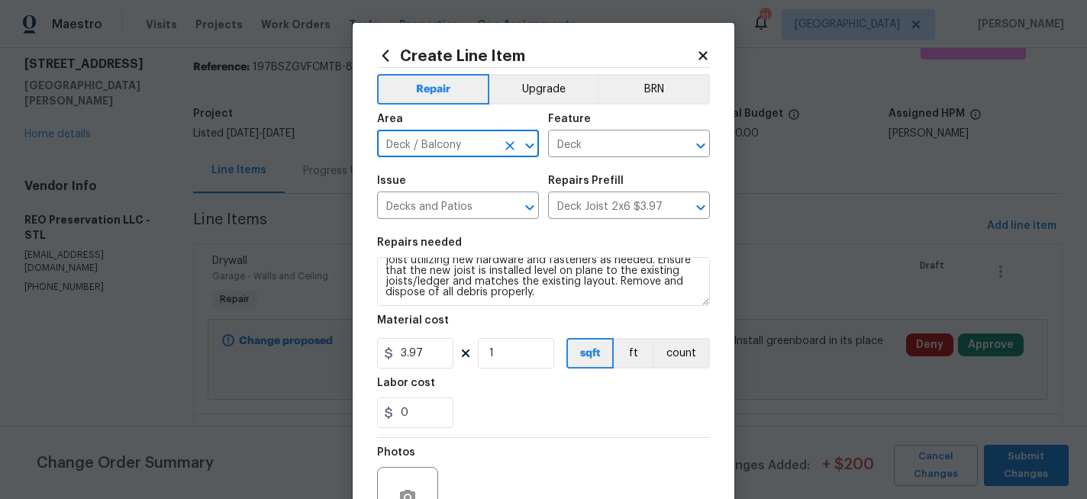
type input "Deck / Balcony"
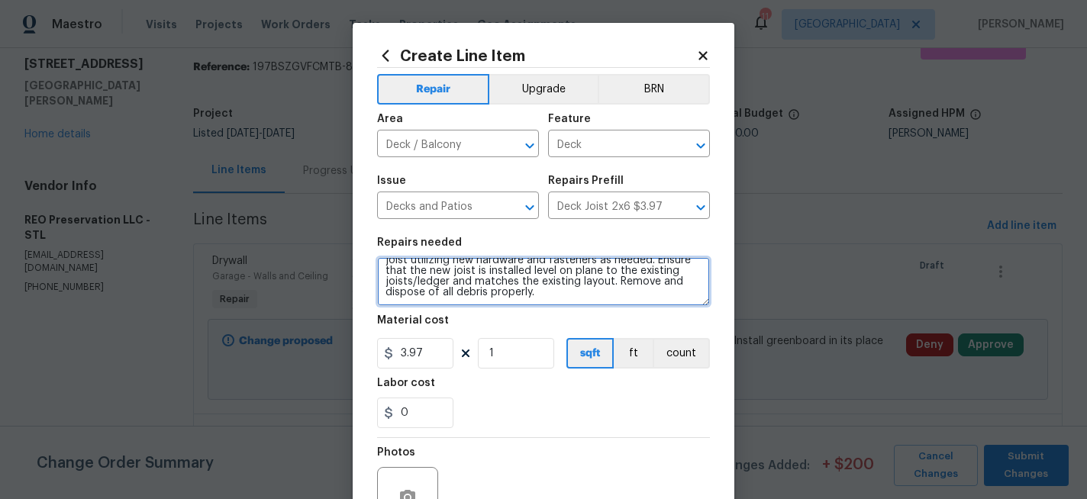
scroll to position [0, 0]
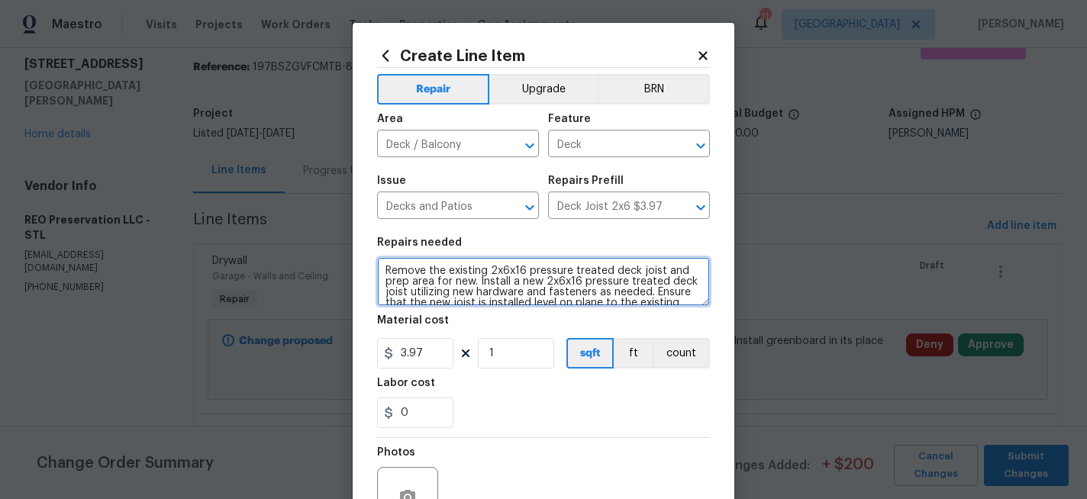
drag, startPoint x: 547, startPoint y: 297, endPoint x: 334, endPoint y: 222, distance: 226.5
click at [328, 228] on div "Create Line Item Repair Upgrade BRN Area Deck / Balcony ​ Feature Deck ​ Issue …" at bounding box center [543, 249] width 1087 height 499
type textarea "Deck - Remove the existing deck boards above the garage and haul away. Repalce …"
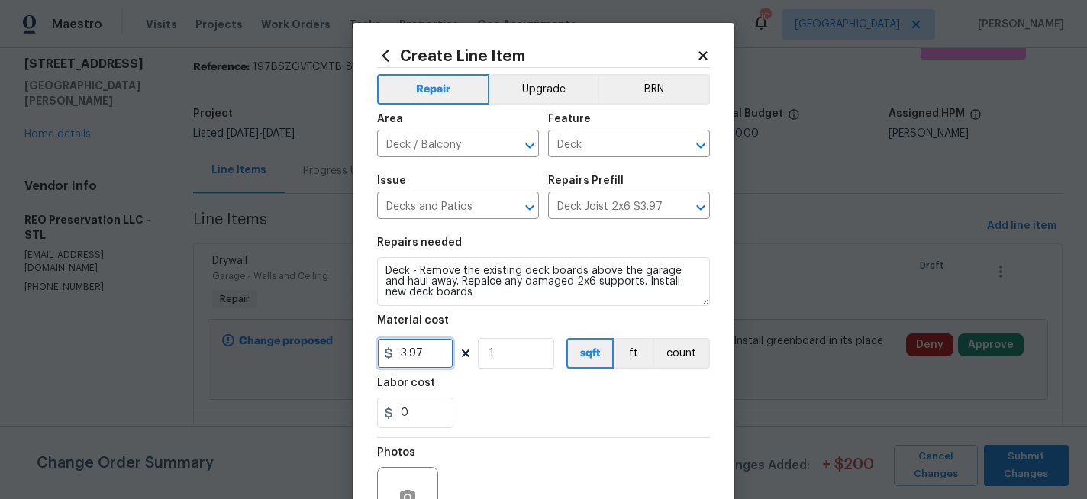
click at [428, 357] on input "3.97" at bounding box center [415, 353] width 76 height 31
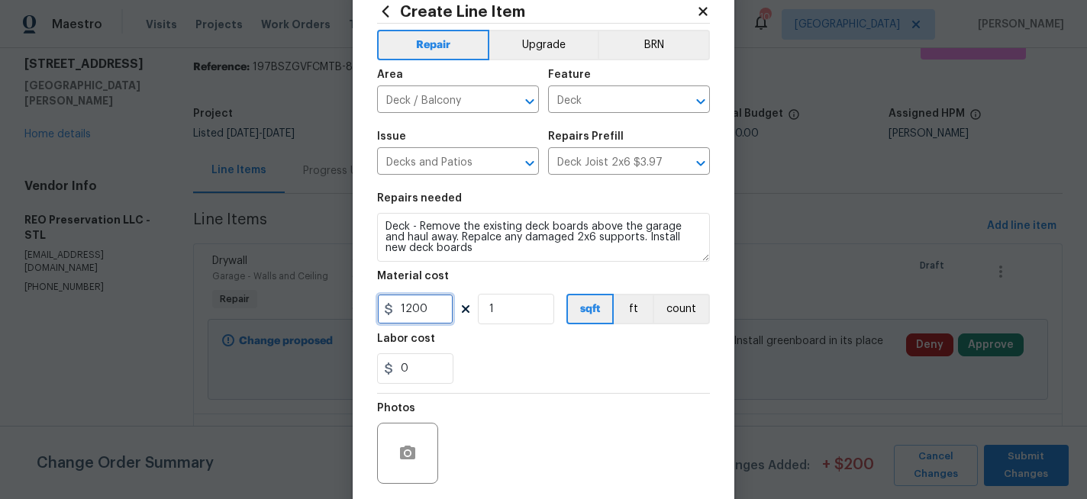
type input "1200"
click at [406, 447] on icon "button" at bounding box center [407, 453] width 15 height 14
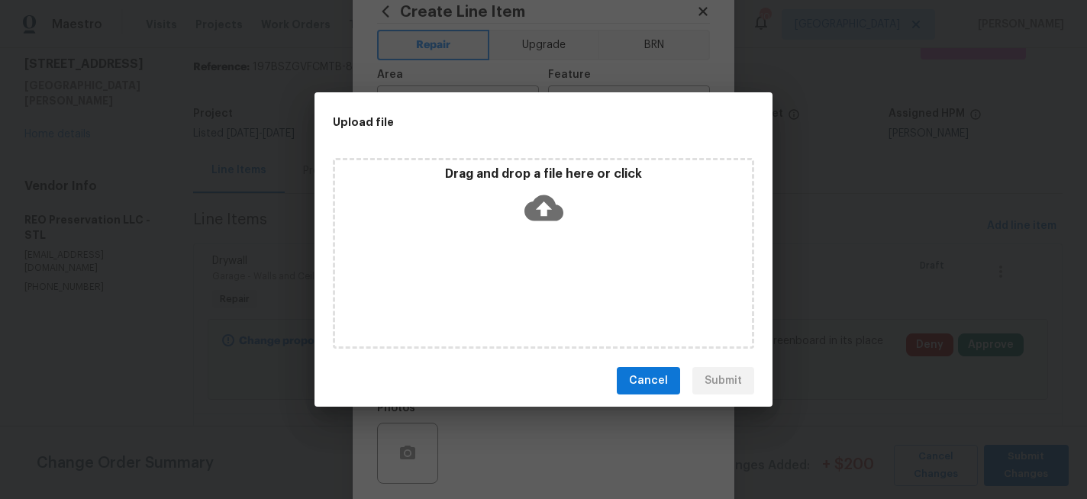
click at [539, 202] on icon at bounding box center [544, 208] width 39 height 26
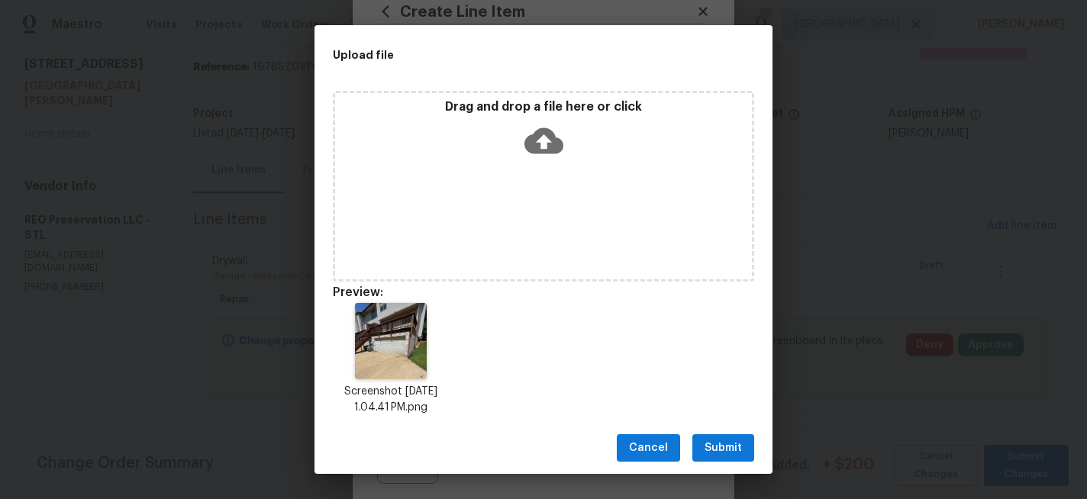
click at [723, 445] on span "Submit" at bounding box center [723, 448] width 37 height 19
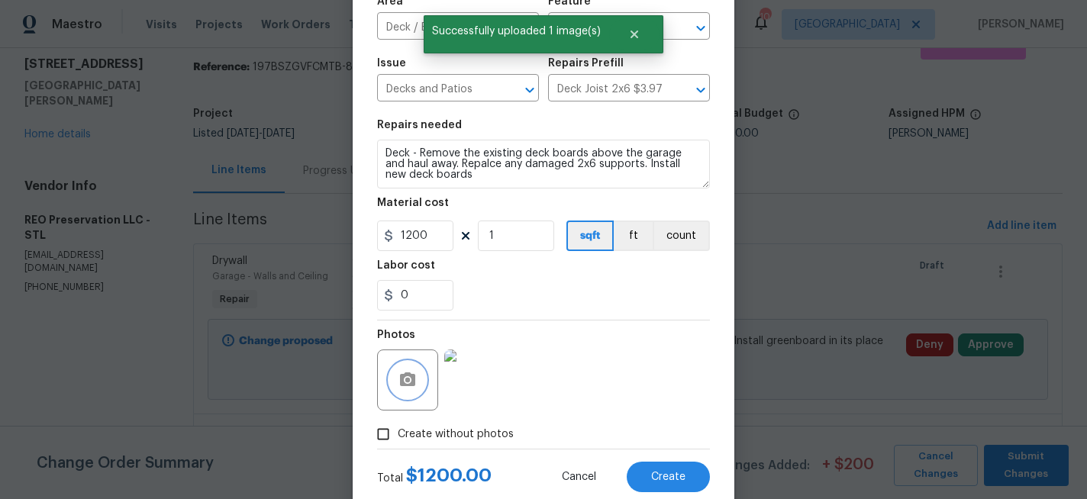
scroll to position [130, 0]
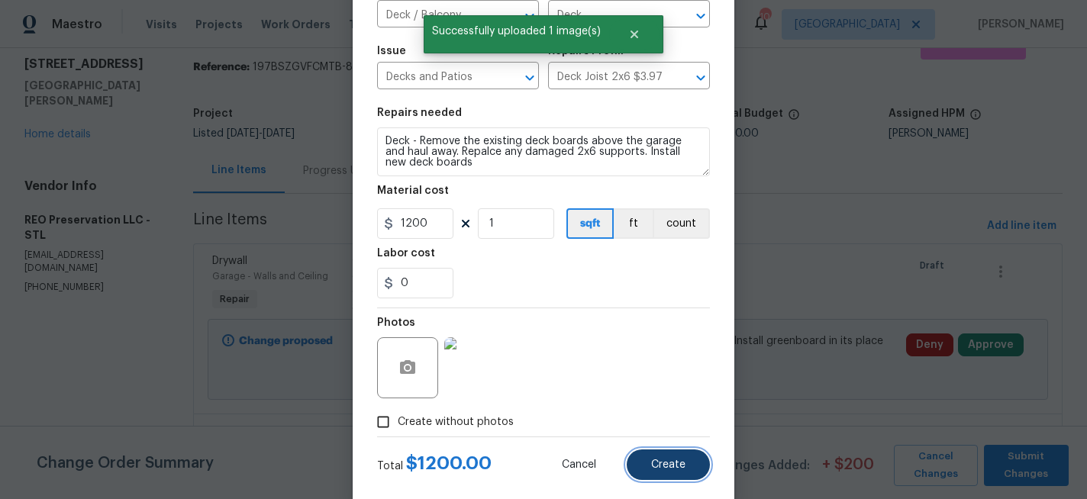
click at [667, 458] on button "Create" at bounding box center [668, 465] width 83 height 31
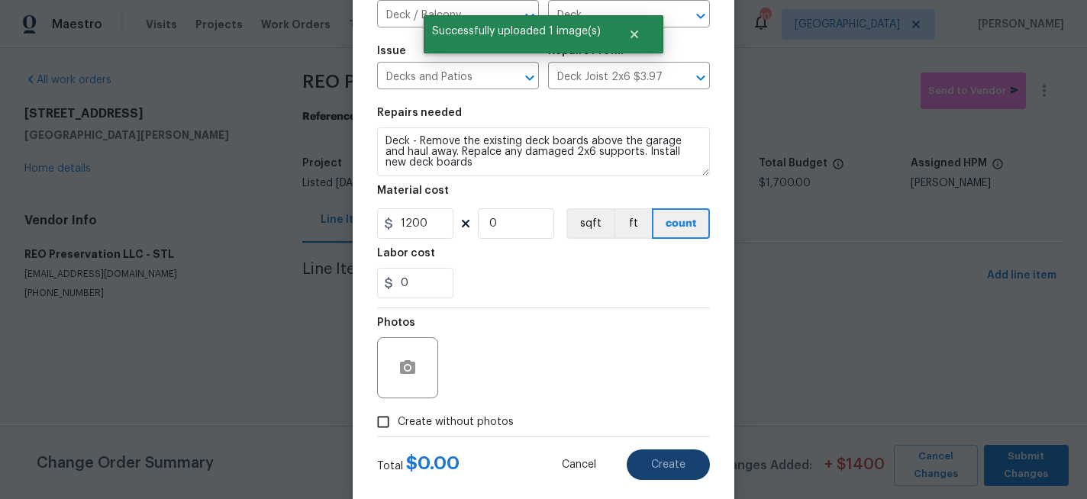
type input "0"
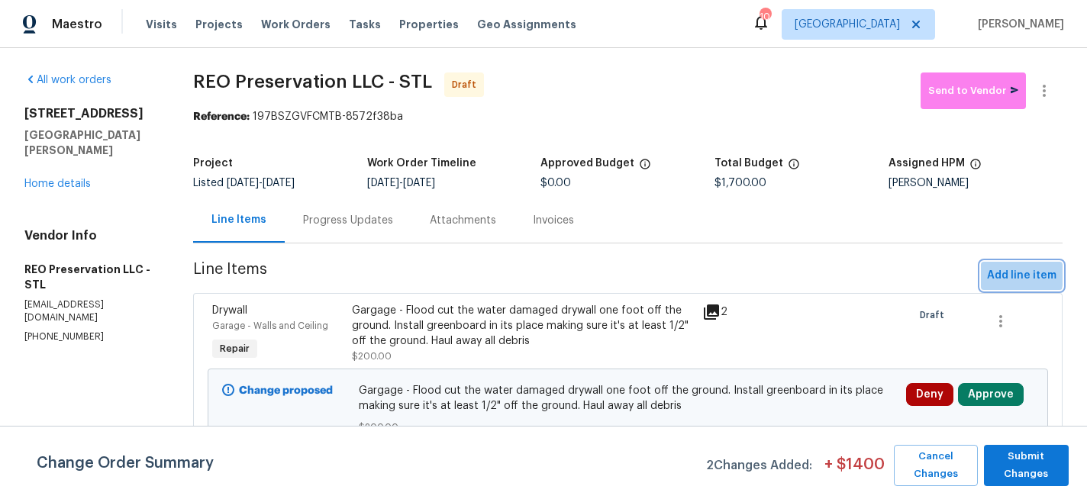
click at [998, 275] on span "Add line item" at bounding box center [1021, 275] width 69 height 19
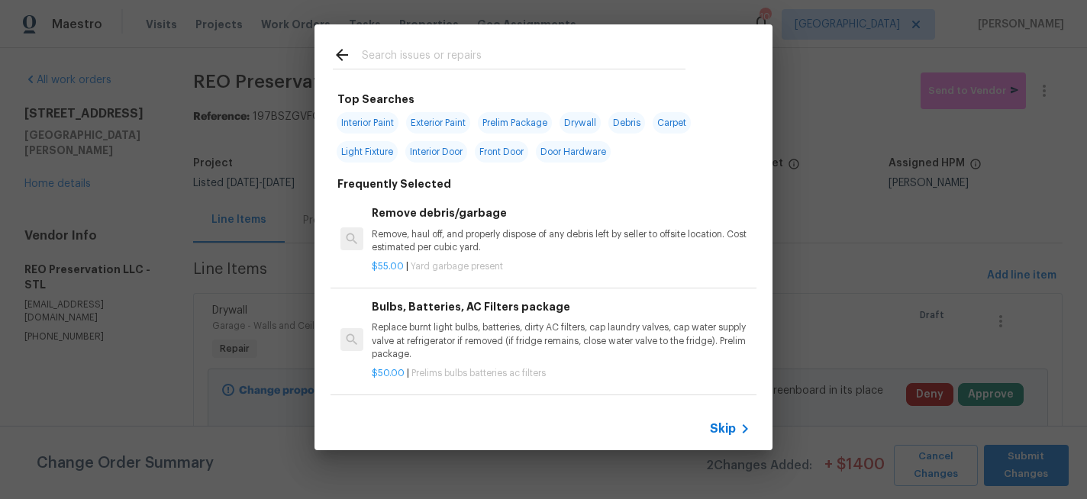
click at [398, 60] on input "text" at bounding box center [524, 57] width 324 height 23
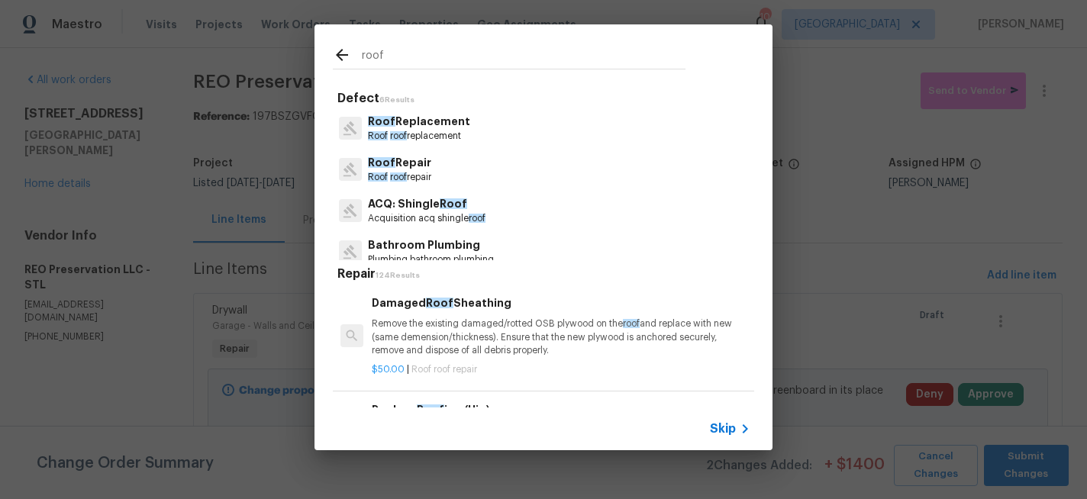
type input "roof"
click at [400, 162] on p "Roof Repair" at bounding box center [399, 163] width 63 height 16
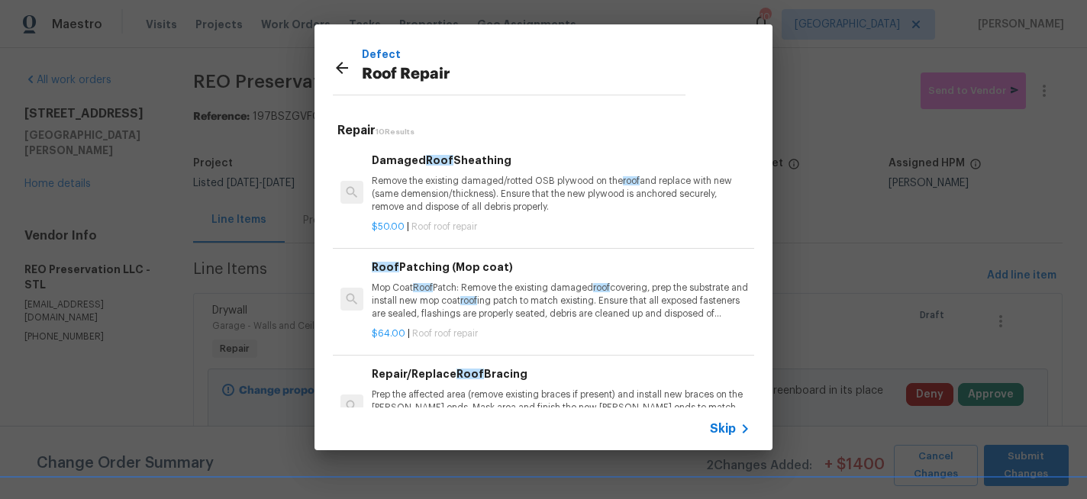
click at [545, 295] on p "Mop Coat Roof Patch: Remove the existing damaged roof covering, prep the substr…" at bounding box center [561, 301] width 379 height 39
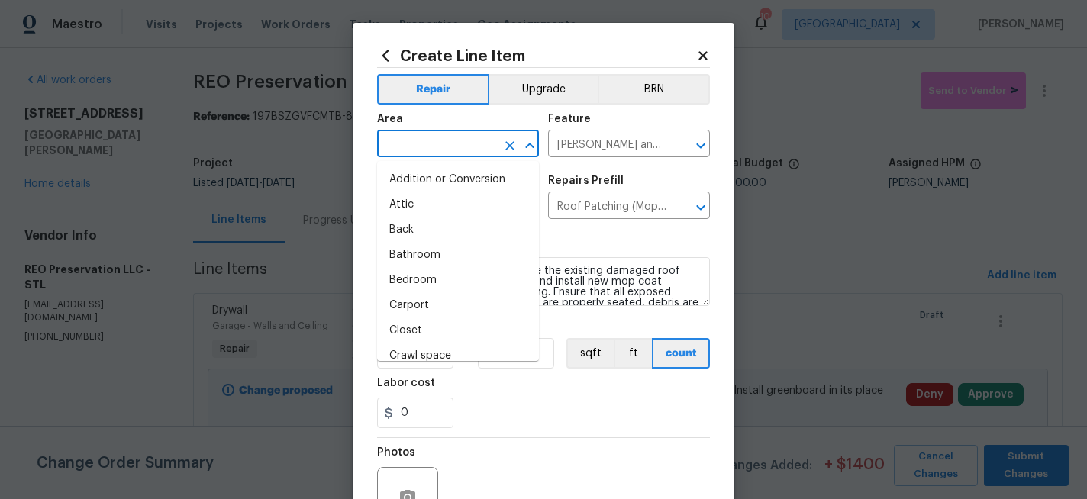
click at [412, 144] on input "text" at bounding box center [436, 146] width 119 height 24
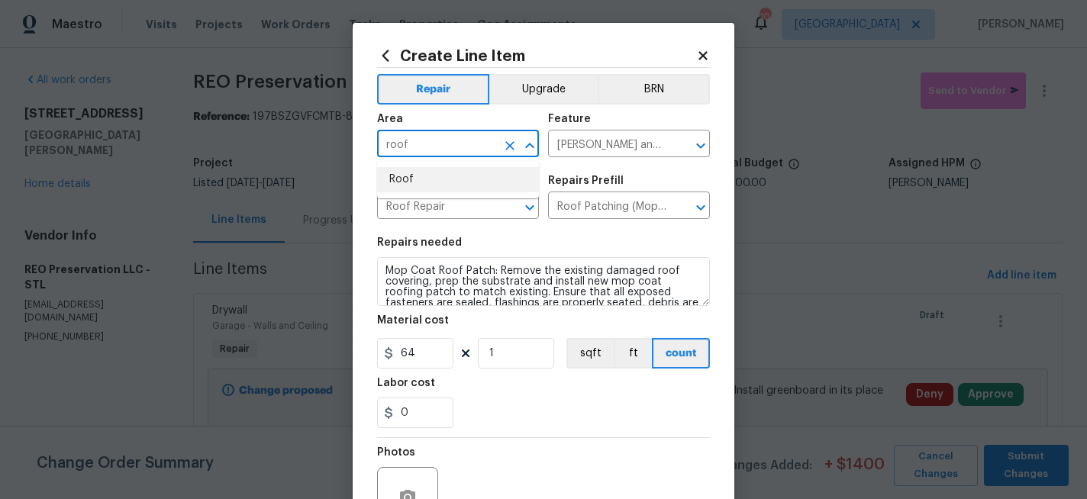
click at [397, 179] on li "Roof" at bounding box center [458, 179] width 162 height 25
type input "Roof"
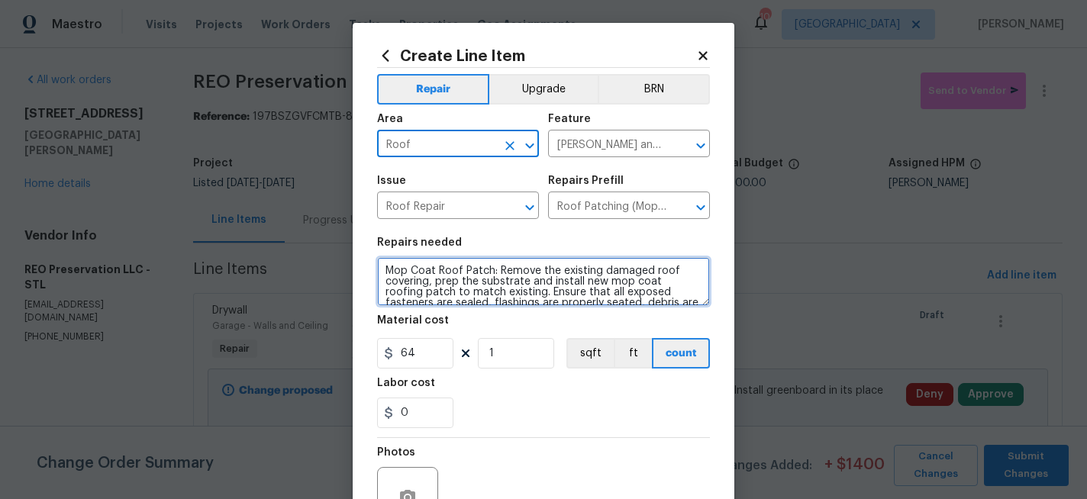
click at [386, 271] on textarea "Mop Coat Roof Patch: Remove the existing damaged roof covering, prep the substr…" at bounding box center [543, 281] width 333 height 49
type textarea "Garage Roof - Mop Coat Roof Patch: Remove the existing damaged roof covering, p…"
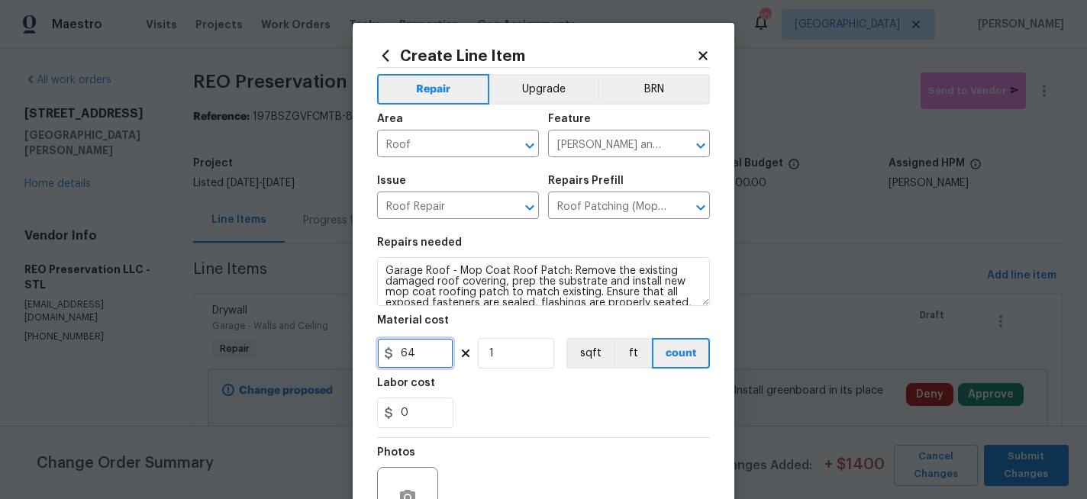
click at [421, 353] on input "64" at bounding box center [415, 353] width 76 height 31
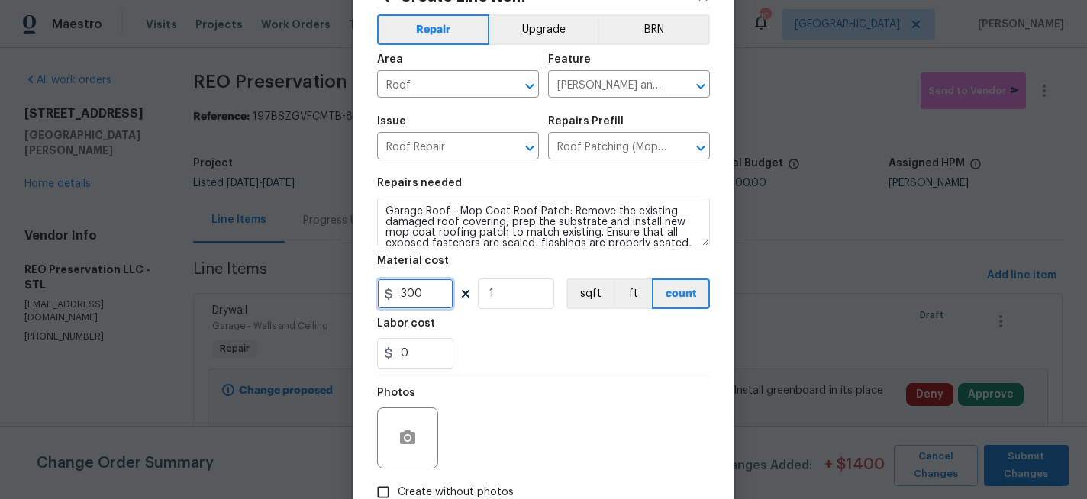
scroll to position [70, 0]
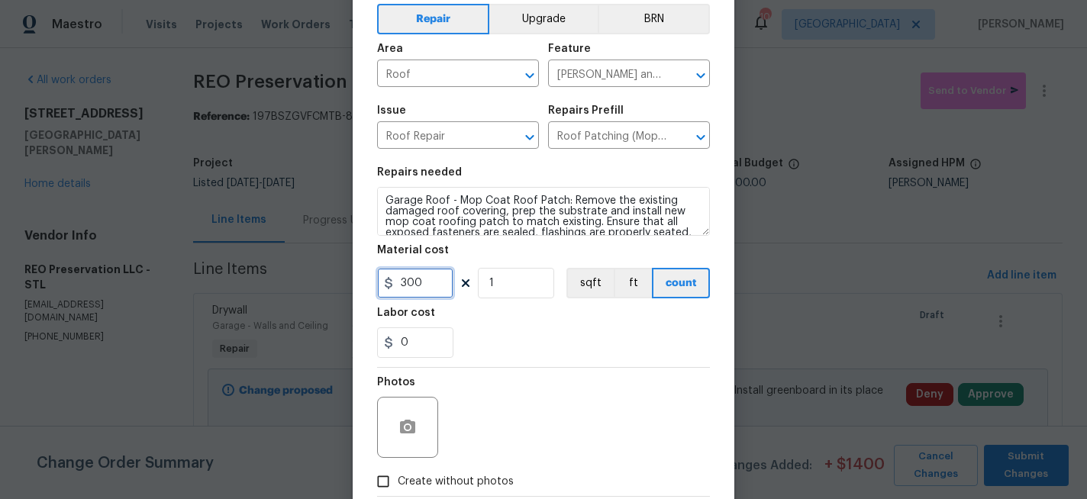
type input "300"
click at [408, 418] on button "button" at bounding box center [407, 427] width 37 height 37
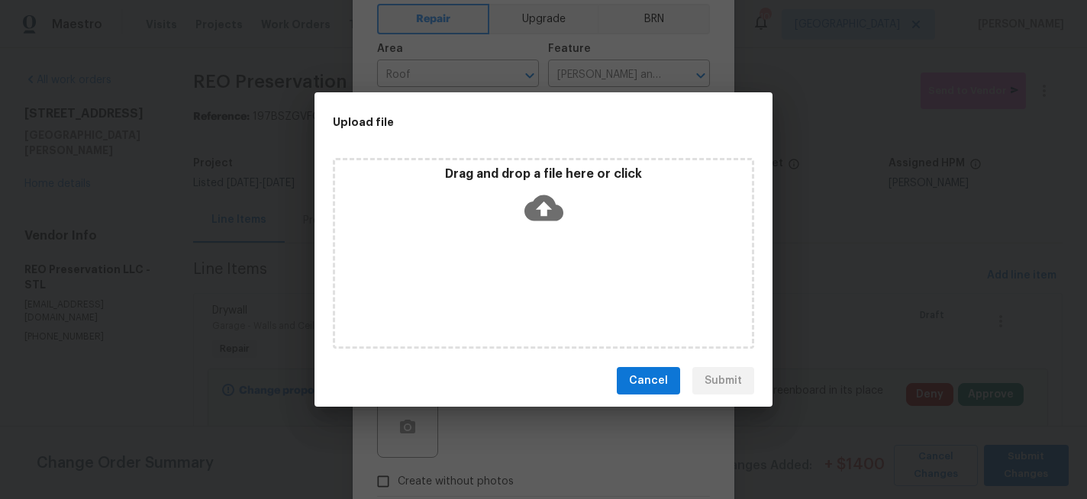
click at [537, 210] on icon at bounding box center [544, 208] width 39 height 26
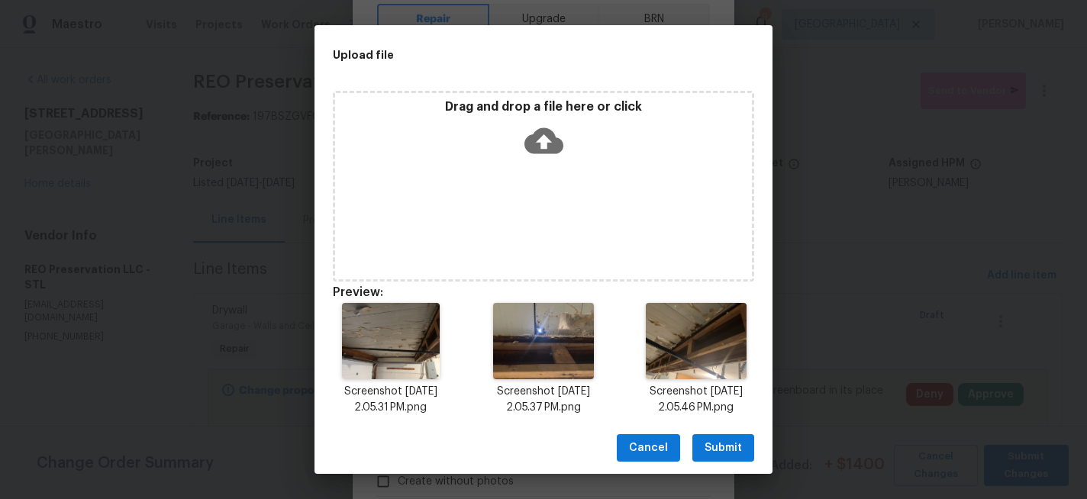
click at [725, 440] on span "Submit" at bounding box center [723, 448] width 37 height 19
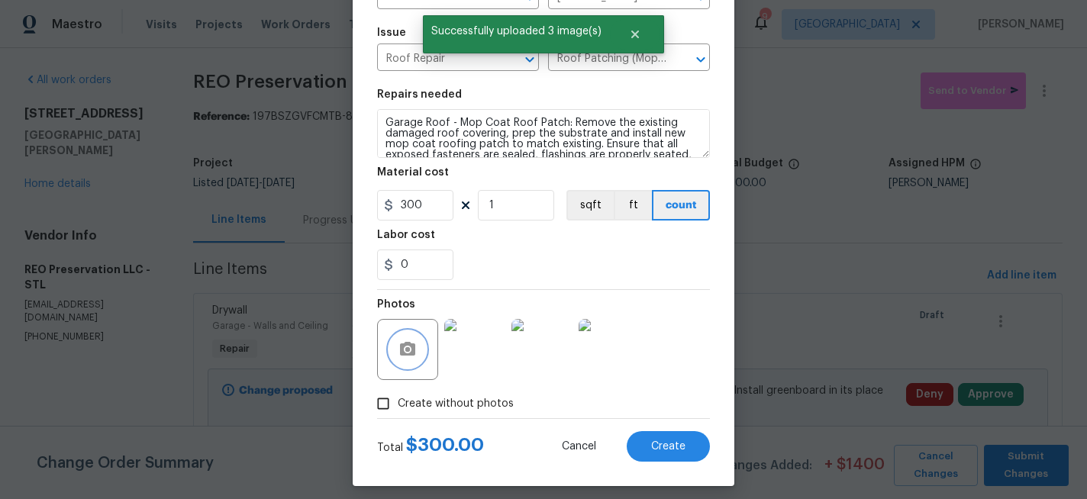
scroll to position [159, 0]
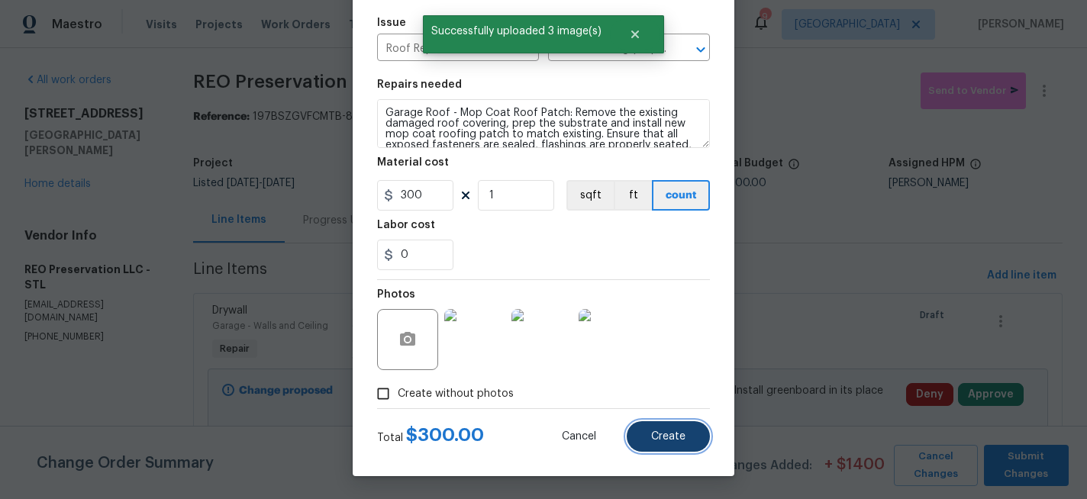
click at [658, 441] on span "Create" at bounding box center [668, 436] width 34 height 11
type input "0"
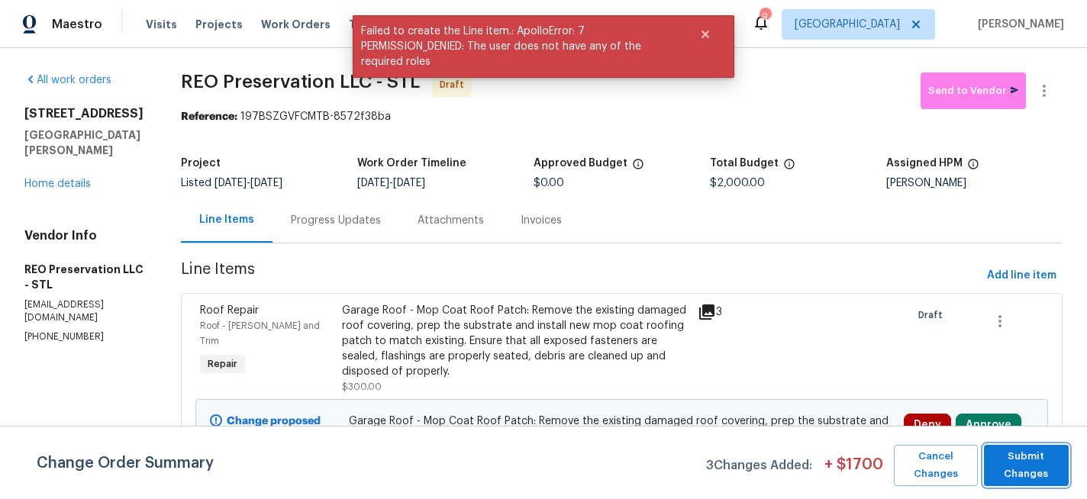
click at [1015, 463] on span "Submit Changes" at bounding box center [1027, 465] width 70 height 35
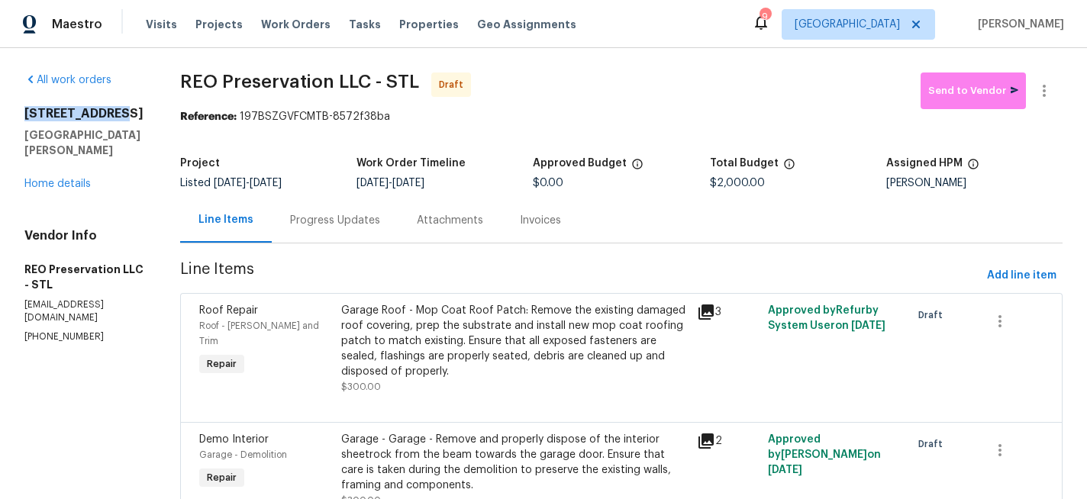
drag, startPoint x: 108, startPoint y: 111, endPoint x: 24, endPoint y: 111, distance: 83.2
click at [24, 111] on h2 "[STREET_ADDRESS]" at bounding box center [83, 113] width 119 height 15
copy h2 "26 Thistledale"
click at [951, 95] on span "Send to Vendor" at bounding box center [973, 91] width 90 height 18
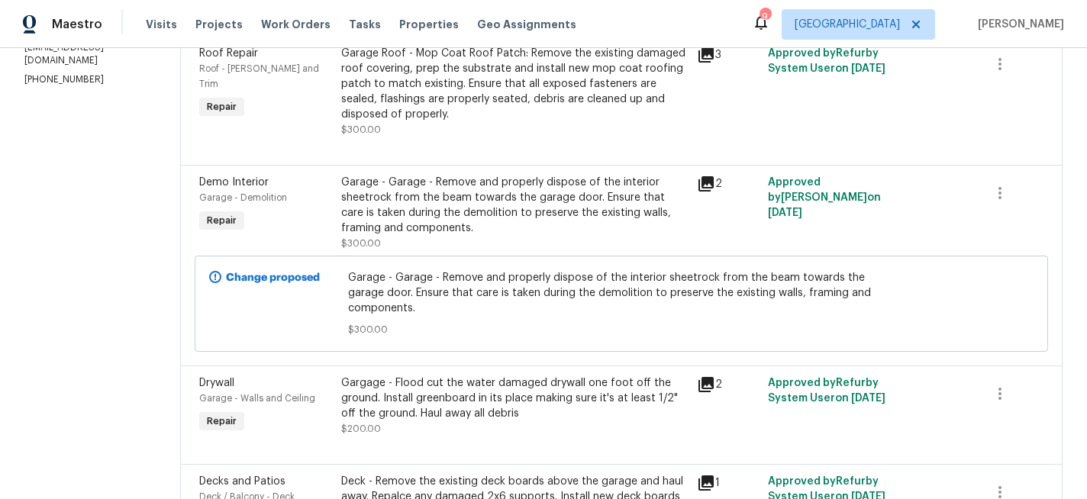
scroll to position [350, 0]
